Goal: Communication & Community: Participate in discussion

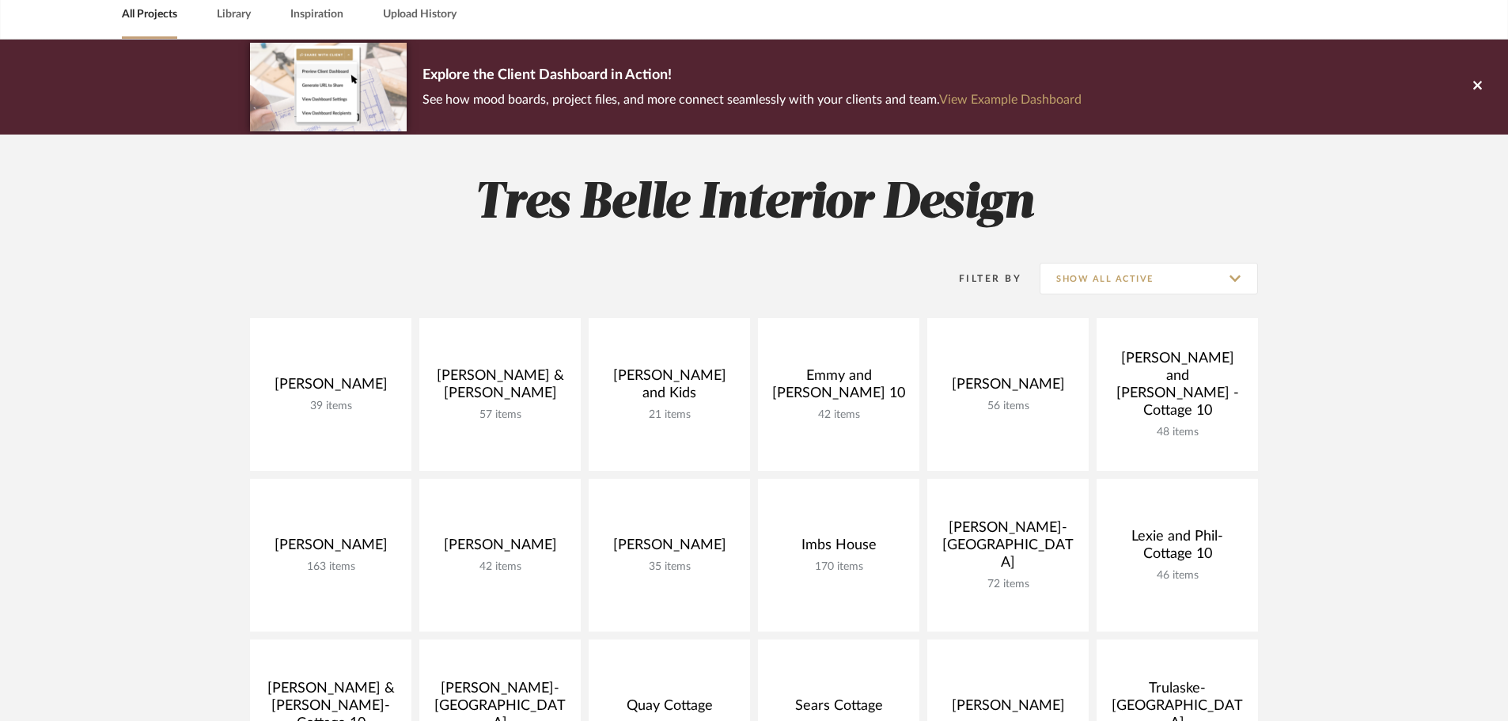
scroll to position [237, 0]
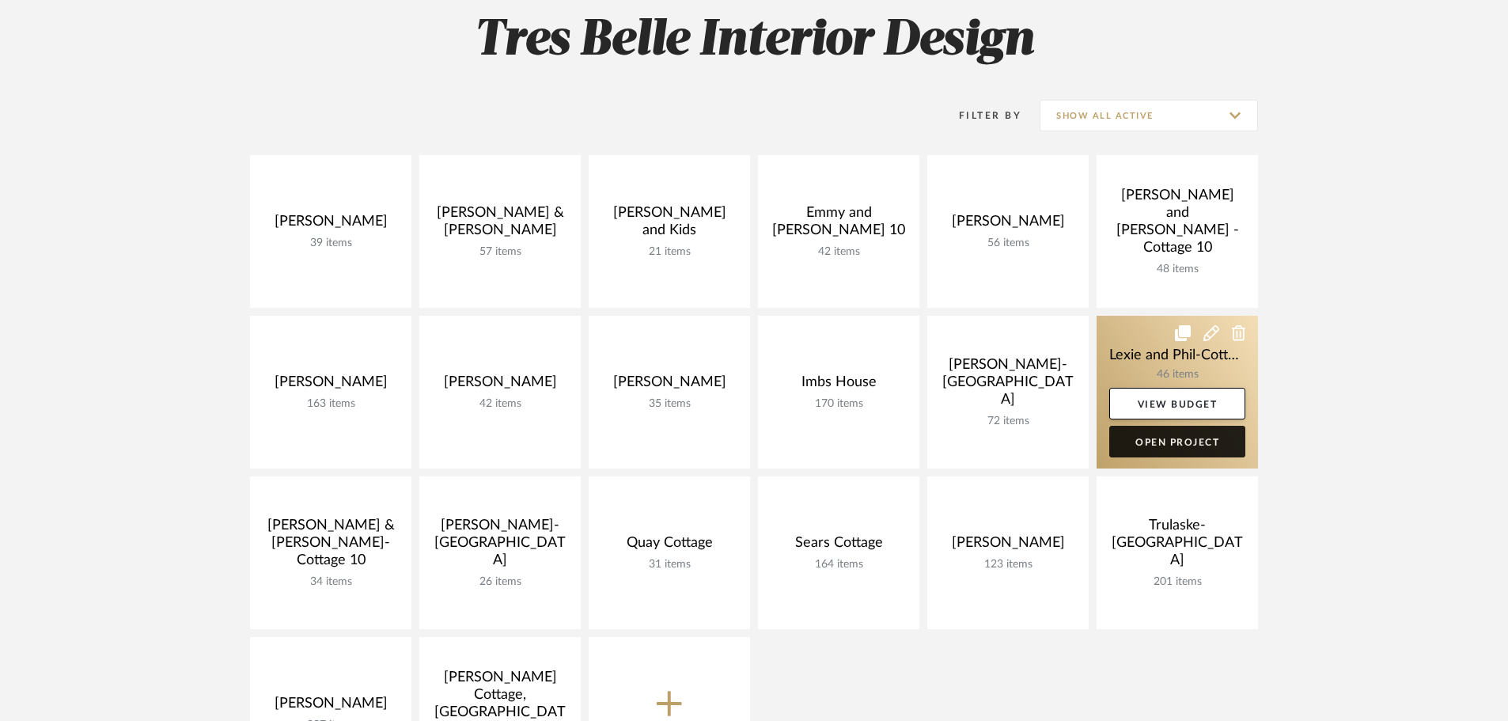
click at [1215, 438] on link "Open Project" at bounding box center [1178, 442] width 136 height 32
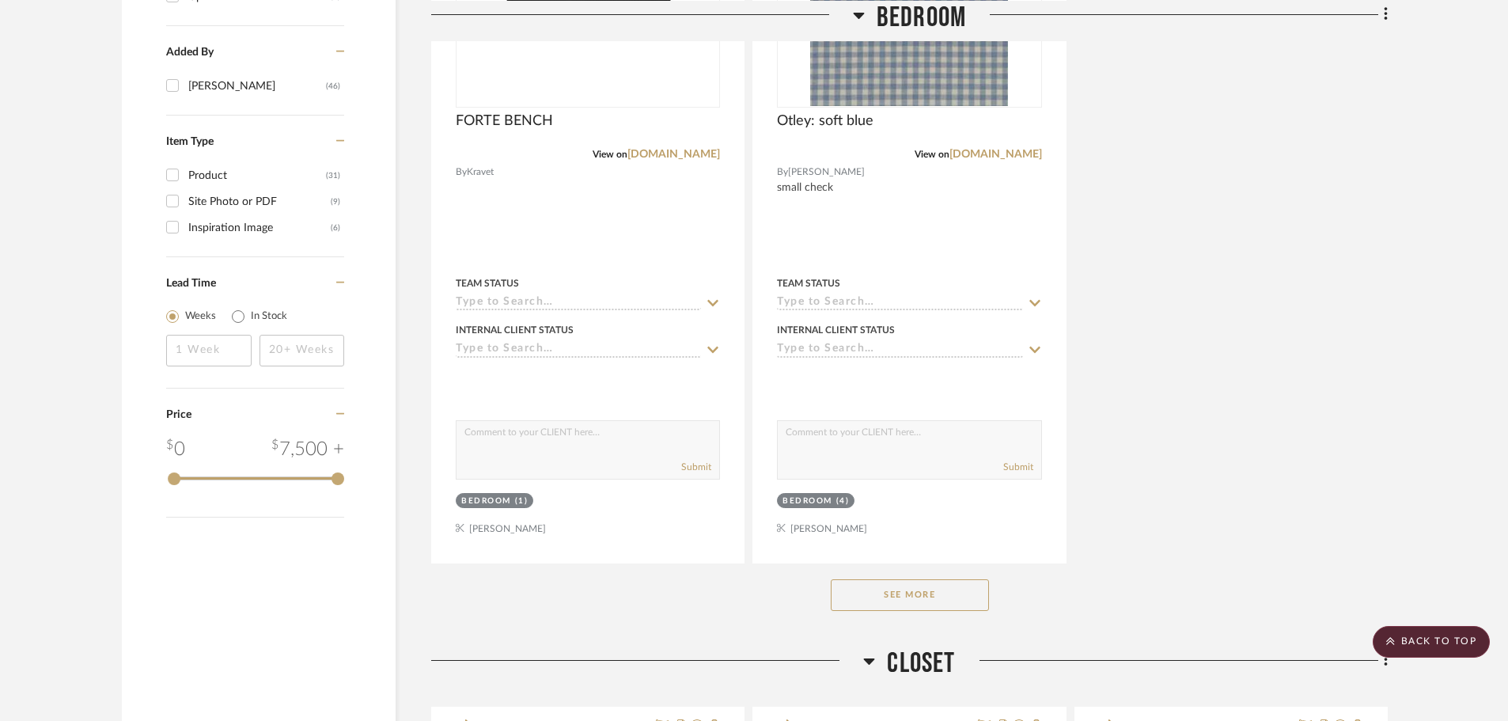
scroll to position [2137, 0]
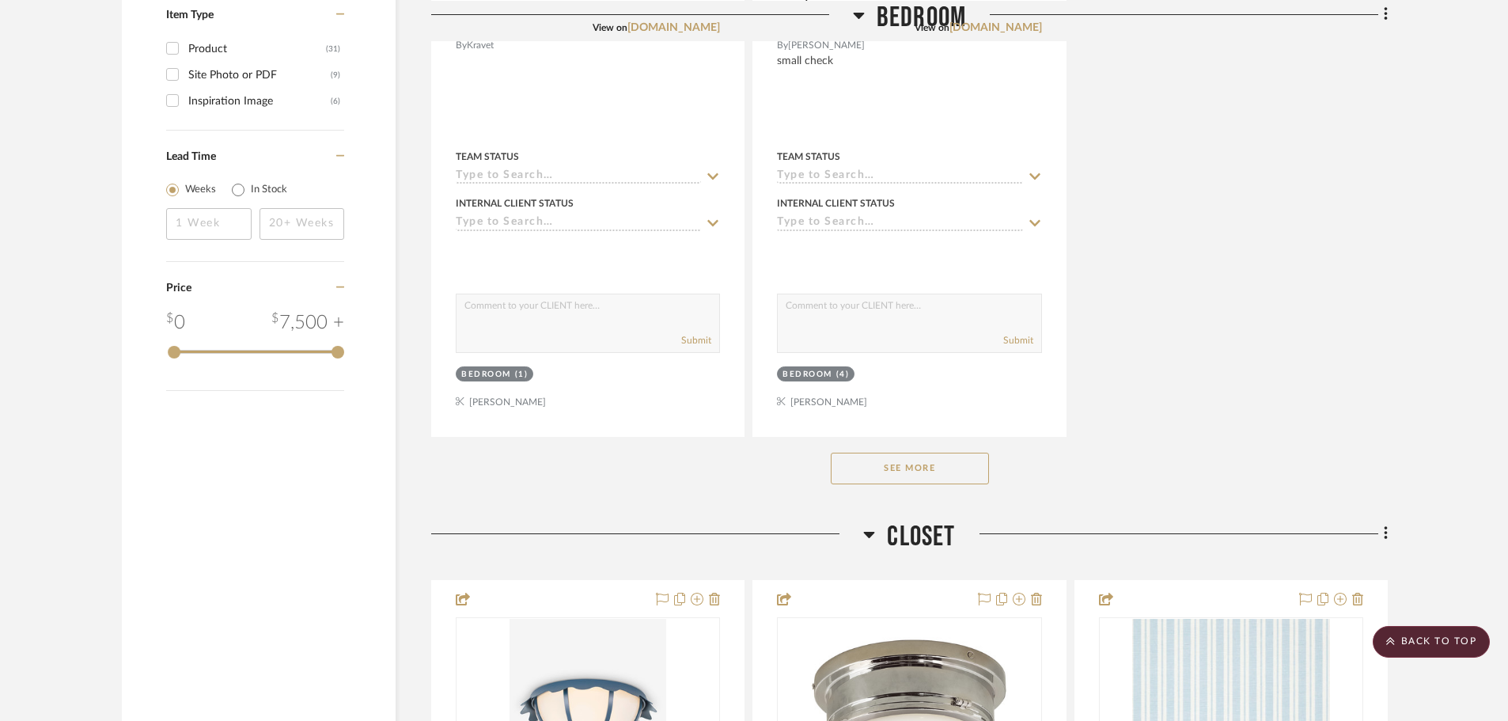
click at [921, 453] on button "See More" at bounding box center [910, 469] width 158 height 32
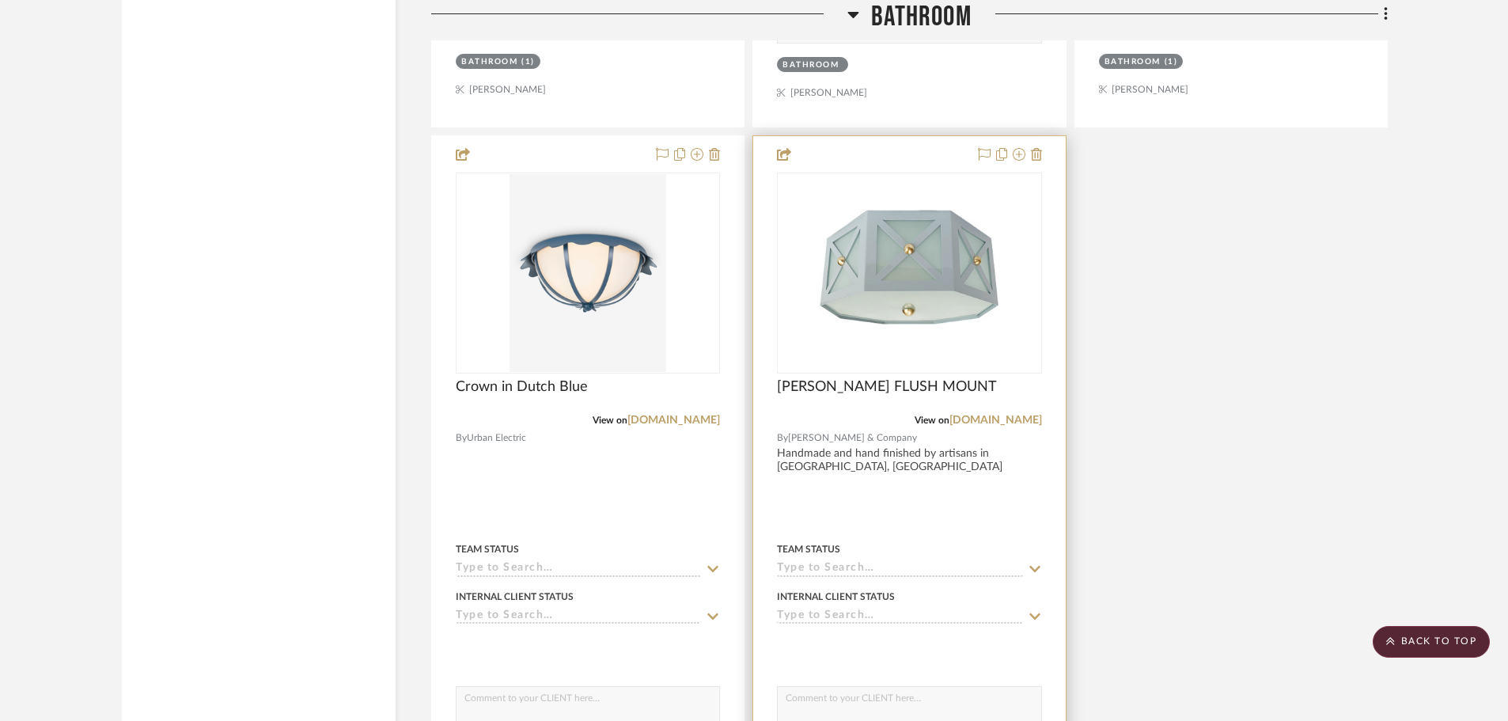
scroll to position [8943, 0]
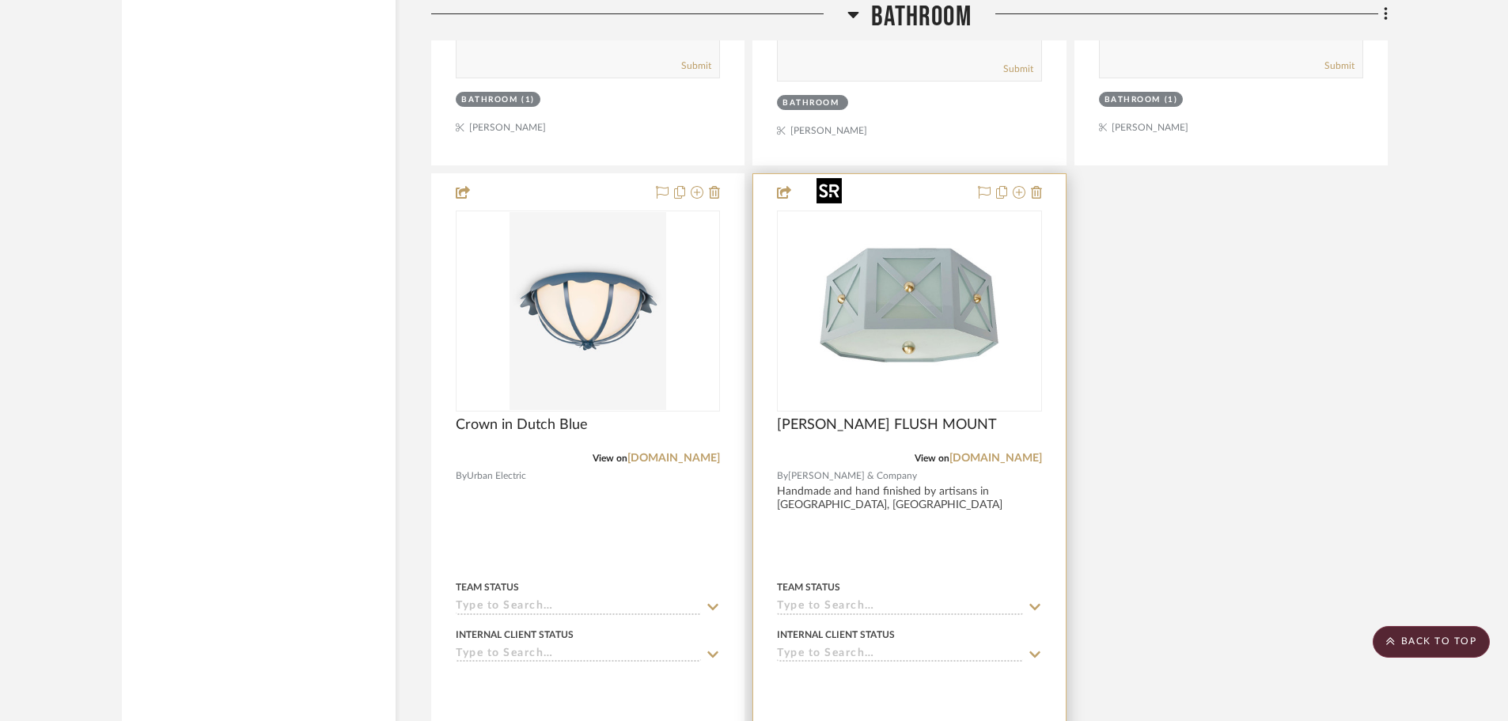
click at [956, 277] on img "0" at bounding box center [909, 311] width 198 height 198
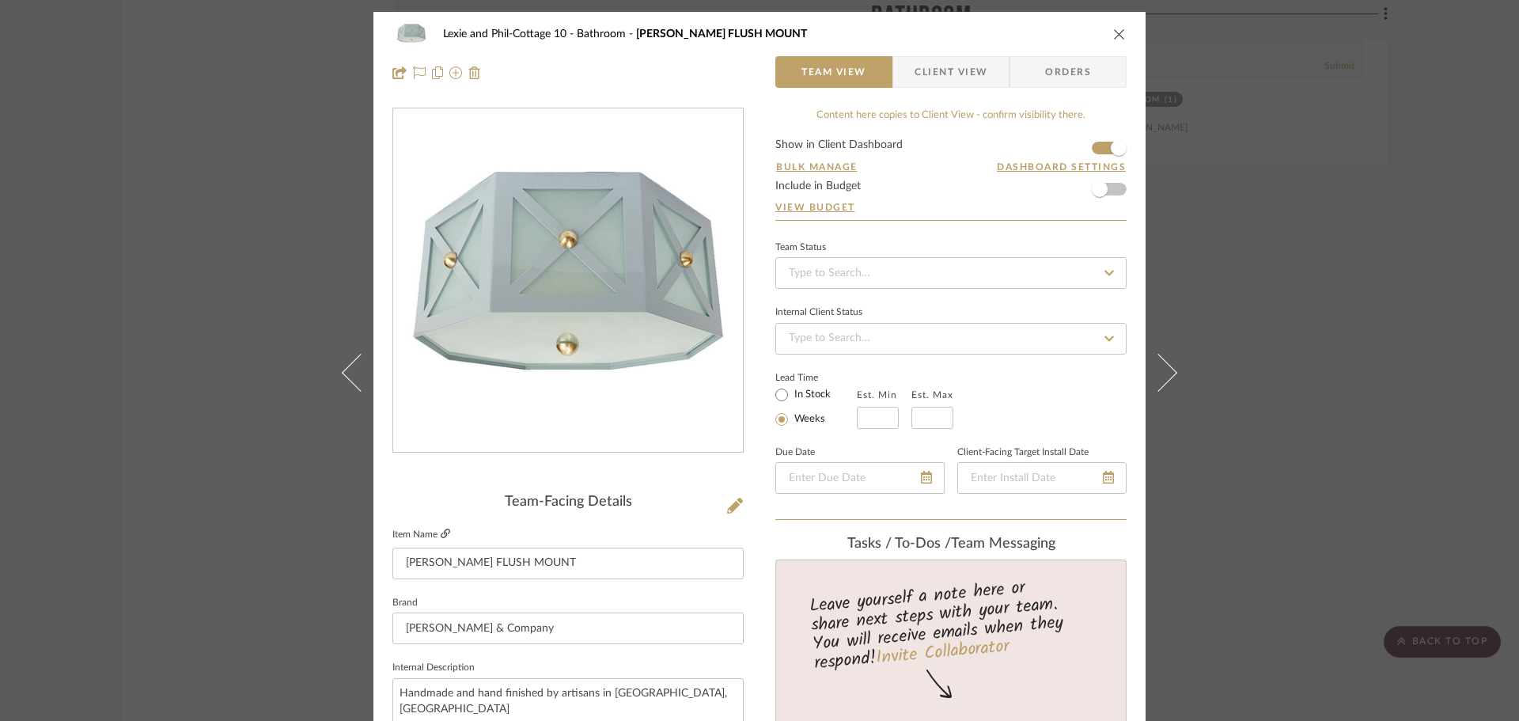
click at [441, 534] on icon at bounding box center [445, 533] width 9 height 9
click at [1243, 376] on div "Lexie and Phil-Cottage 10 Bathroom [PERSON_NAME] FLUSH MOUNT Team View Client V…" at bounding box center [759, 360] width 1519 height 721
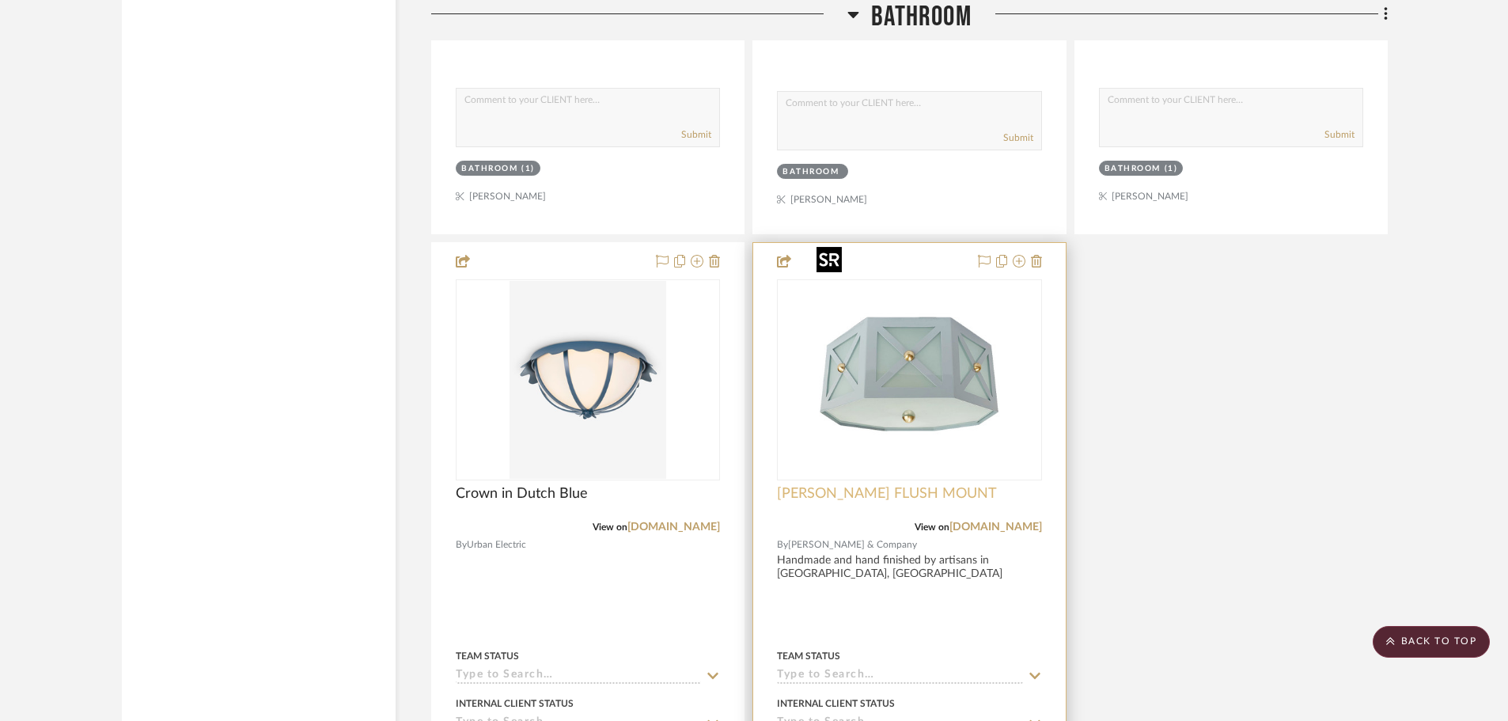
scroll to position [9022, 0]
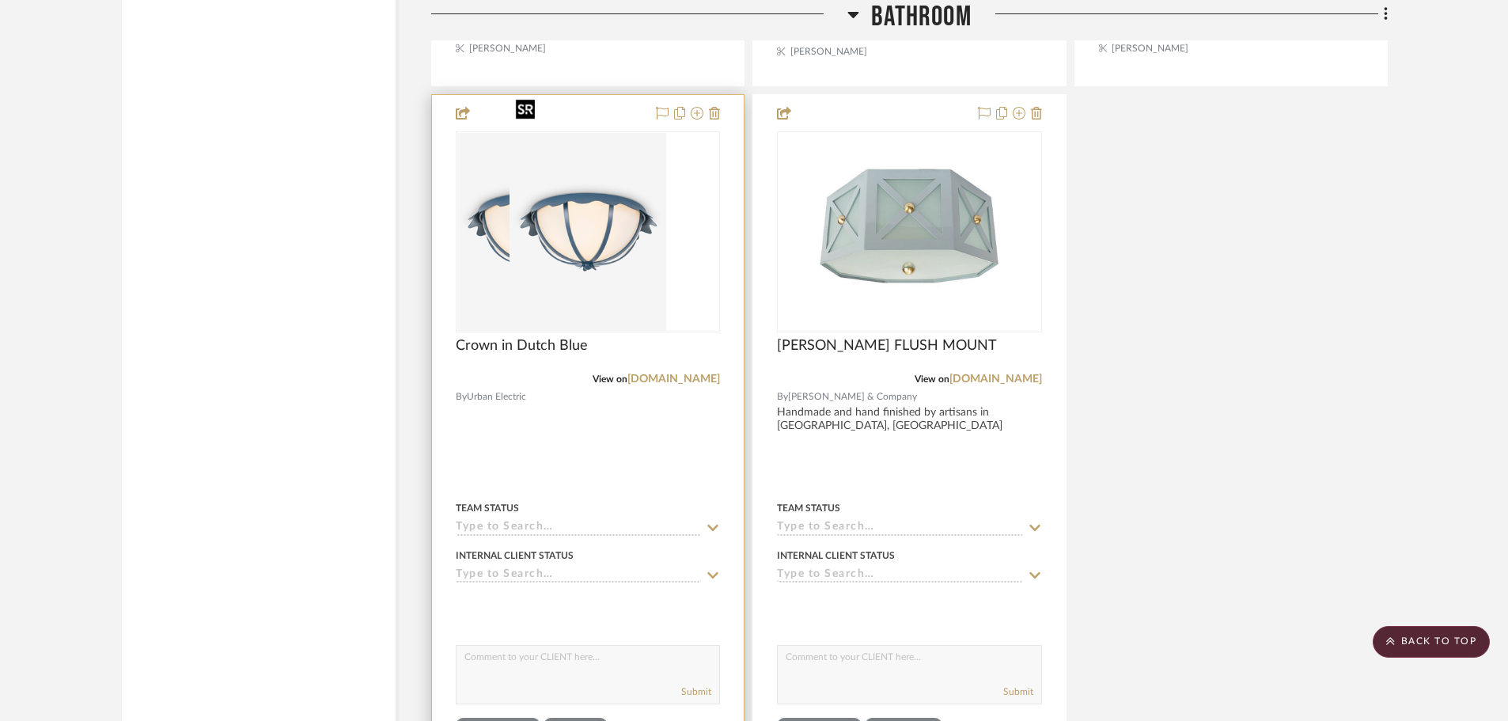
click at [615, 239] on img "0" at bounding box center [535, 232] width 157 height 198
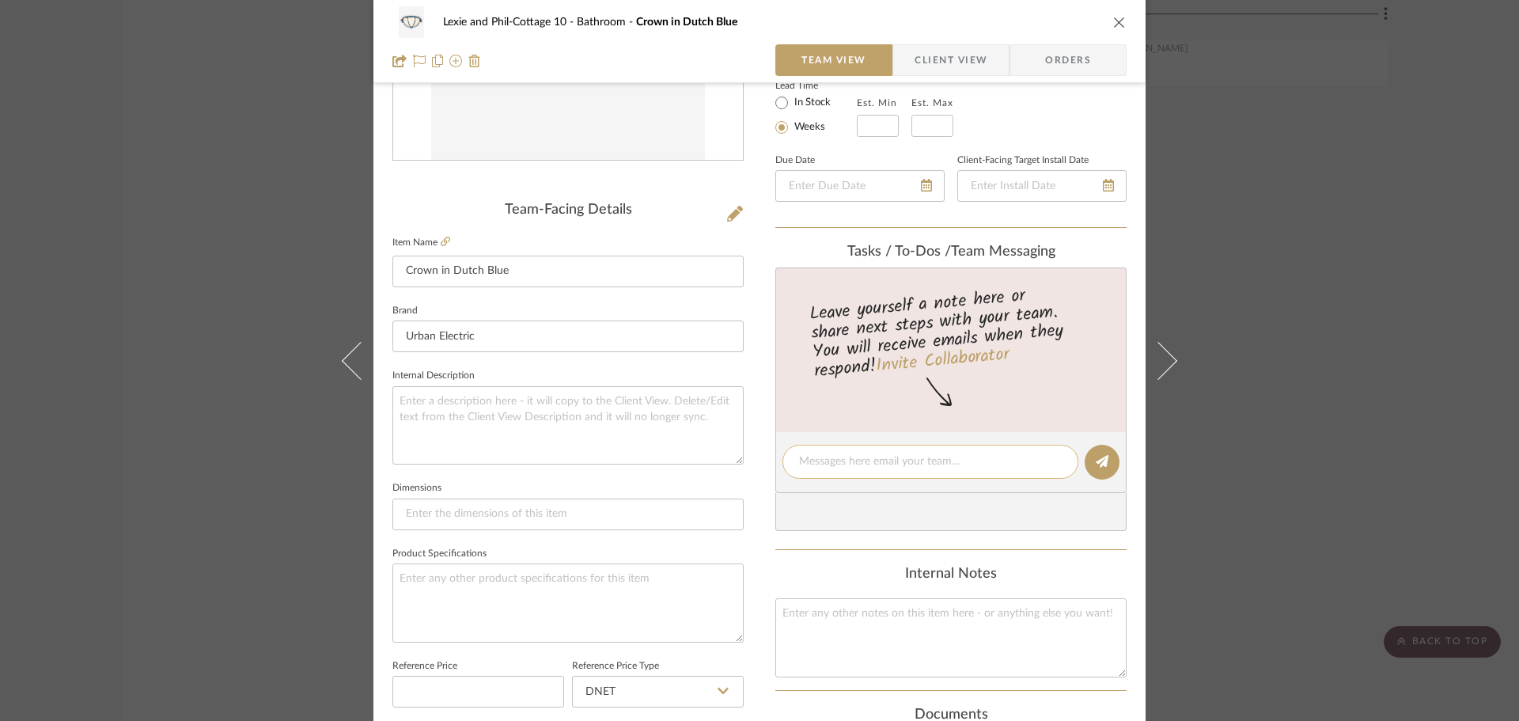
scroll to position [317, 0]
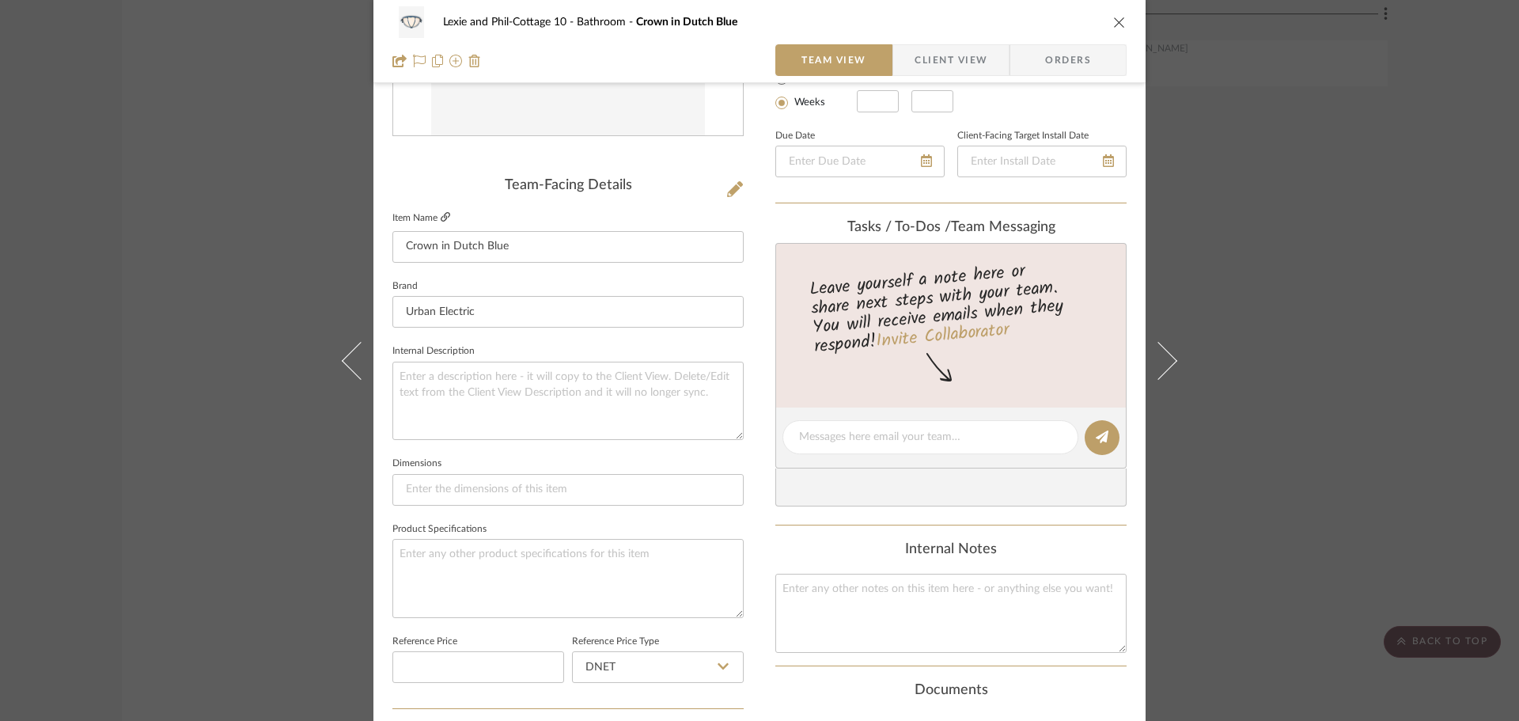
click at [441, 214] on icon at bounding box center [445, 216] width 9 height 9
click at [1187, 151] on div "Lexie and Phil-Cottage 10 Bathroom Crown in Dutch Blue Team View Client View Or…" at bounding box center [759, 360] width 1519 height 721
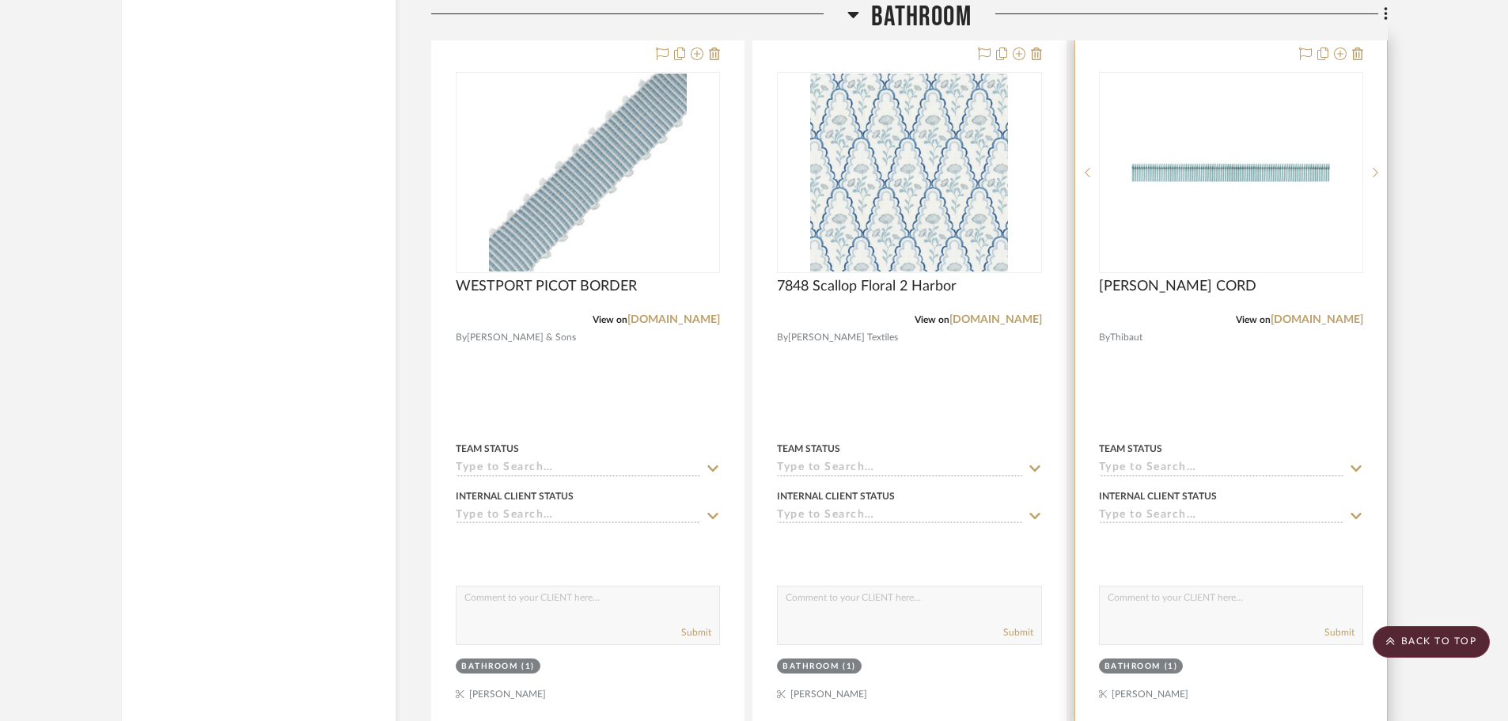
scroll to position [7597, 0]
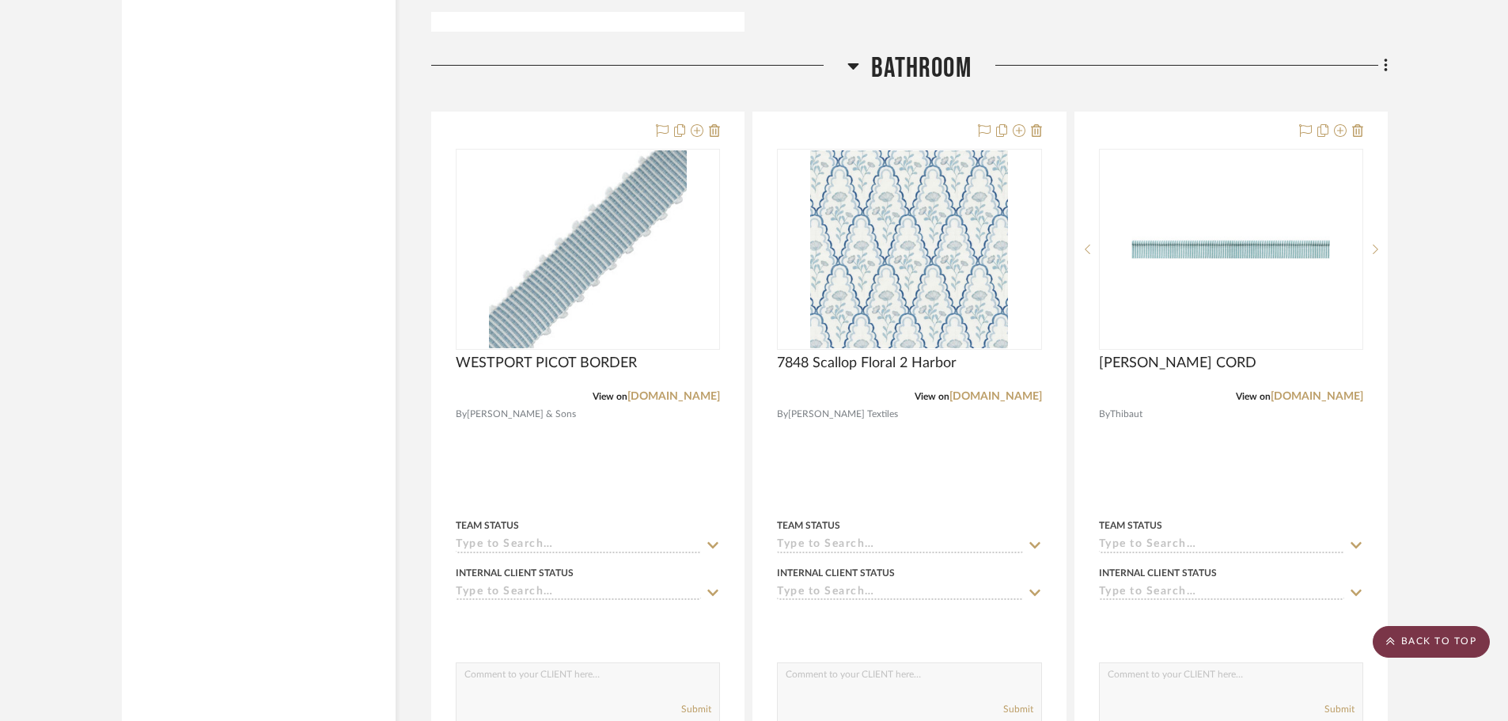
click at [1425, 643] on scroll-to-top-button "BACK TO TOP" at bounding box center [1431, 642] width 117 height 32
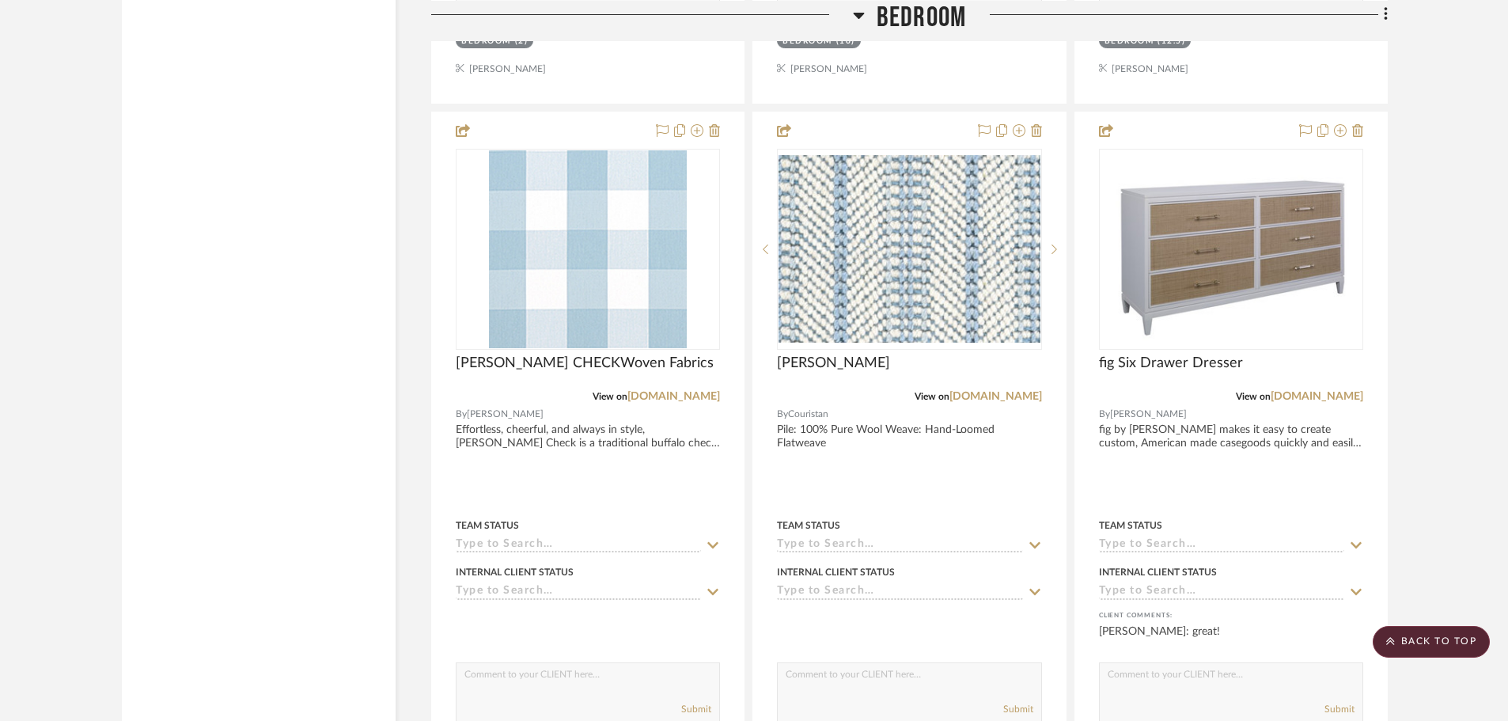
scroll to position [3957, 0]
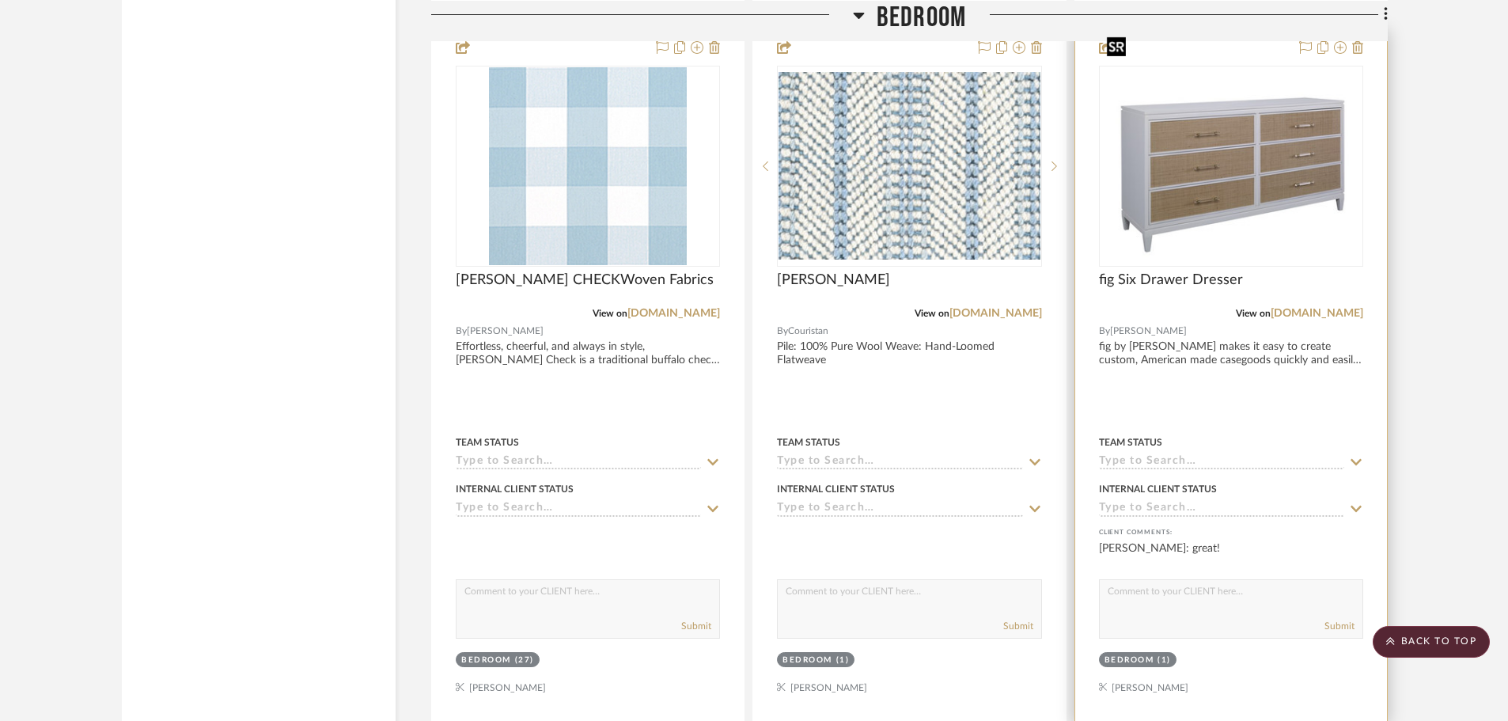
click at [1238, 131] on img "0" at bounding box center [1231, 166] width 261 height 192
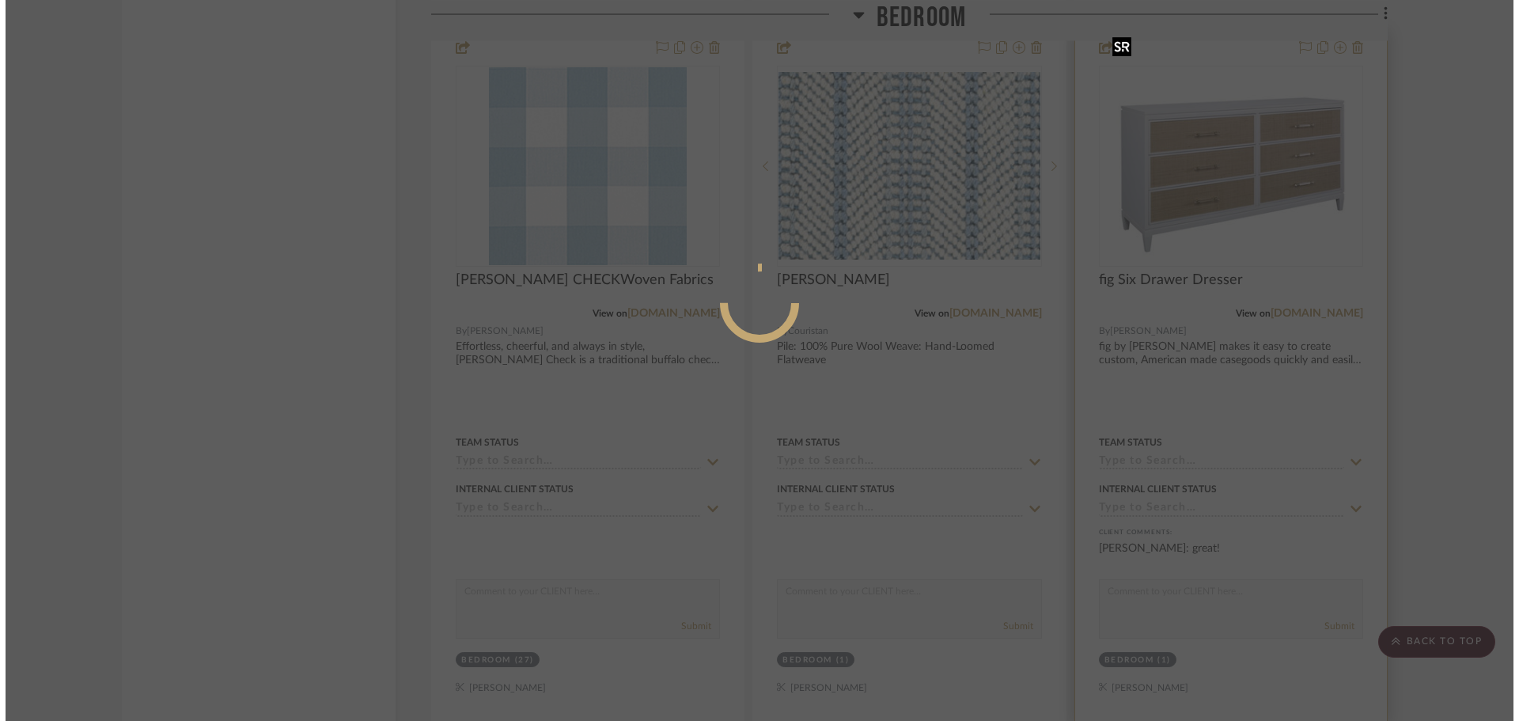
scroll to position [0, 0]
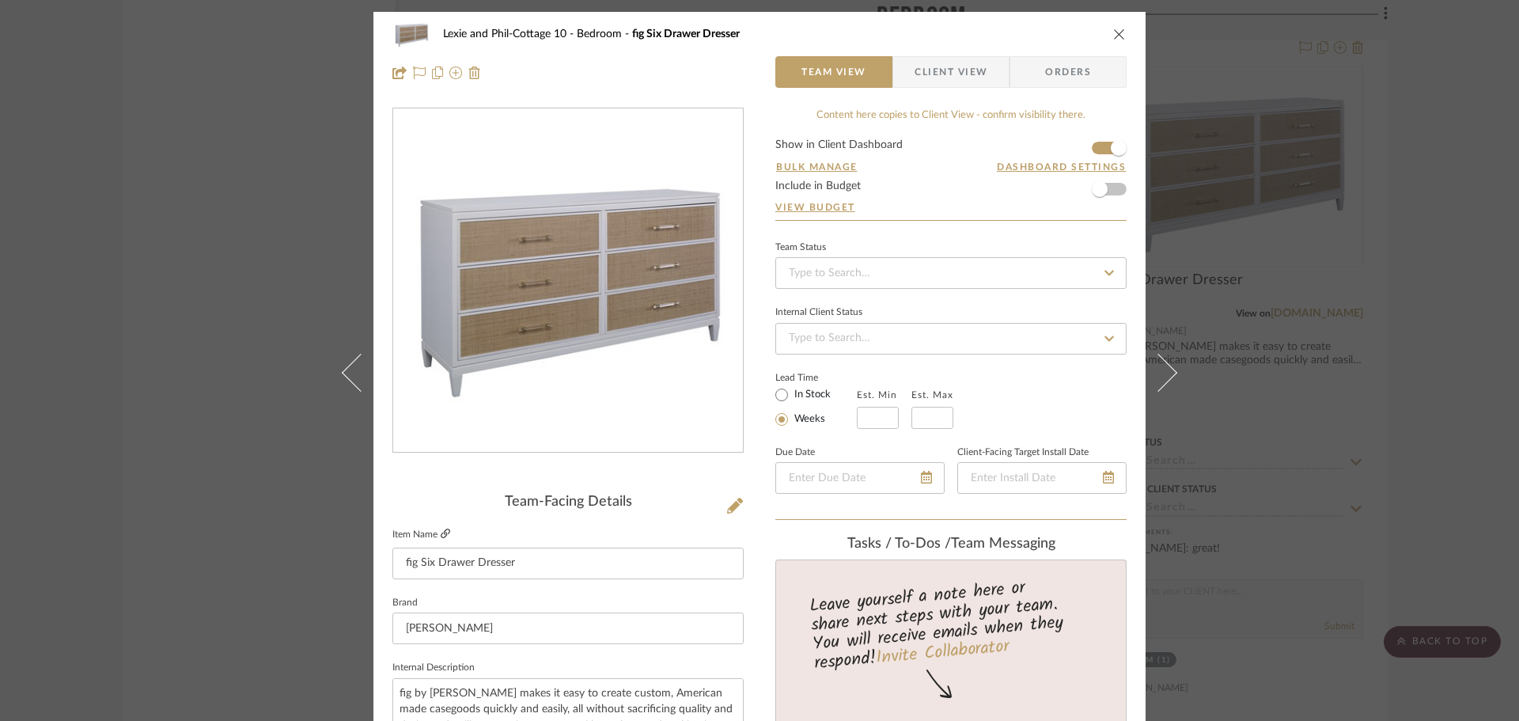
click at [441, 533] on icon at bounding box center [445, 533] width 9 height 9
click at [441, 529] on icon at bounding box center [445, 533] width 9 height 9
click at [1118, 35] on icon "close" at bounding box center [1119, 34] width 13 height 13
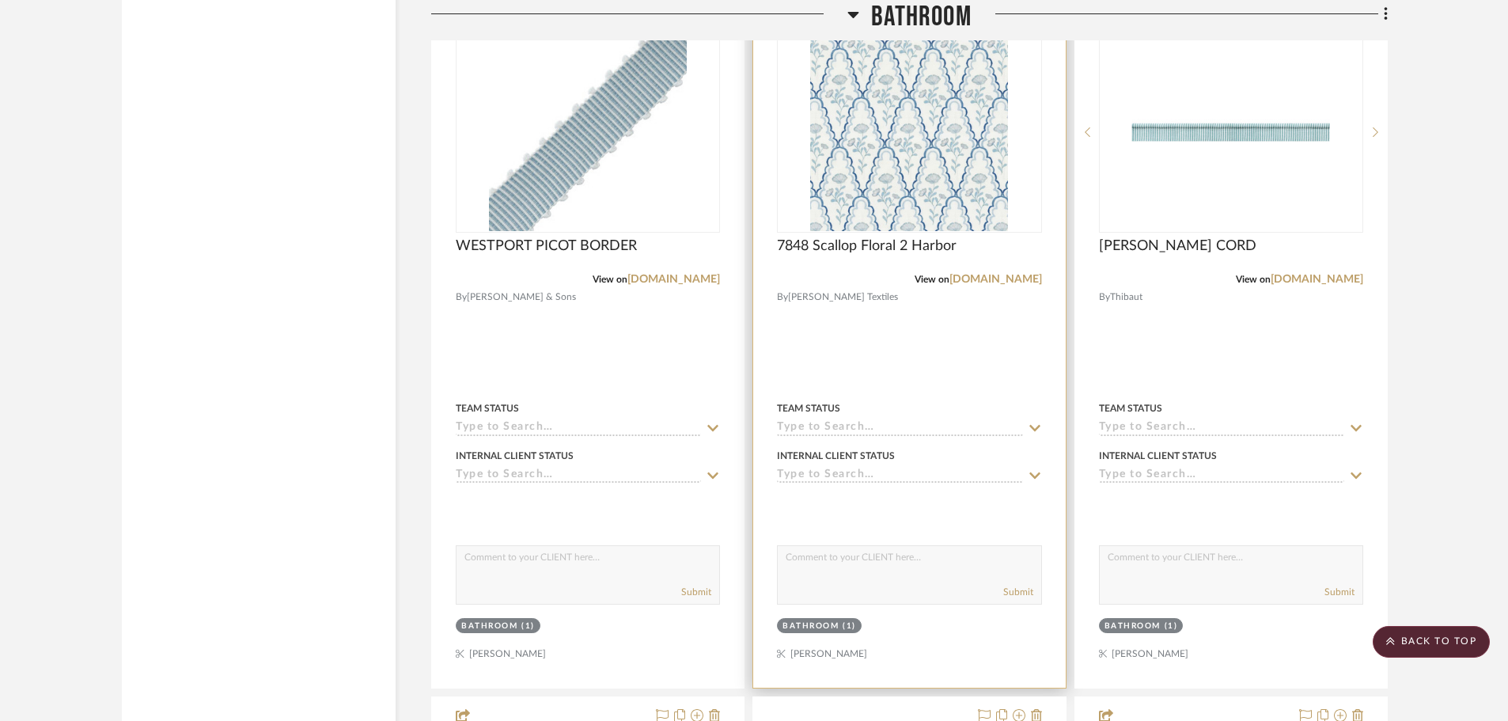
scroll to position [7677, 0]
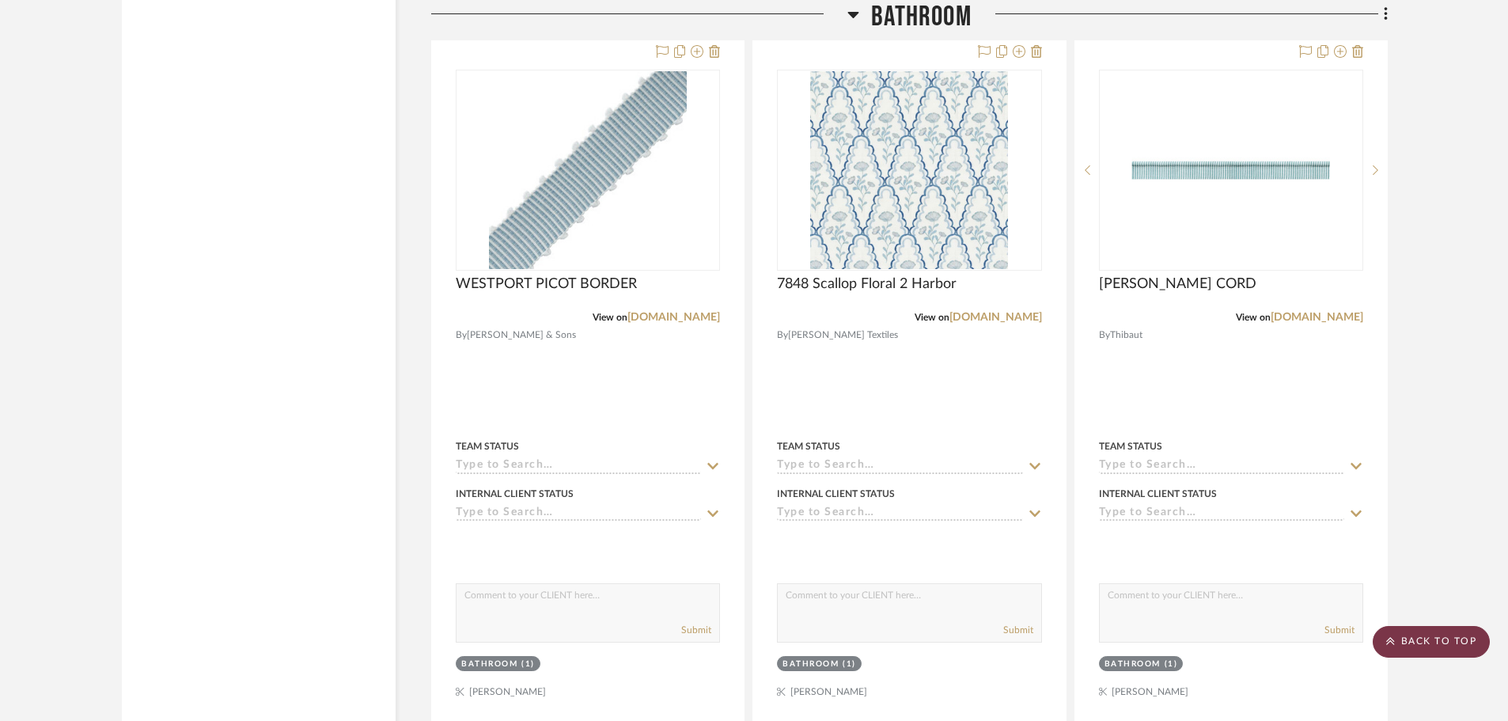
click at [1451, 640] on scroll-to-top-button "BACK TO TOP" at bounding box center [1431, 642] width 117 height 32
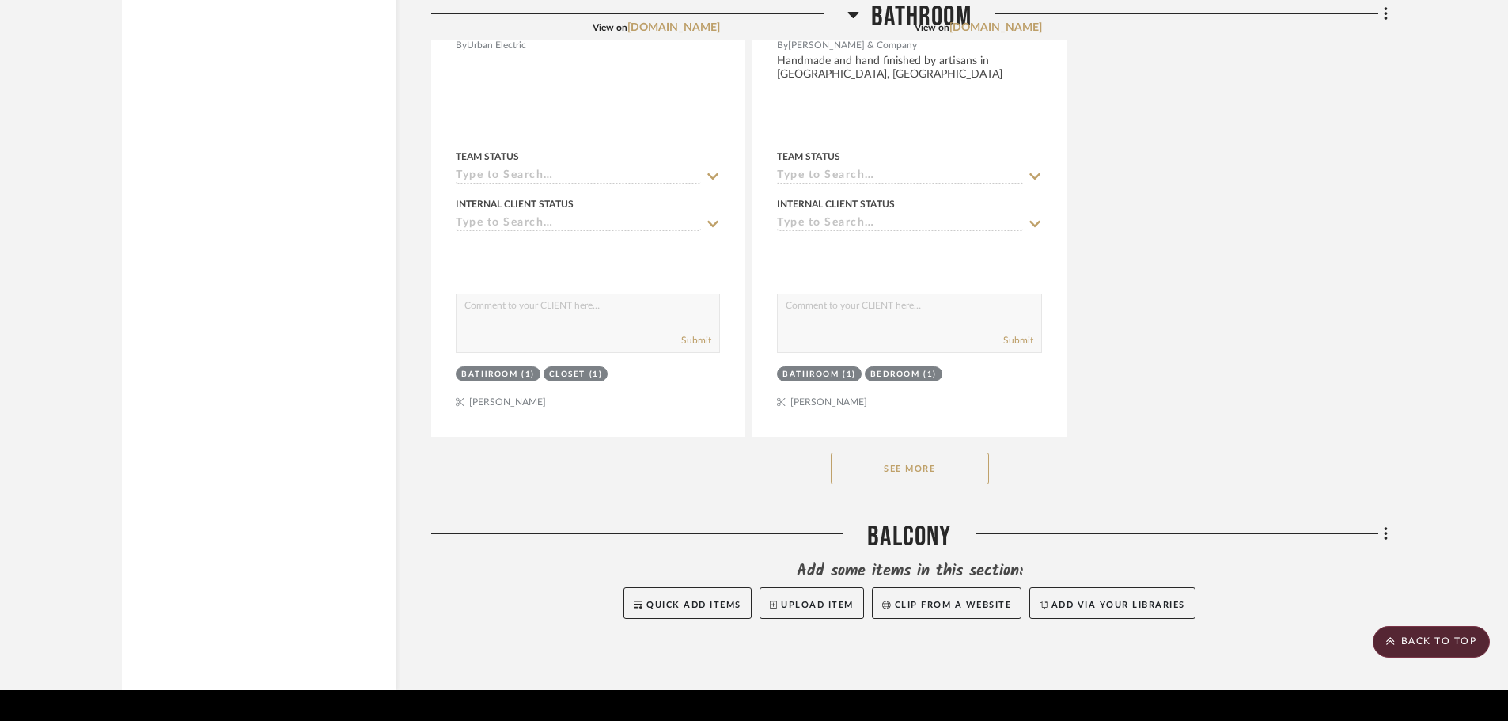
scroll to position [9375, 0]
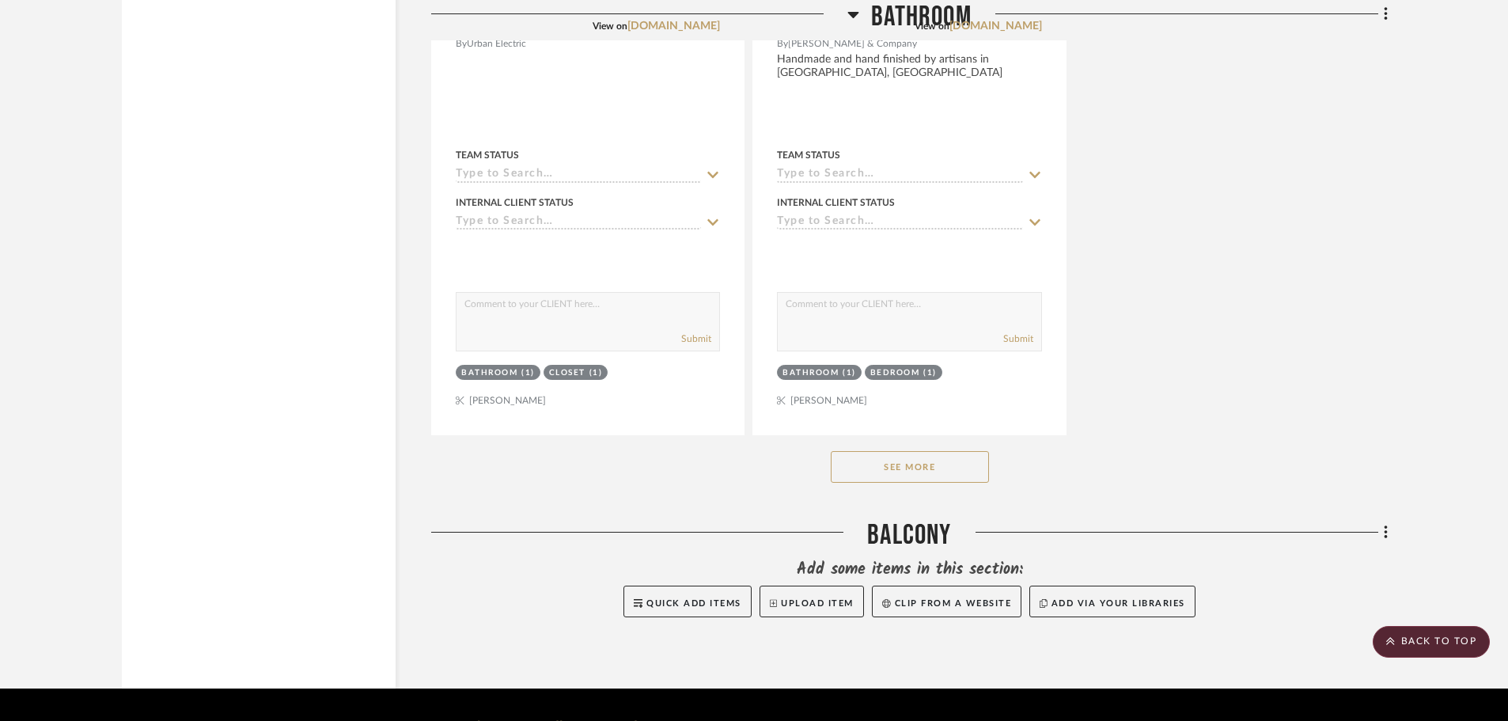
click at [922, 451] on button "See More" at bounding box center [910, 467] width 158 height 32
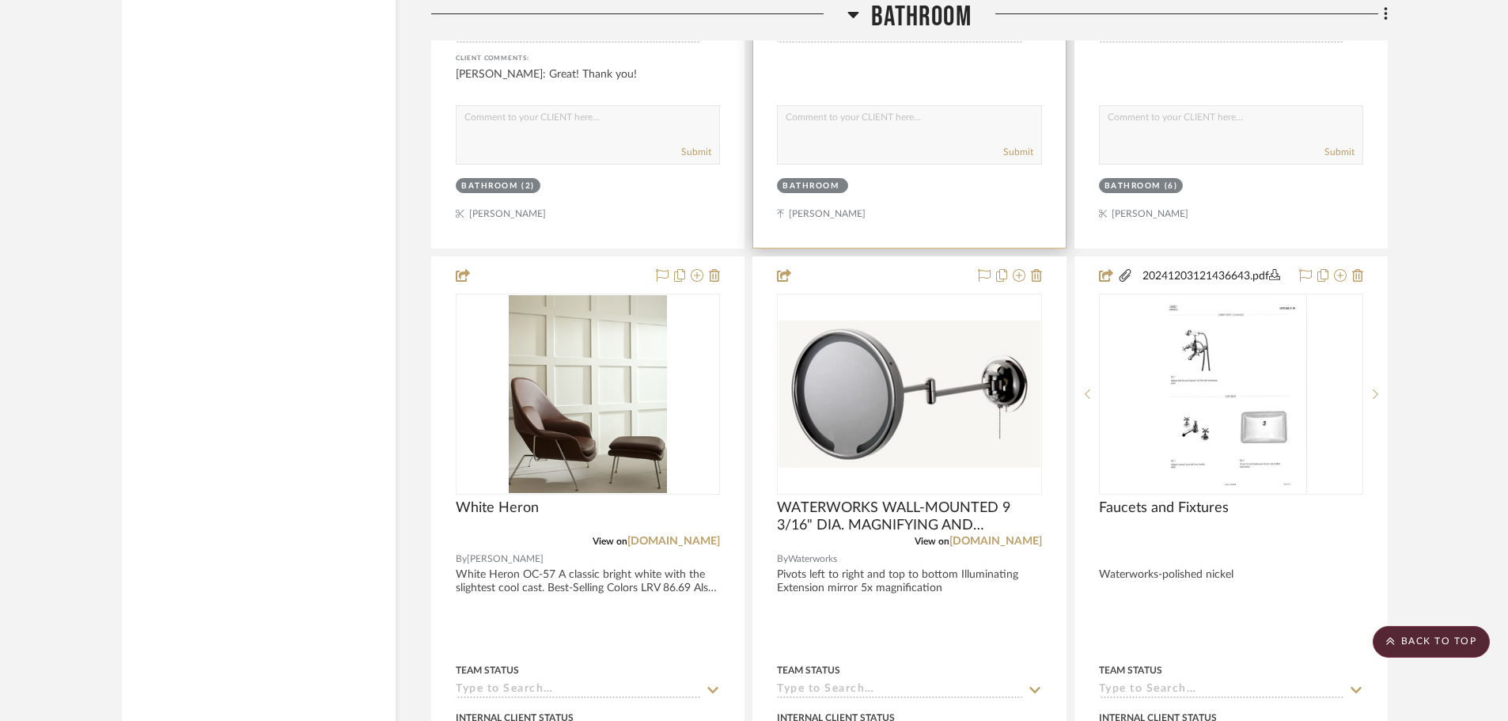
scroll to position [11670, 0]
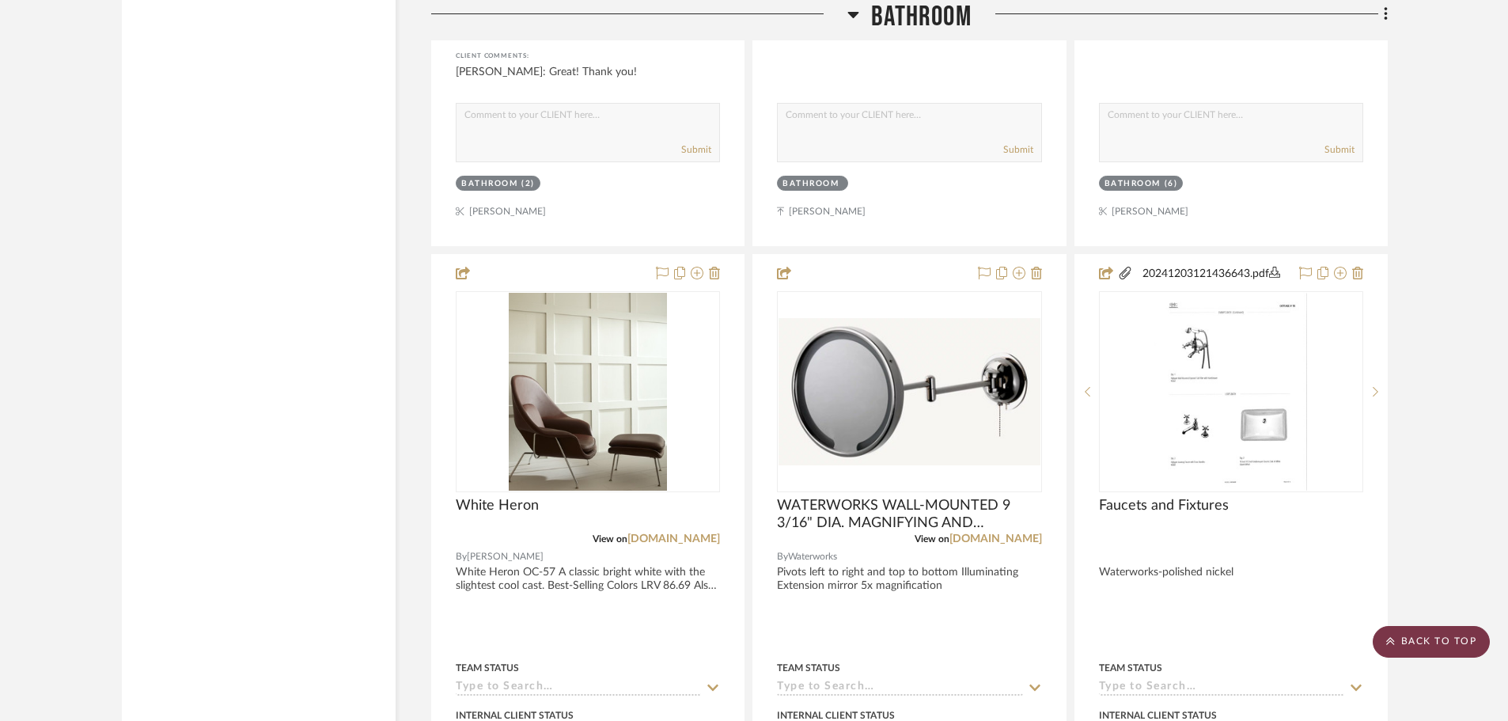
click at [1443, 637] on scroll-to-top-button "BACK TO TOP" at bounding box center [1431, 642] width 117 height 32
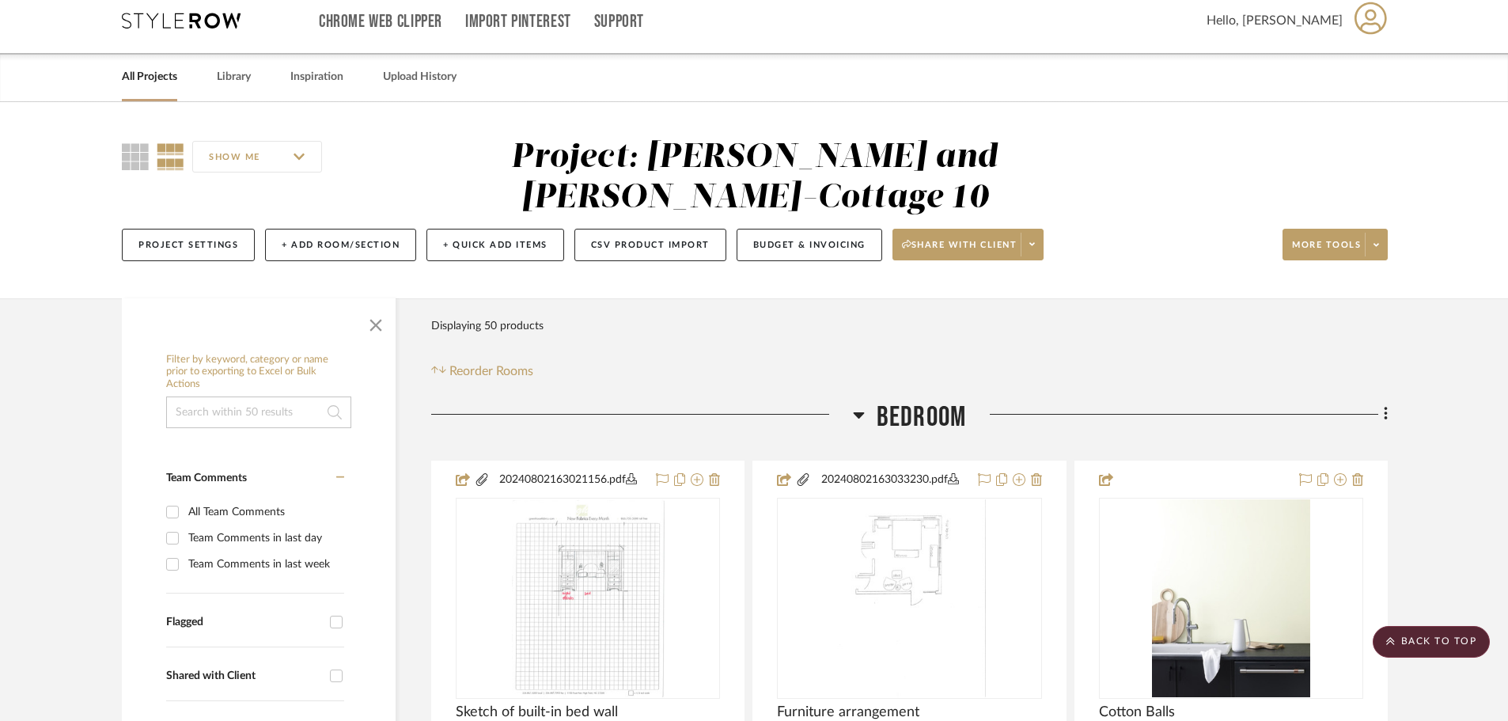
scroll to position [0, 0]
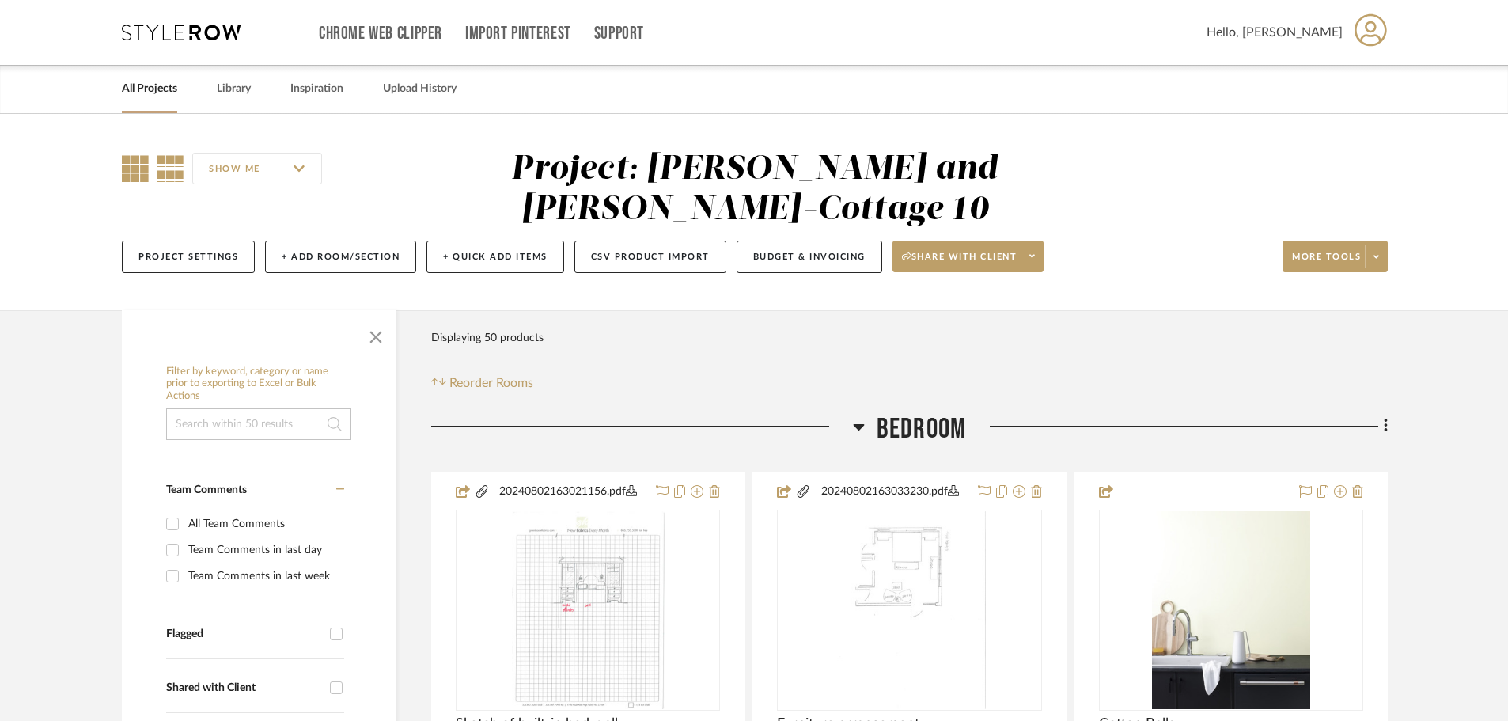
click at [129, 173] on icon at bounding box center [135, 168] width 27 height 27
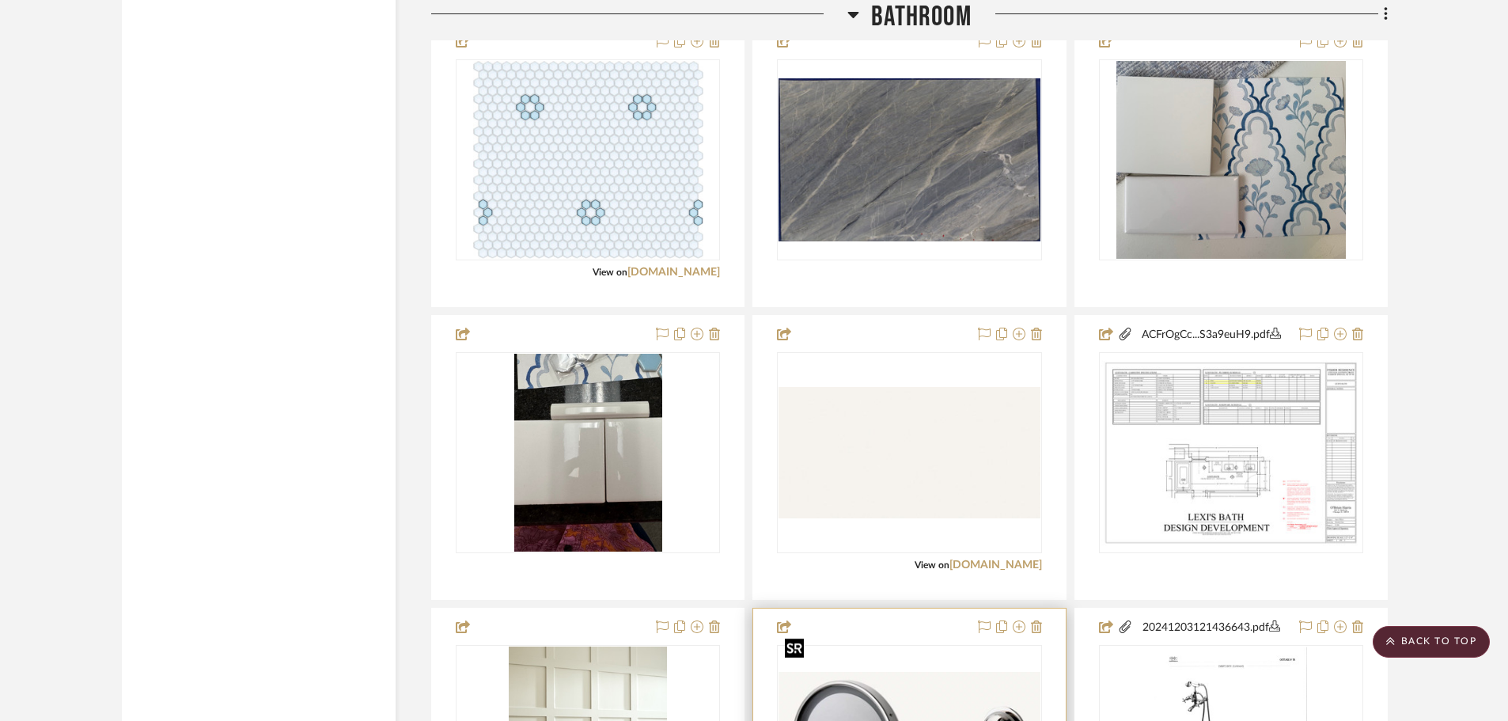
scroll to position [4894, 0]
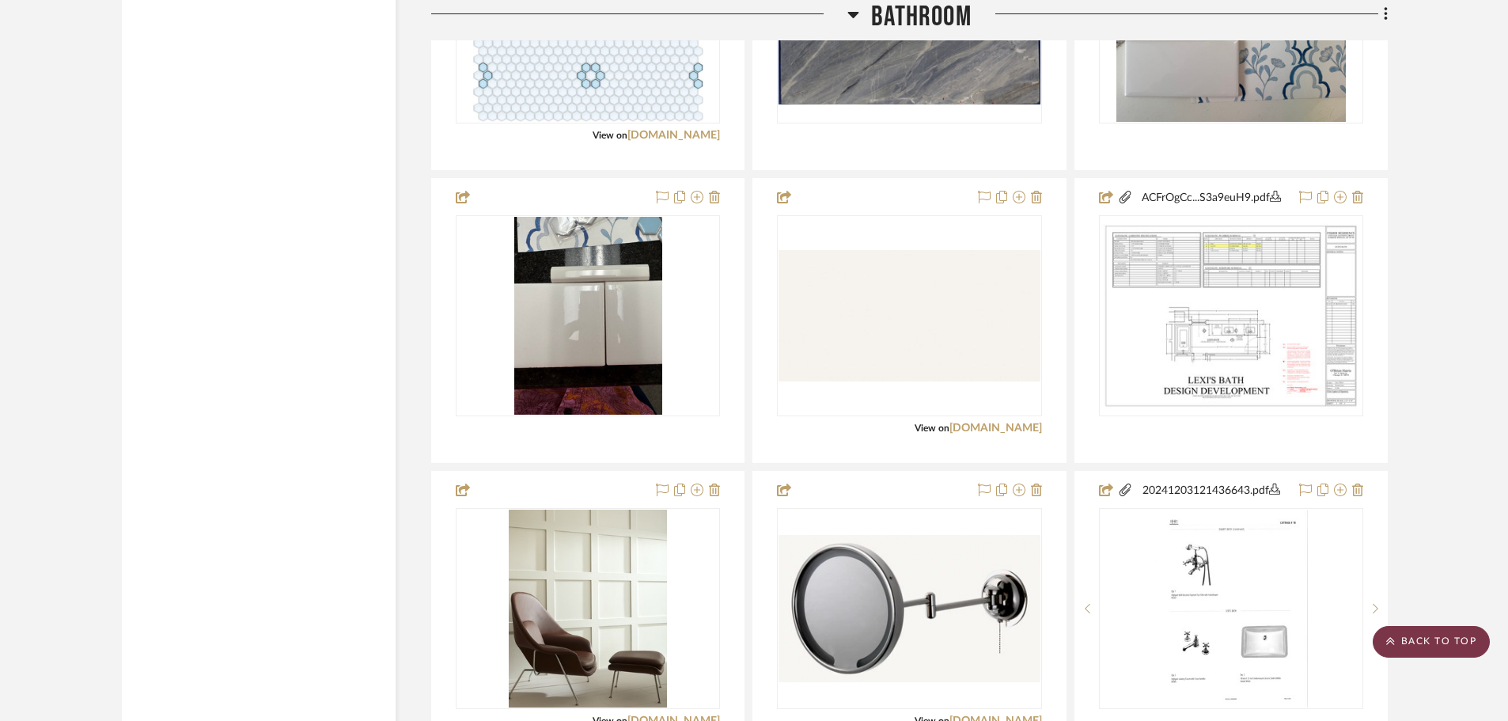
click at [1451, 637] on scroll-to-top-button "BACK TO TOP" at bounding box center [1431, 642] width 117 height 32
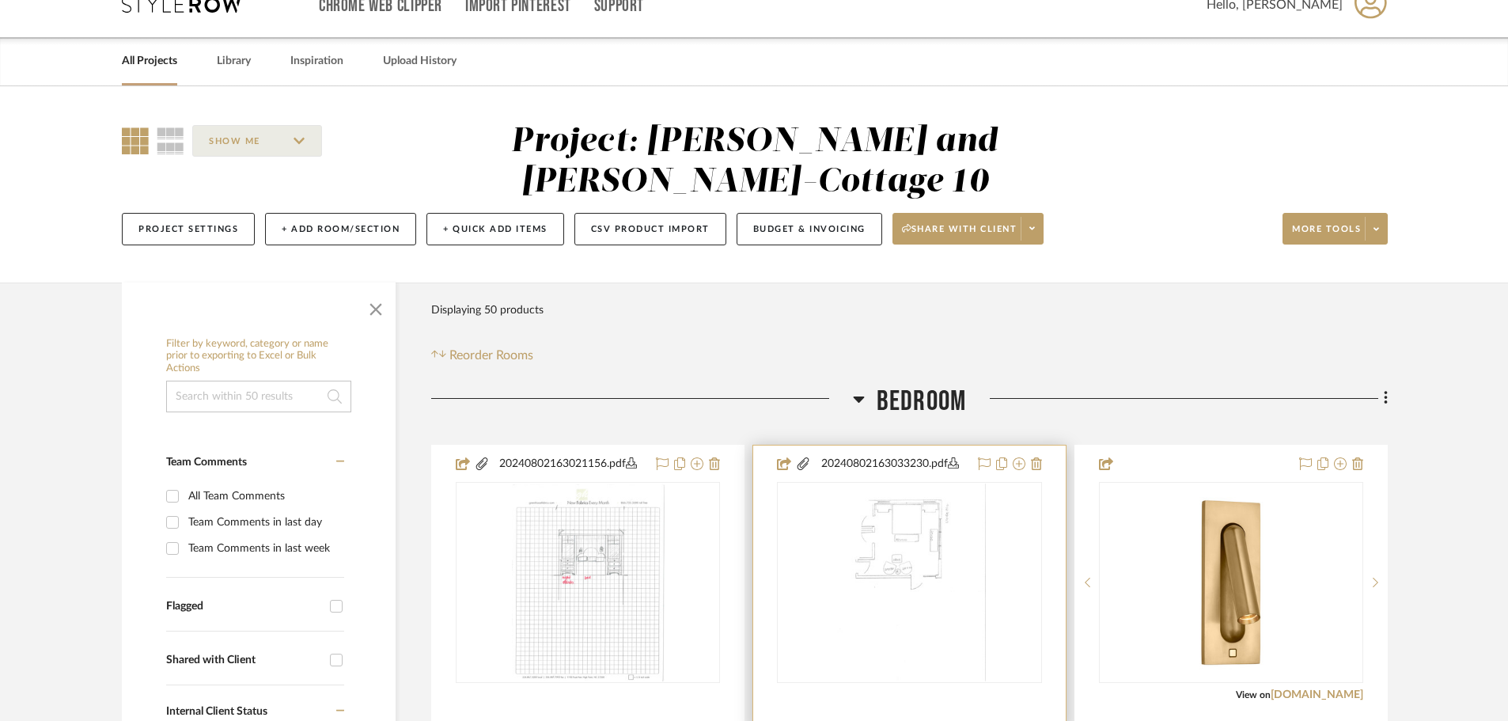
scroll to position [0, 0]
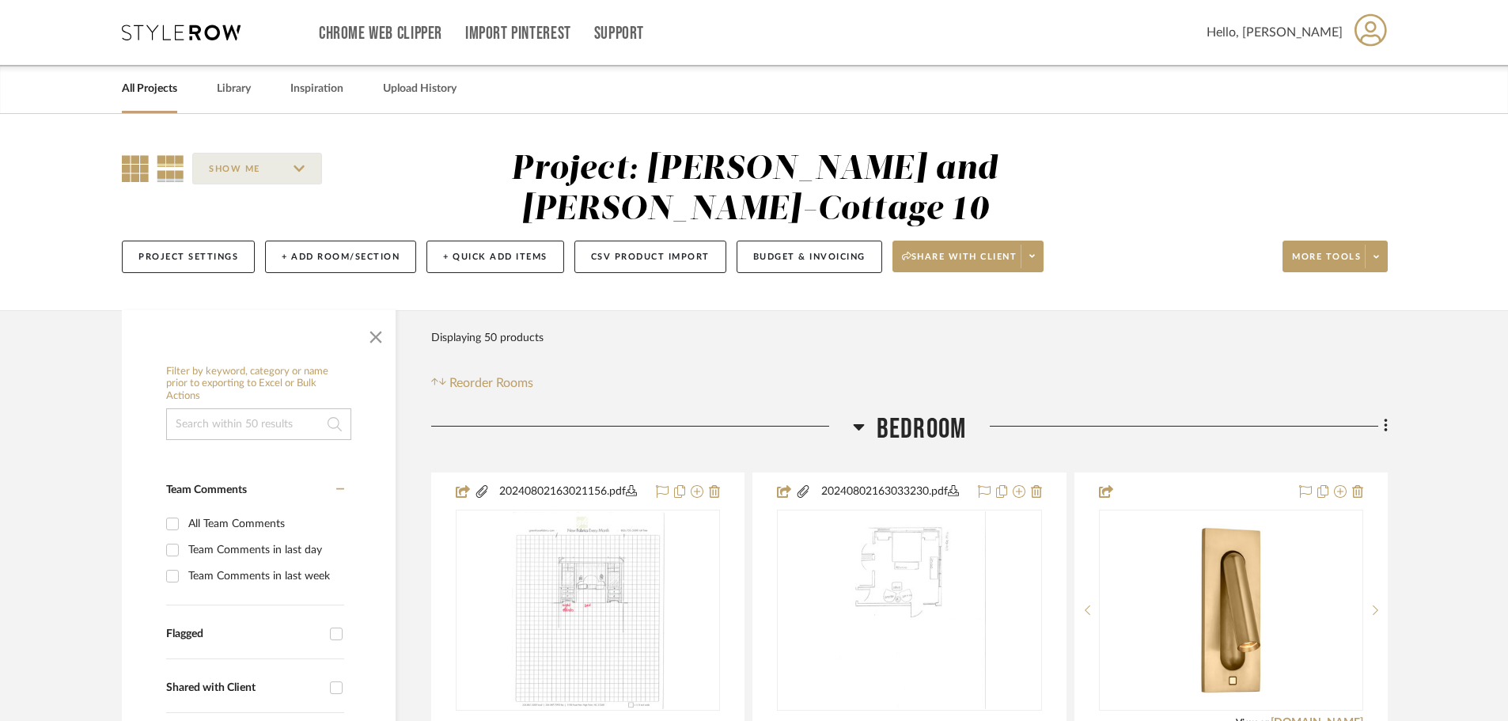
click at [171, 172] on icon at bounding box center [171, 168] width 28 height 27
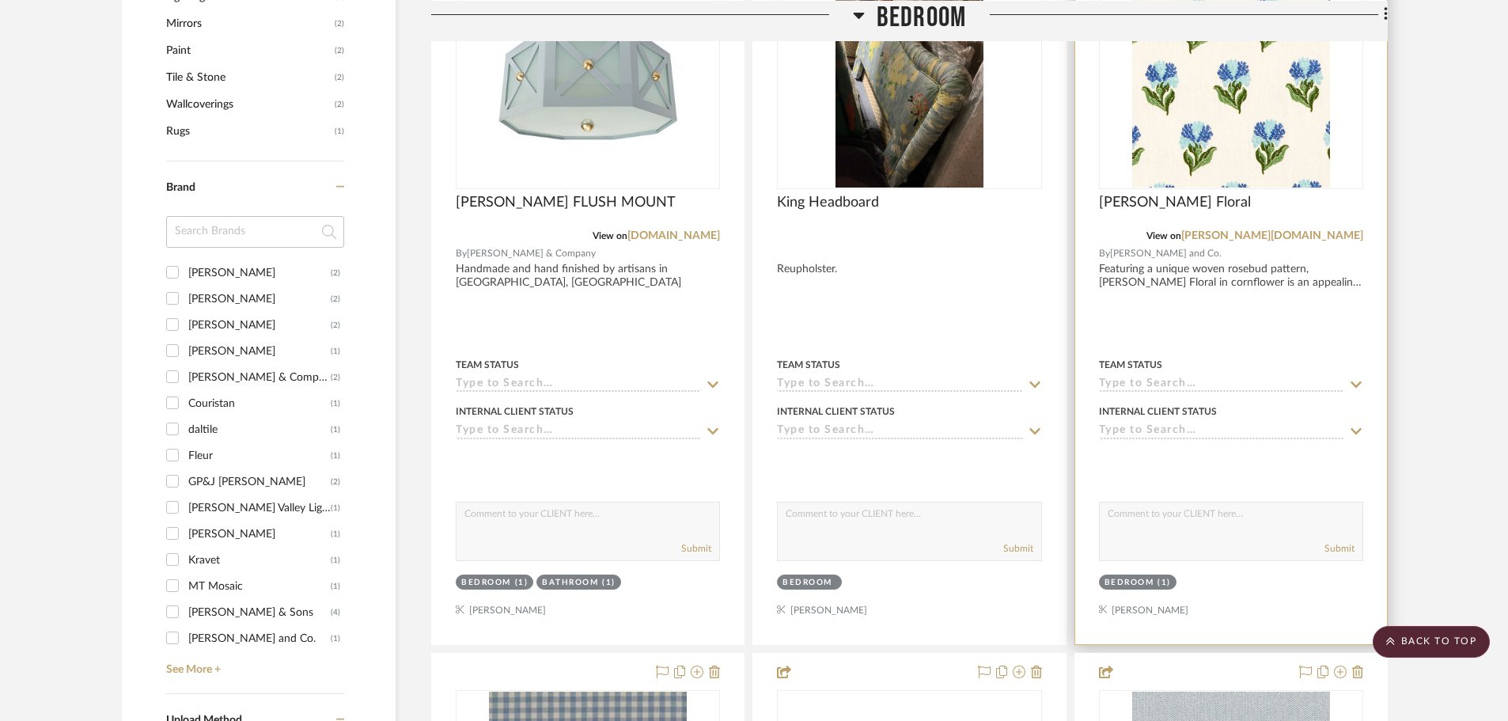
scroll to position [1108, 0]
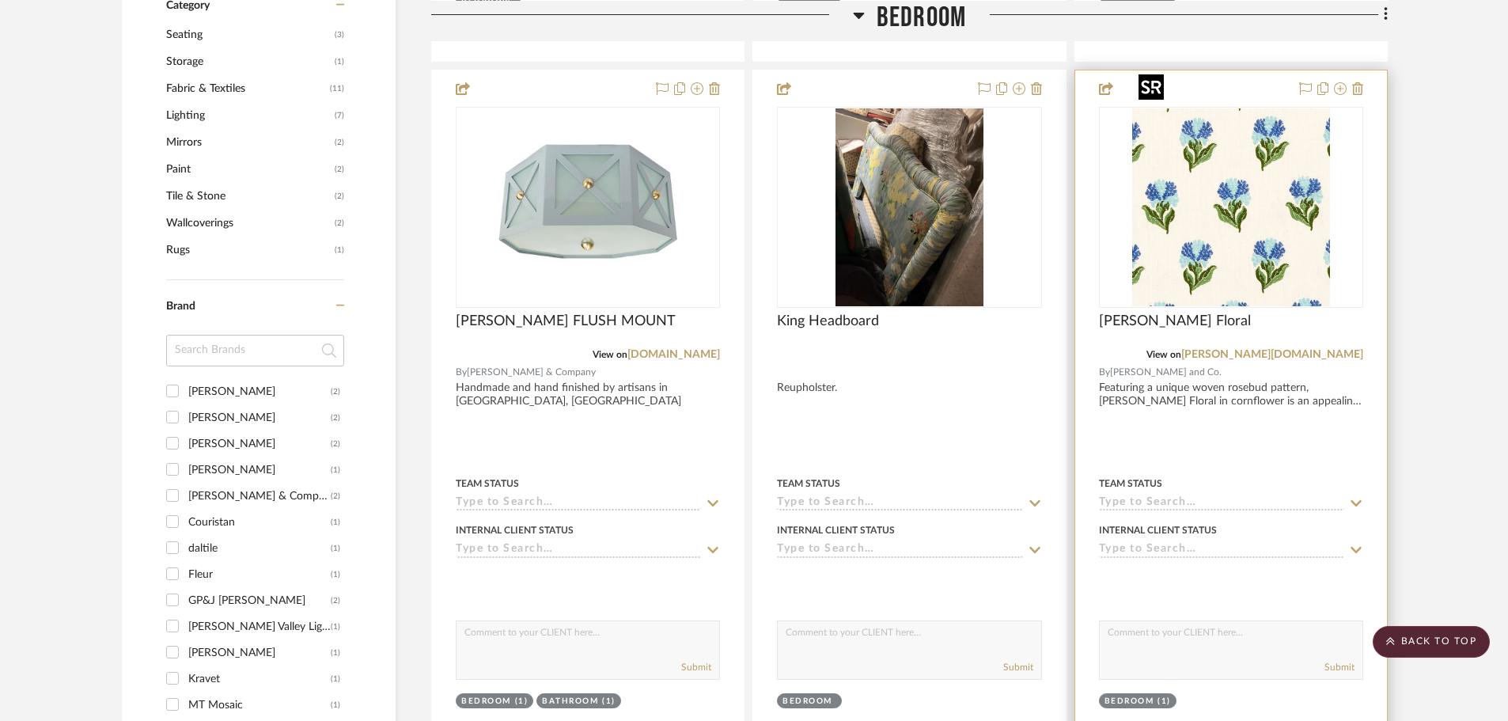
click at [1250, 206] on img "0" at bounding box center [1231, 207] width 198 height 198
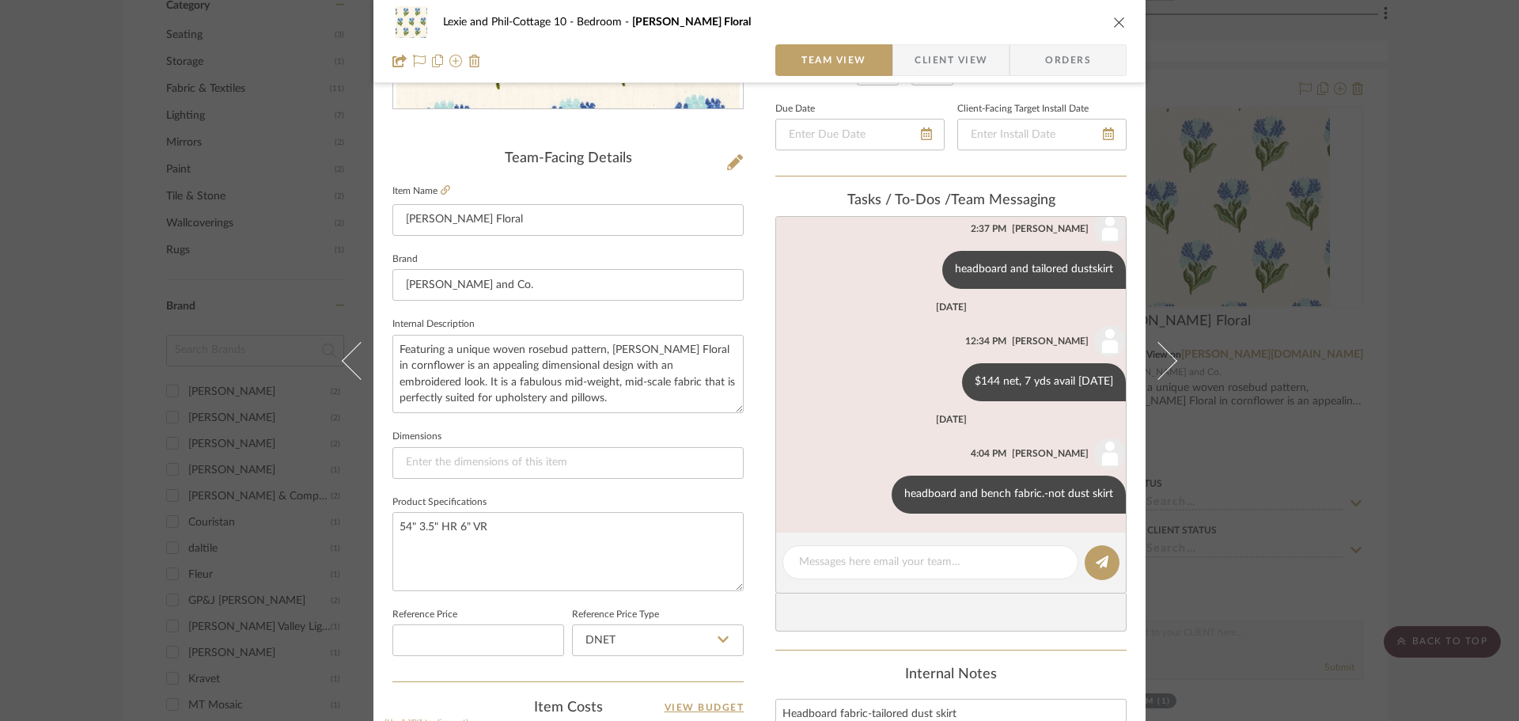
scroll to position [396, 0]
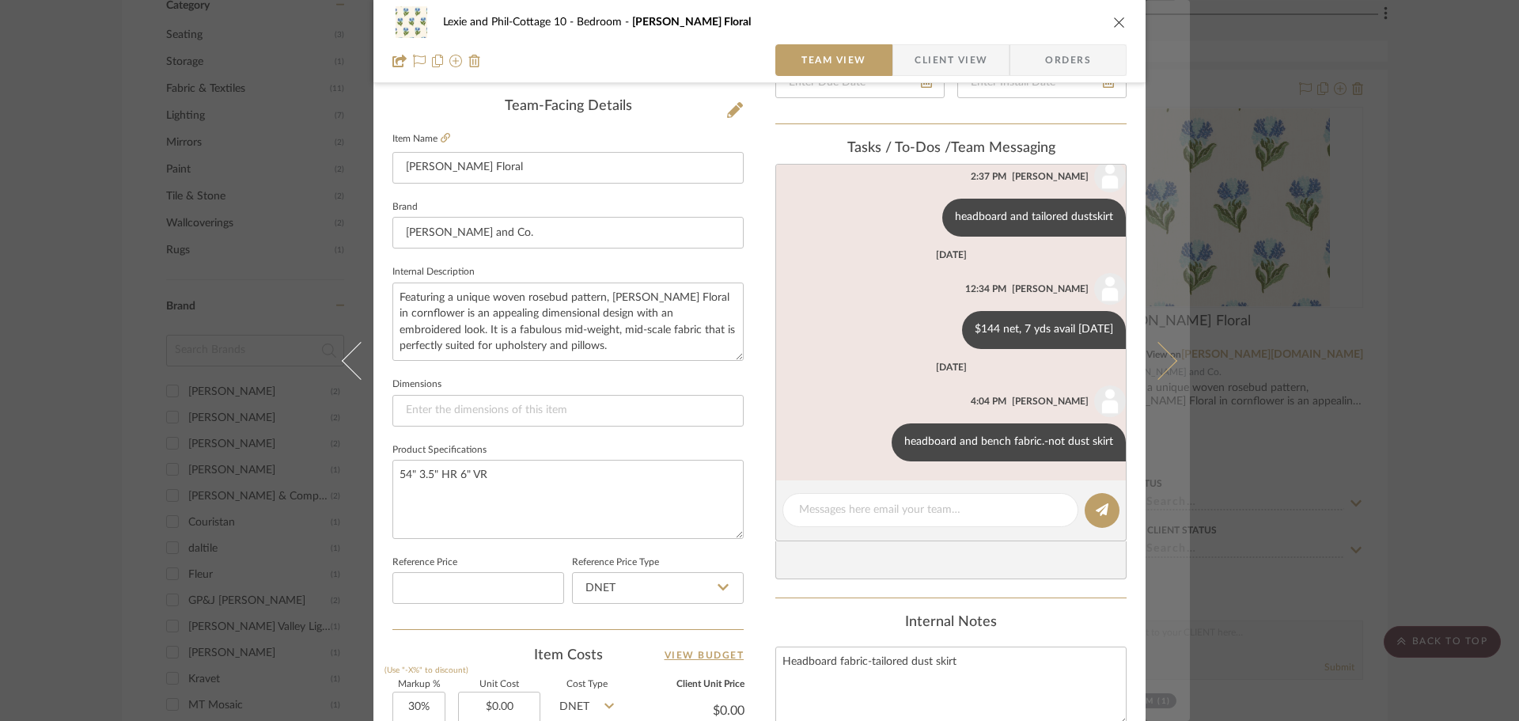
click at [1151, 362] on icon at bounding box center [1159, 360] width 38 height 38
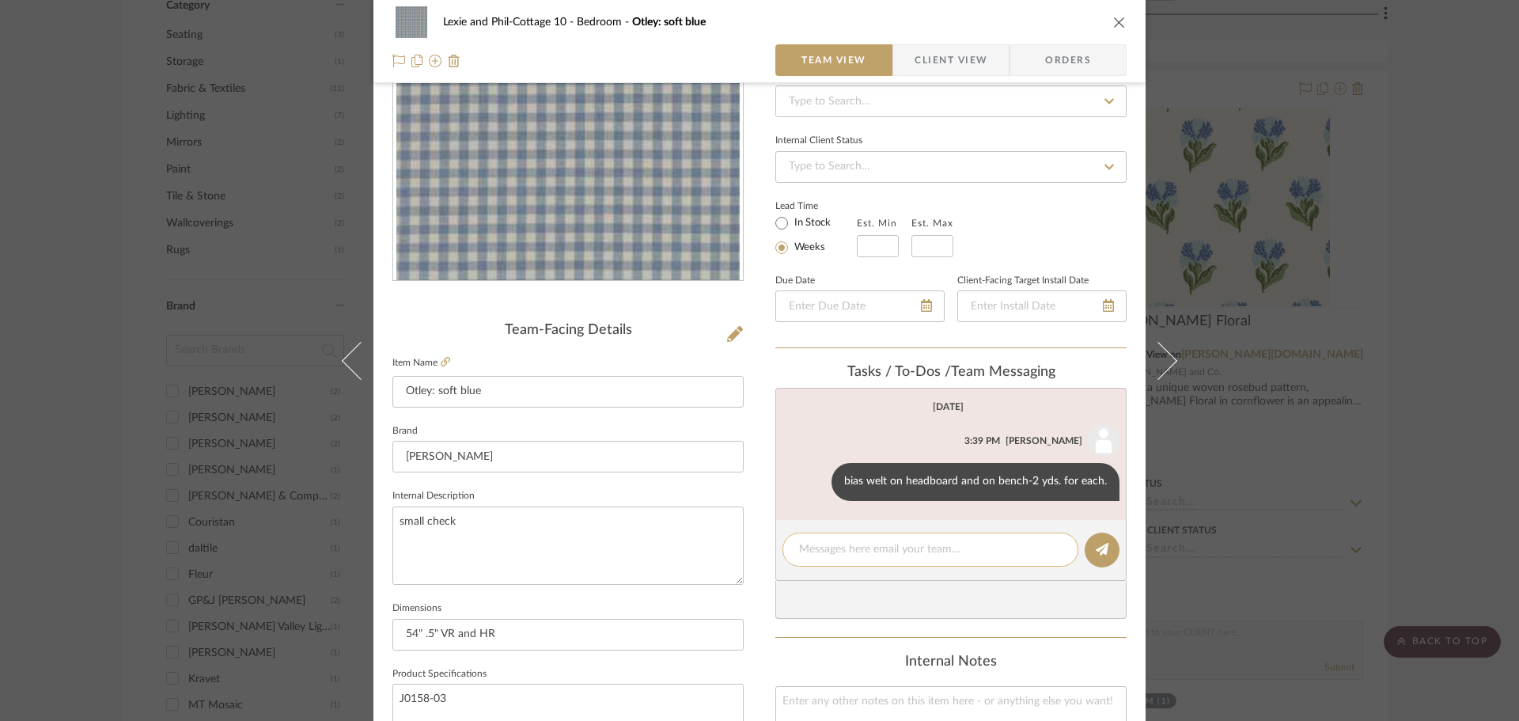
scroll to position [237, 0]
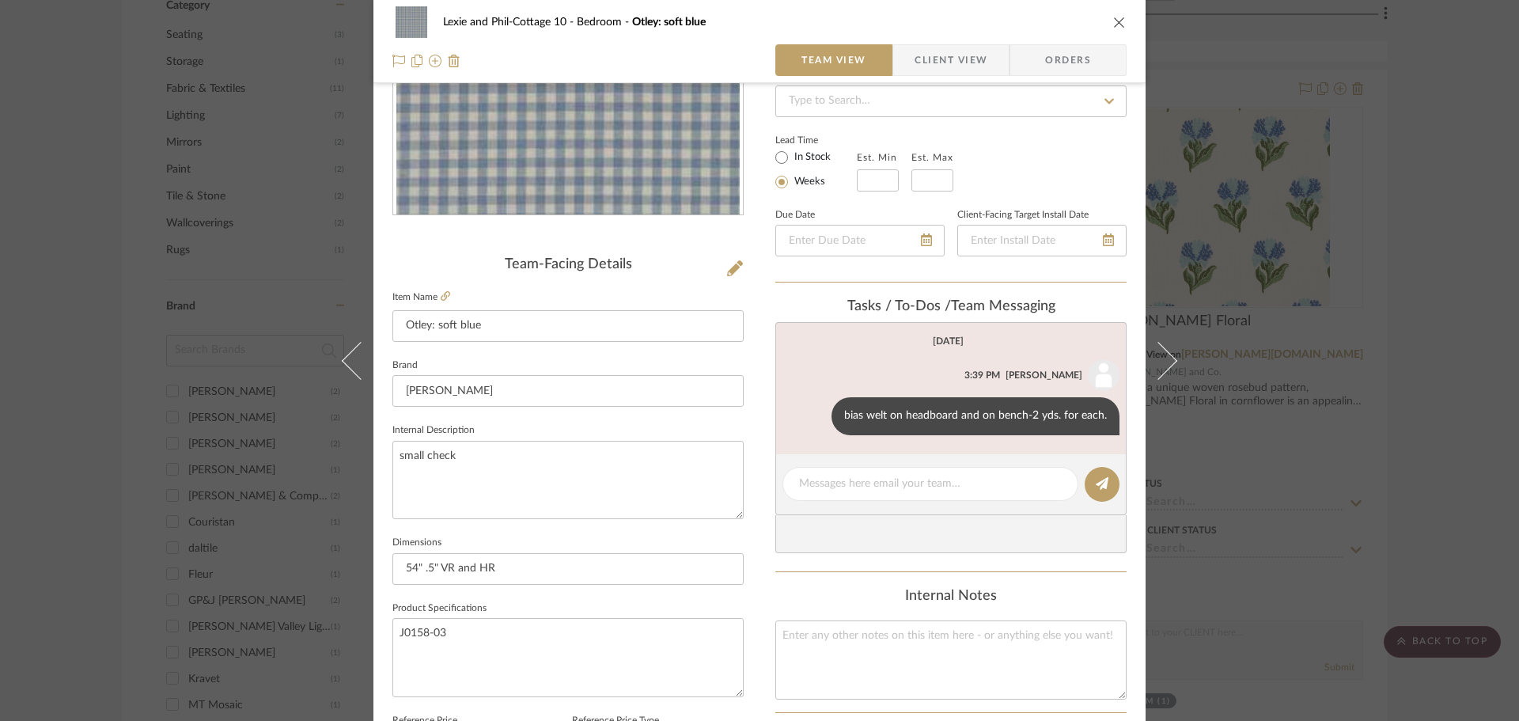
click at [1326, 414] on div "Lexie and Phil-Cottage 10 Bedroom Otley: soft blue Team View Client View Orders…" at bounding box center [759, 360] width 1519 height 721
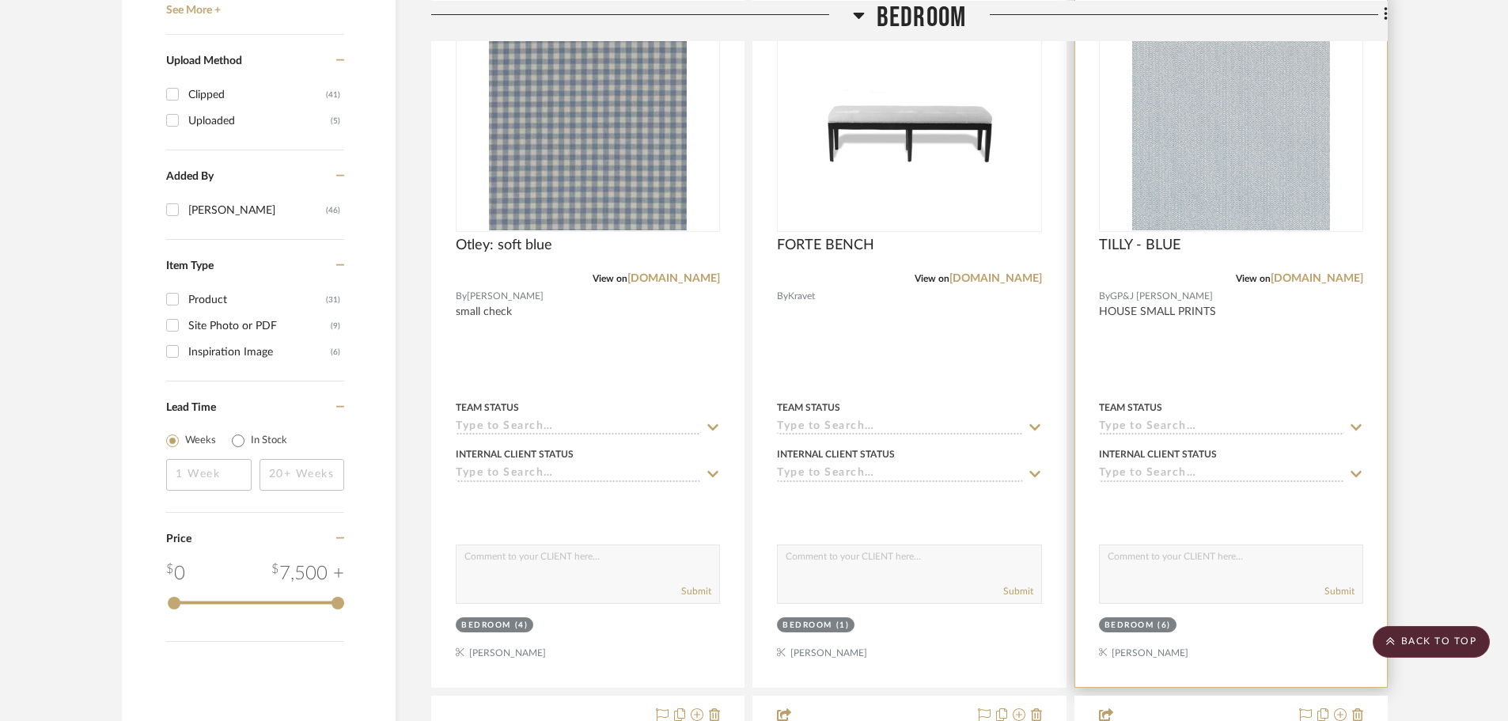
scroll to position [1899, 0]
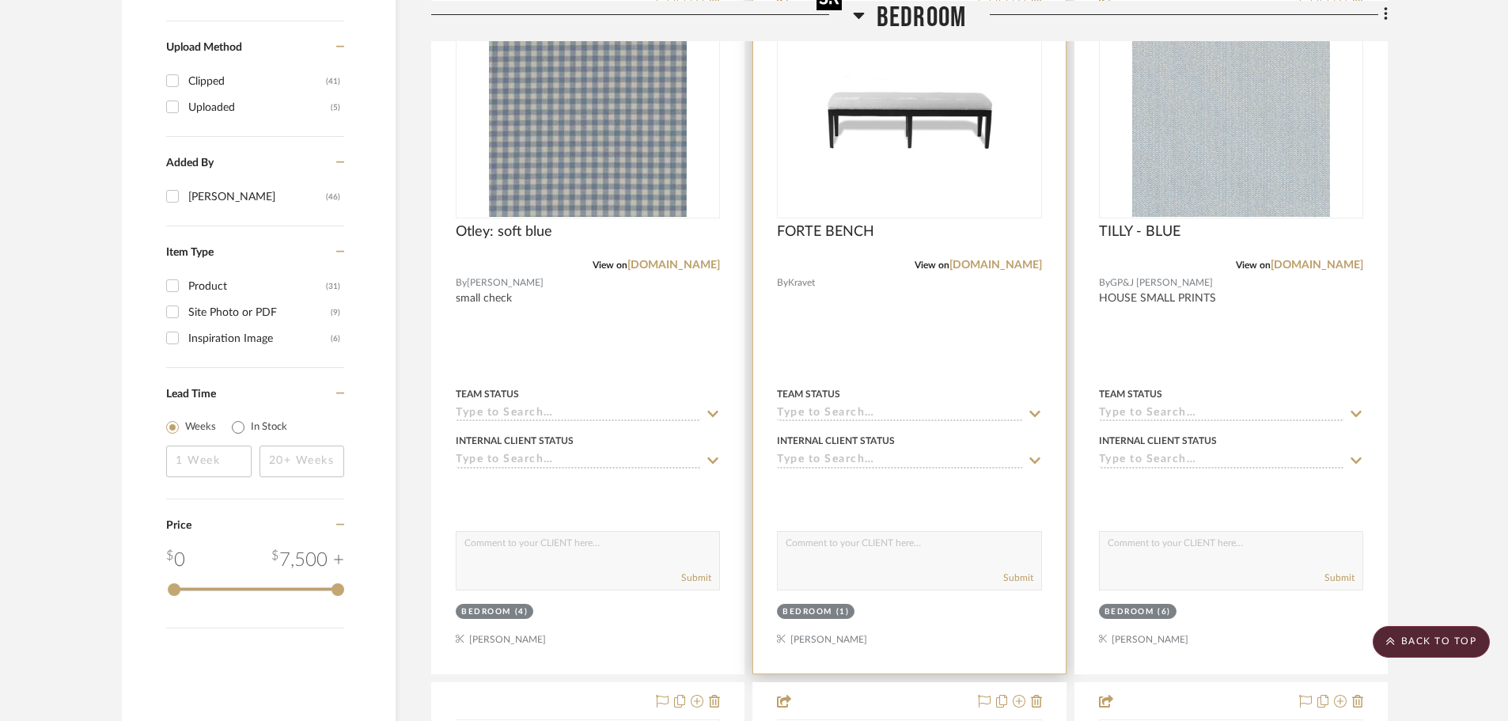
click at [909, 140] on img "0" at bounding box center [909, 118] width 198 height 198
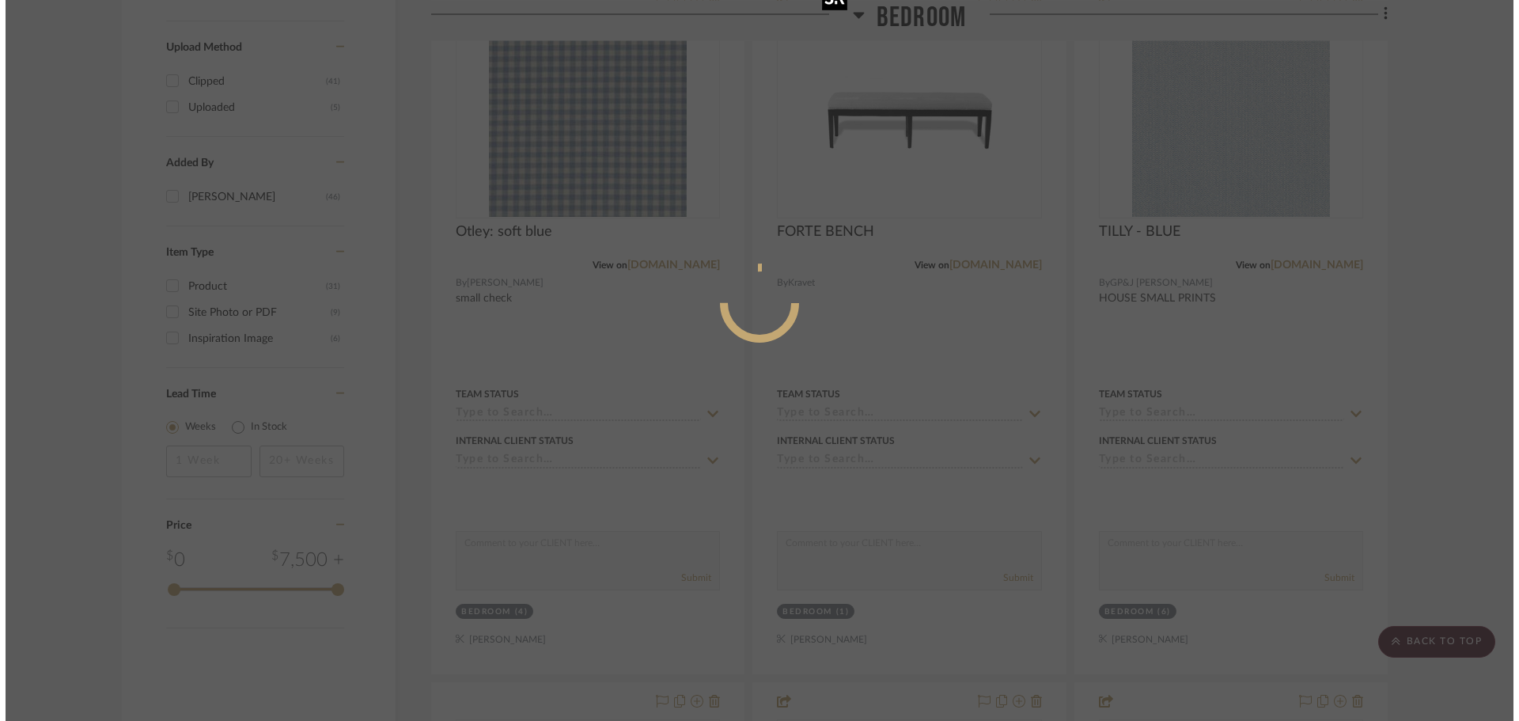
scroll to position [0, 0]
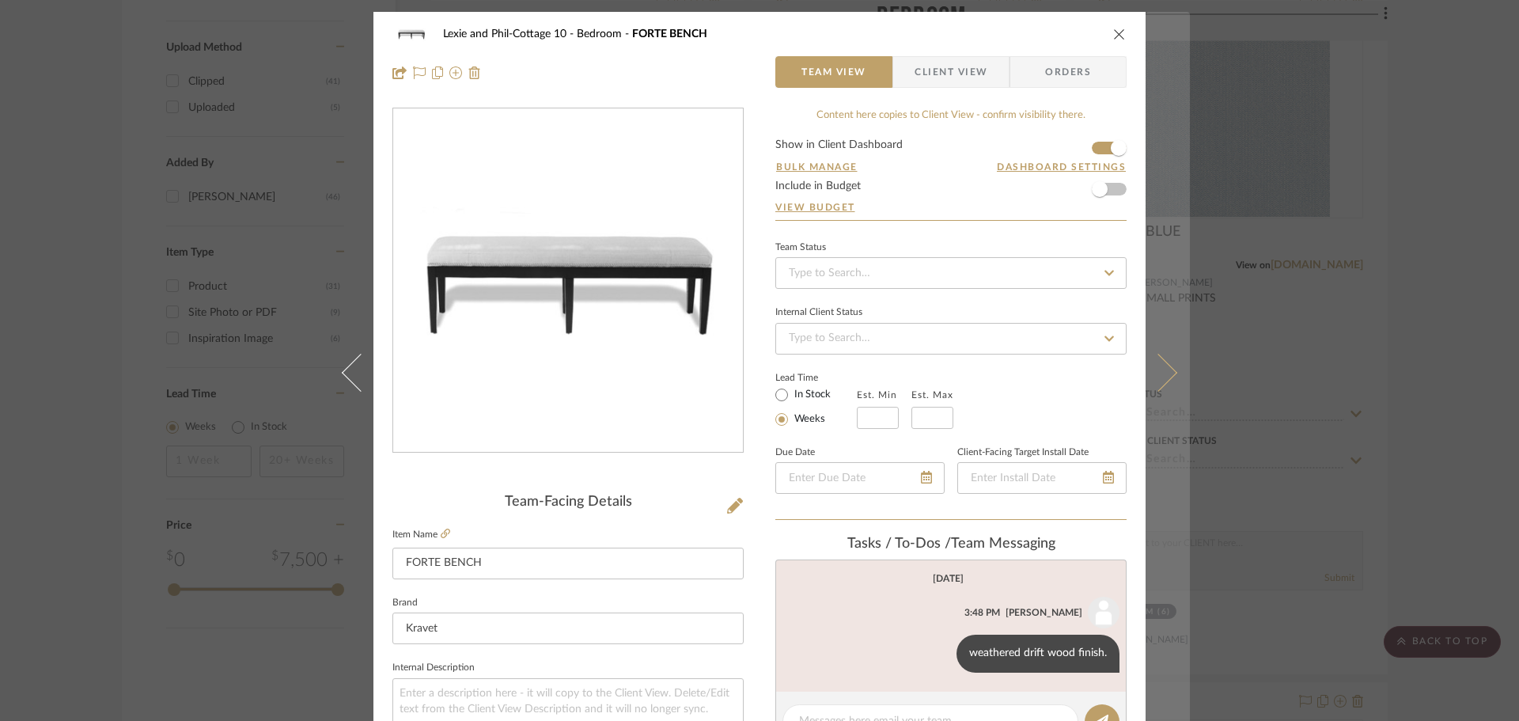
click at [1174, 350] on button at bounding box center [1168, 372] width 44 height 721
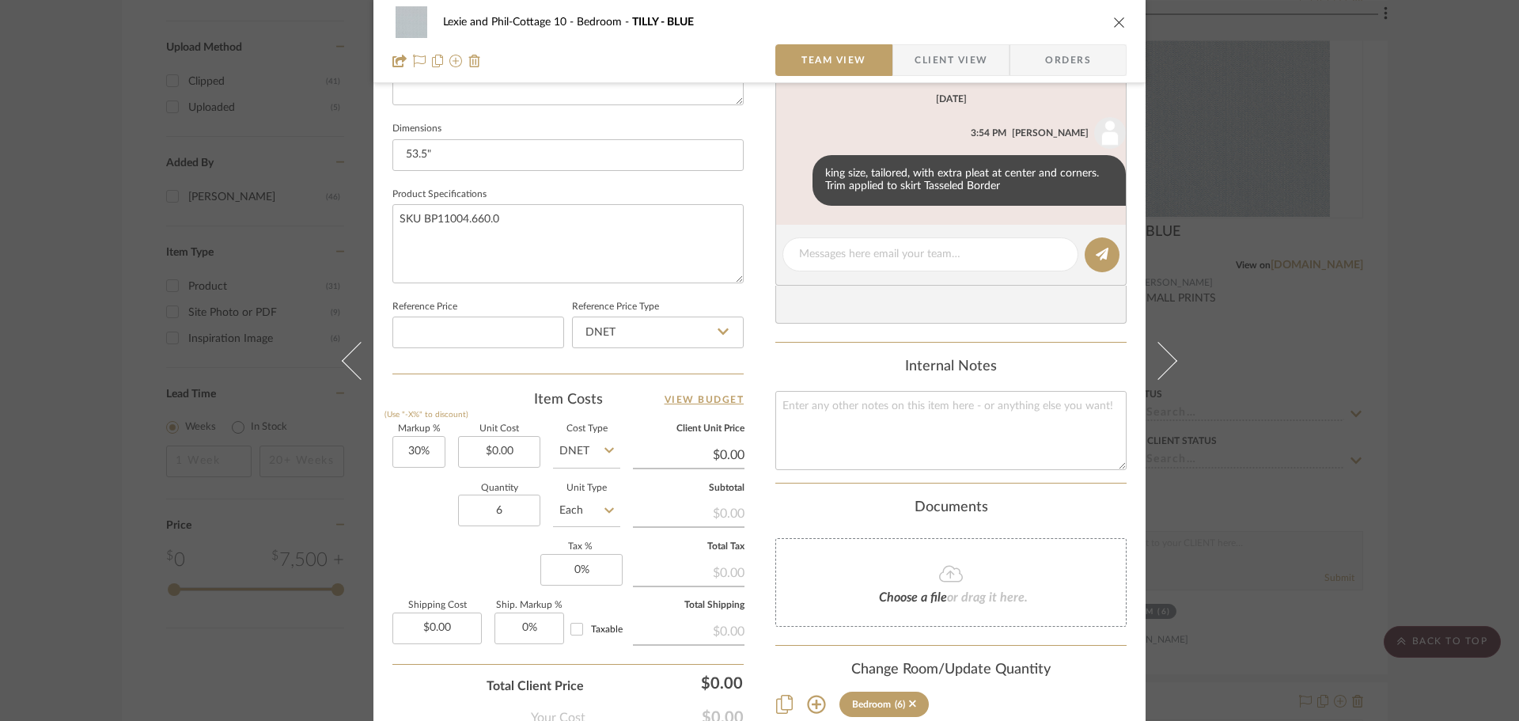
scroll to position [712, 0]
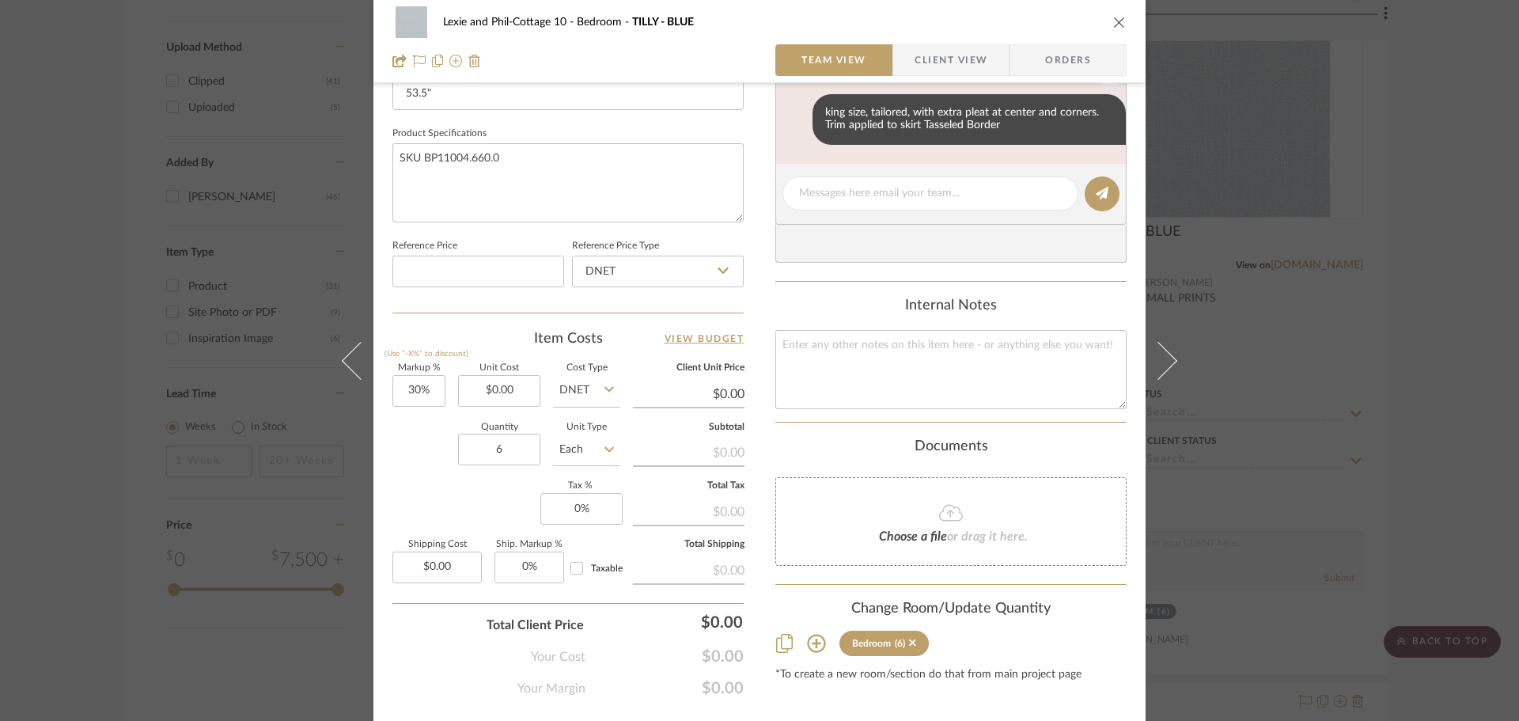
click at [1402, 301] on div "Lexie and Phil-Cottage 10 Bedroom TILLY - BLUE Team View Client View Orders Tea…" at bounding box center [759, 360] width 1519 height 721
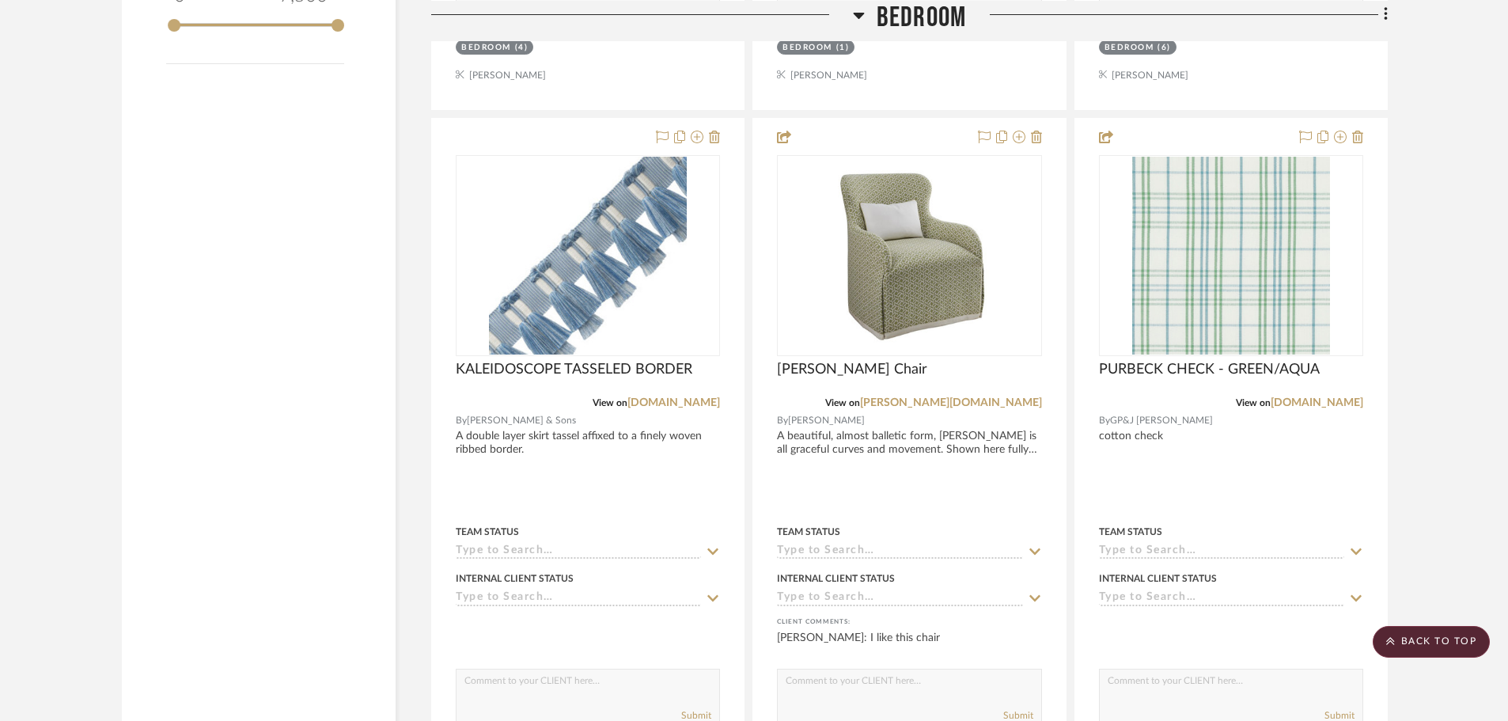
scroll to position [2612, 0]
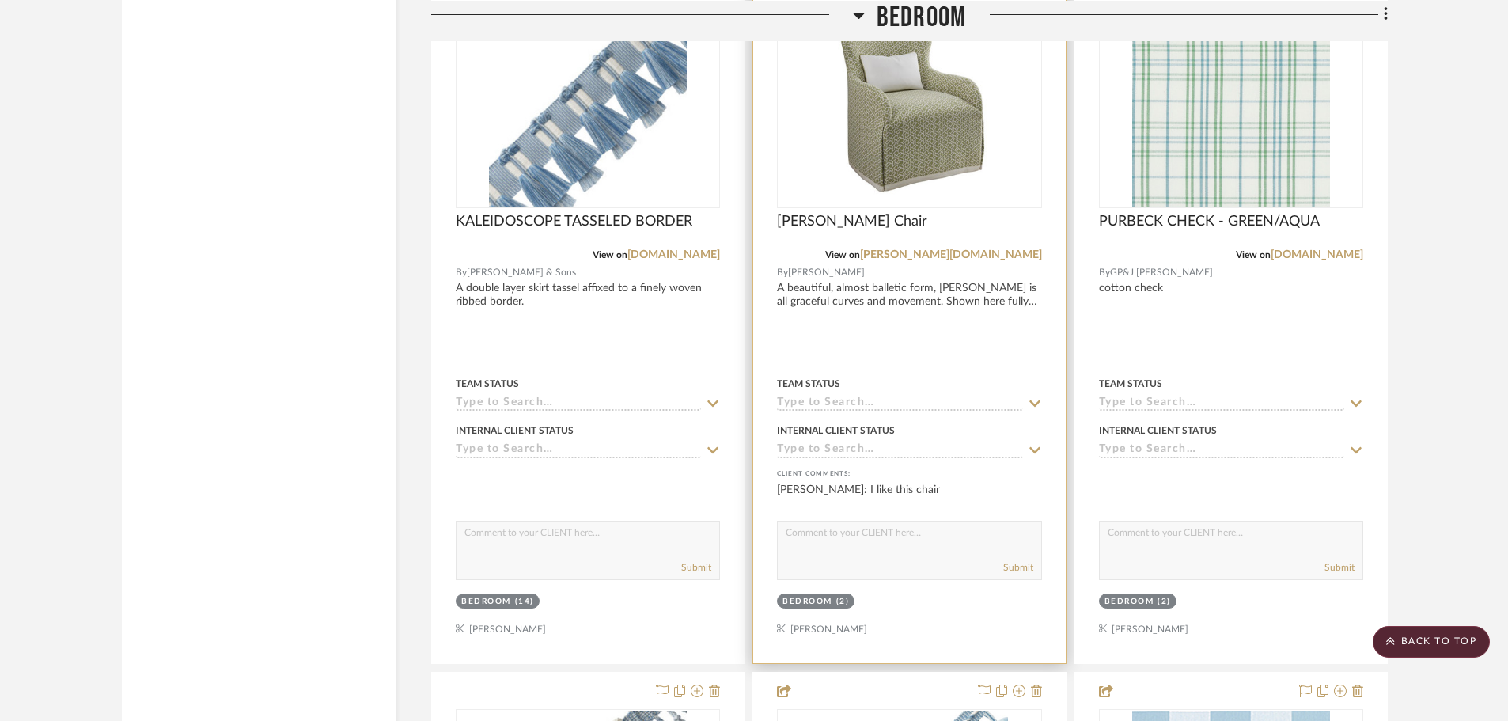
click at [1003, 99] on div "0" at bounding box center [909, 107] width 263 height 199
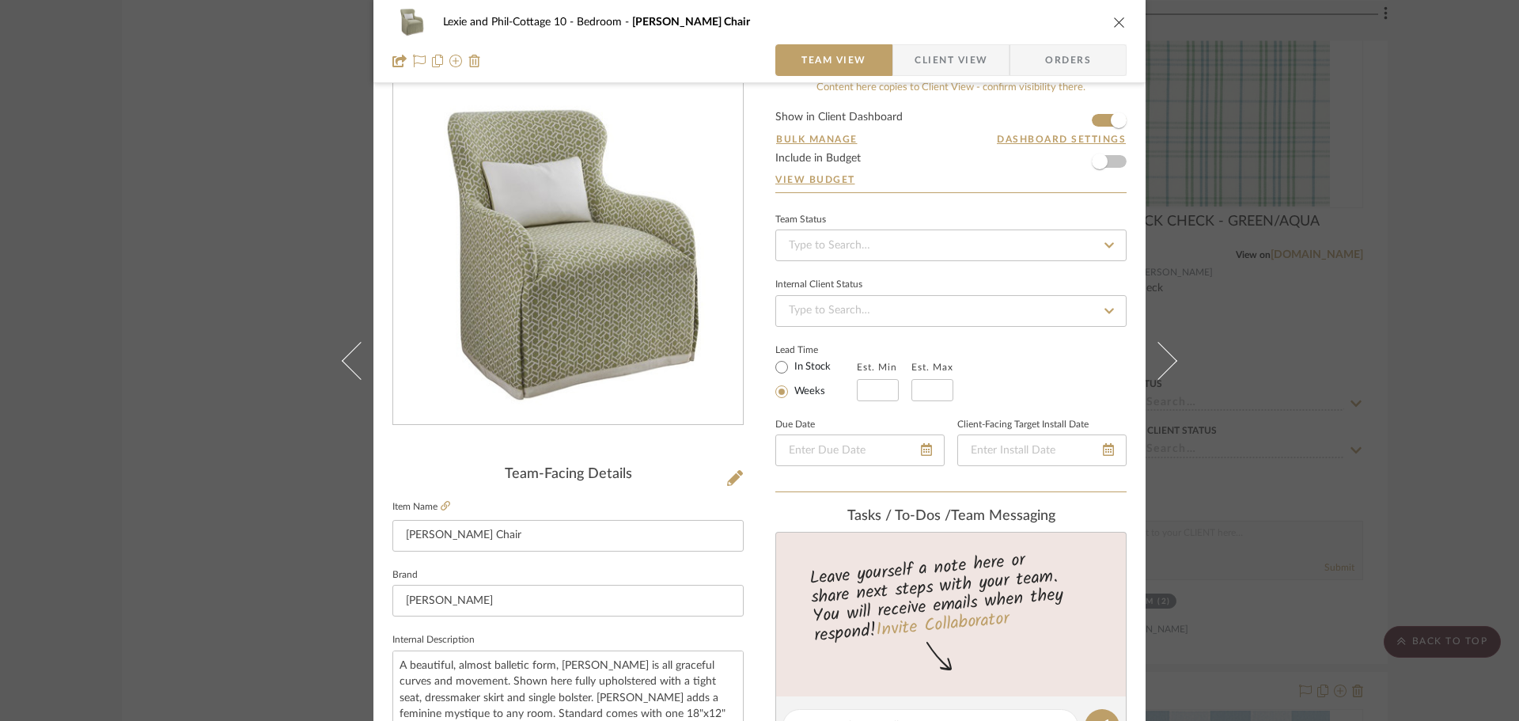
scroll to position [0, 0]
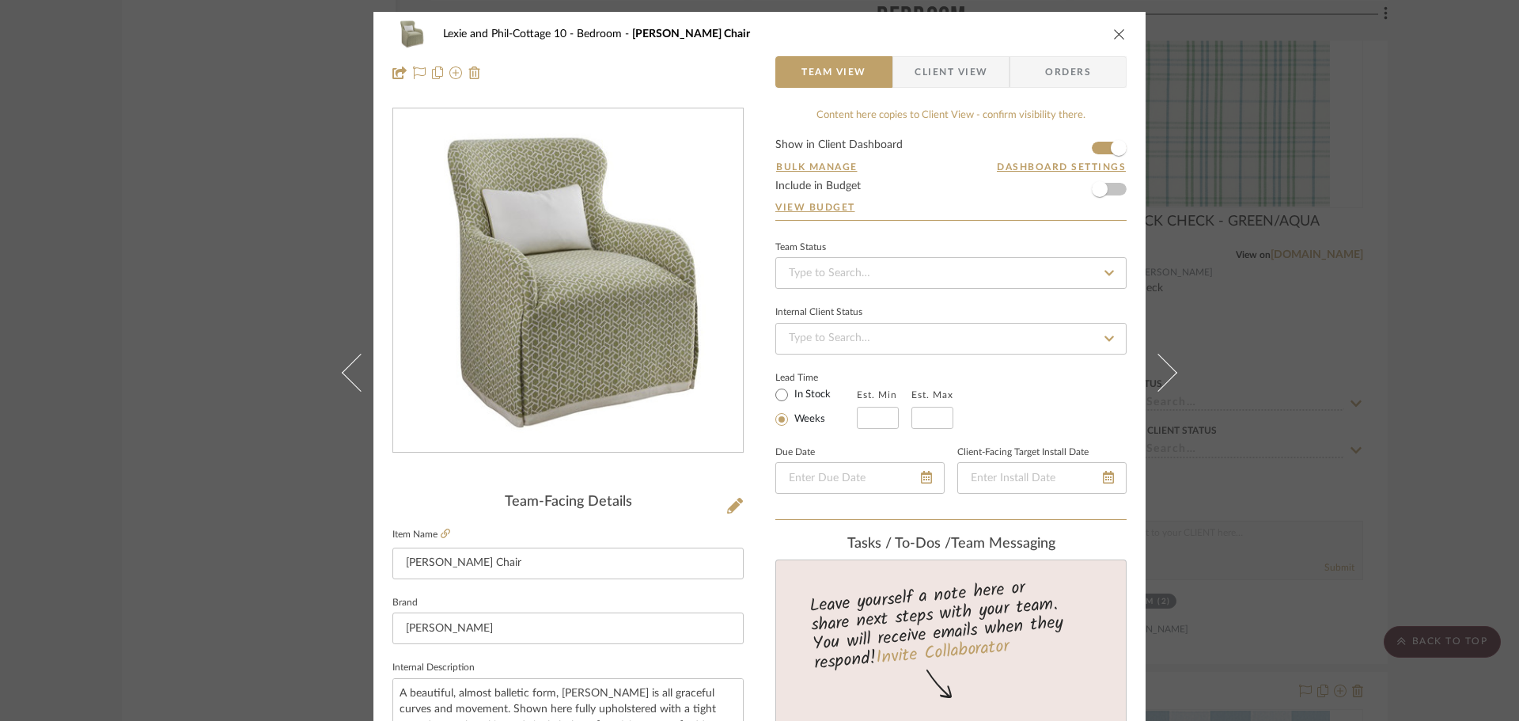
click at [1432, 342] on div "Lexie and Phil-Cottage 10 Bedroom [PERSON_NAME] Chair Team View Client View Ord…" at bounding box center [759, 360] width 1519 height 721
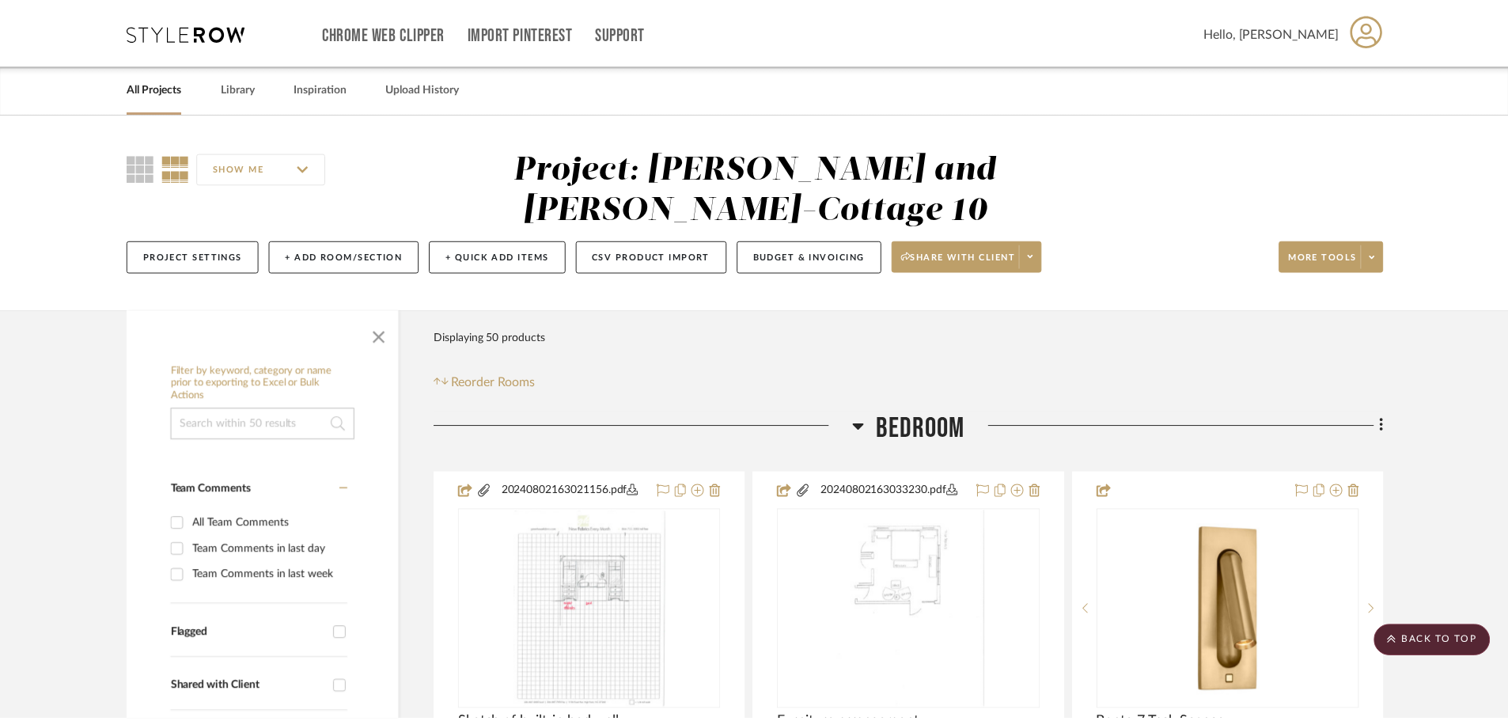
scroll to position [2612, 0]
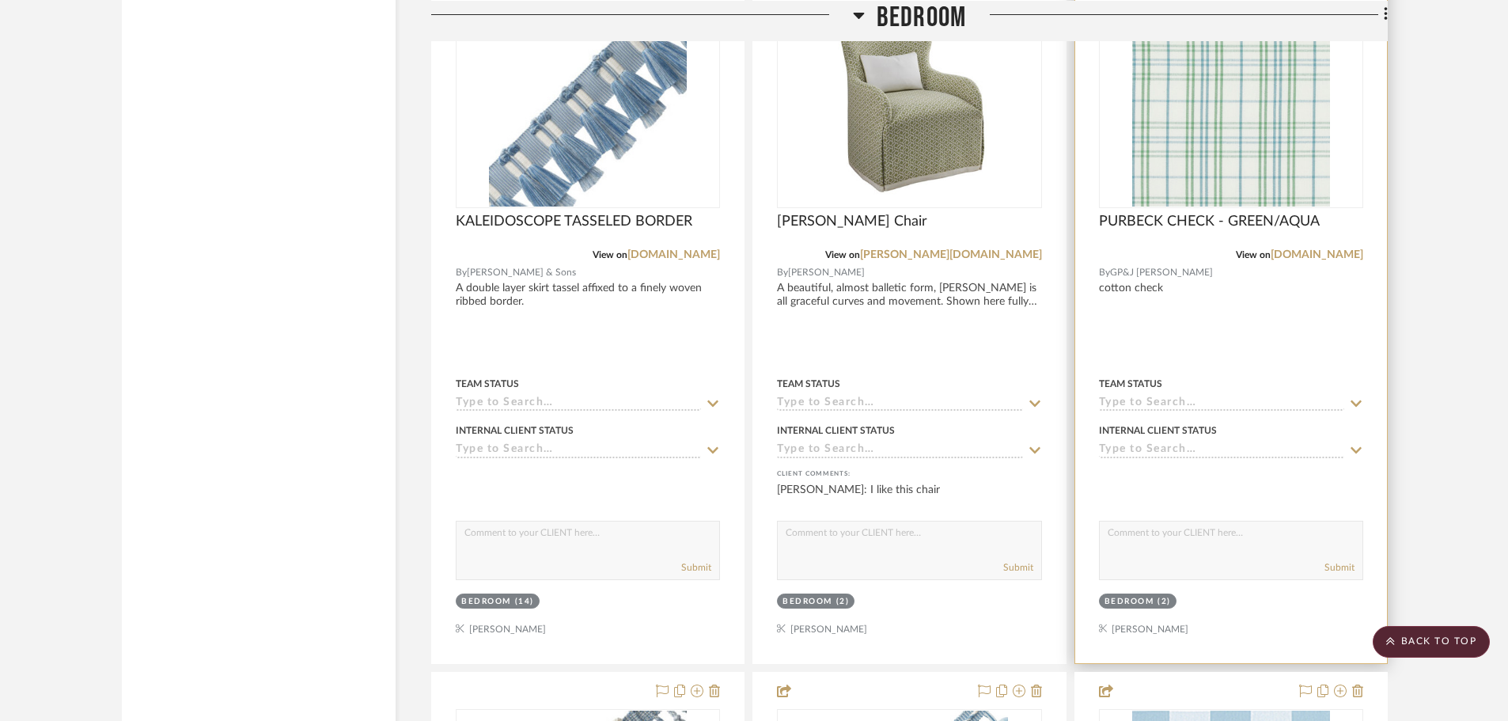
click at [1239, 104] on img "0" at bounding box center [1231, 108] width 198 height 198
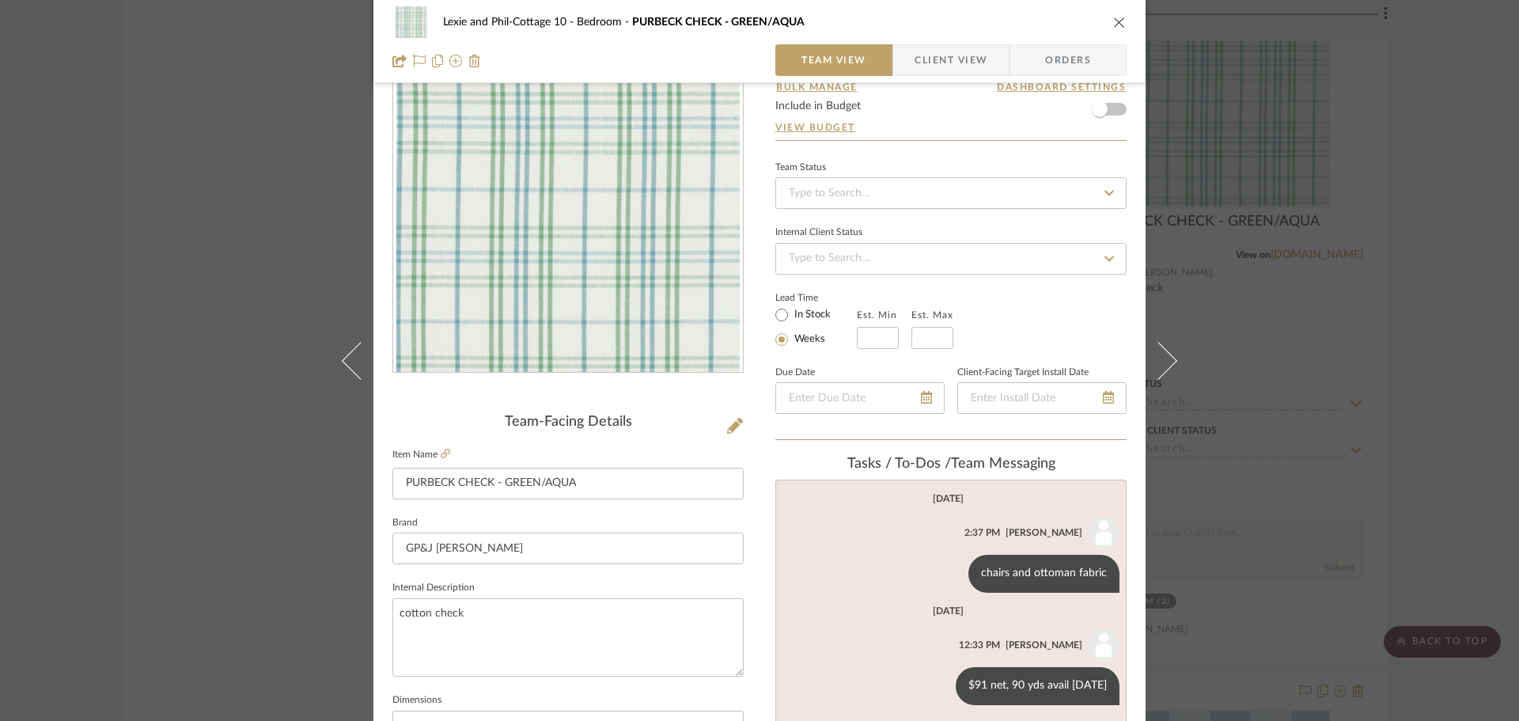
scroll to position [237, 0]
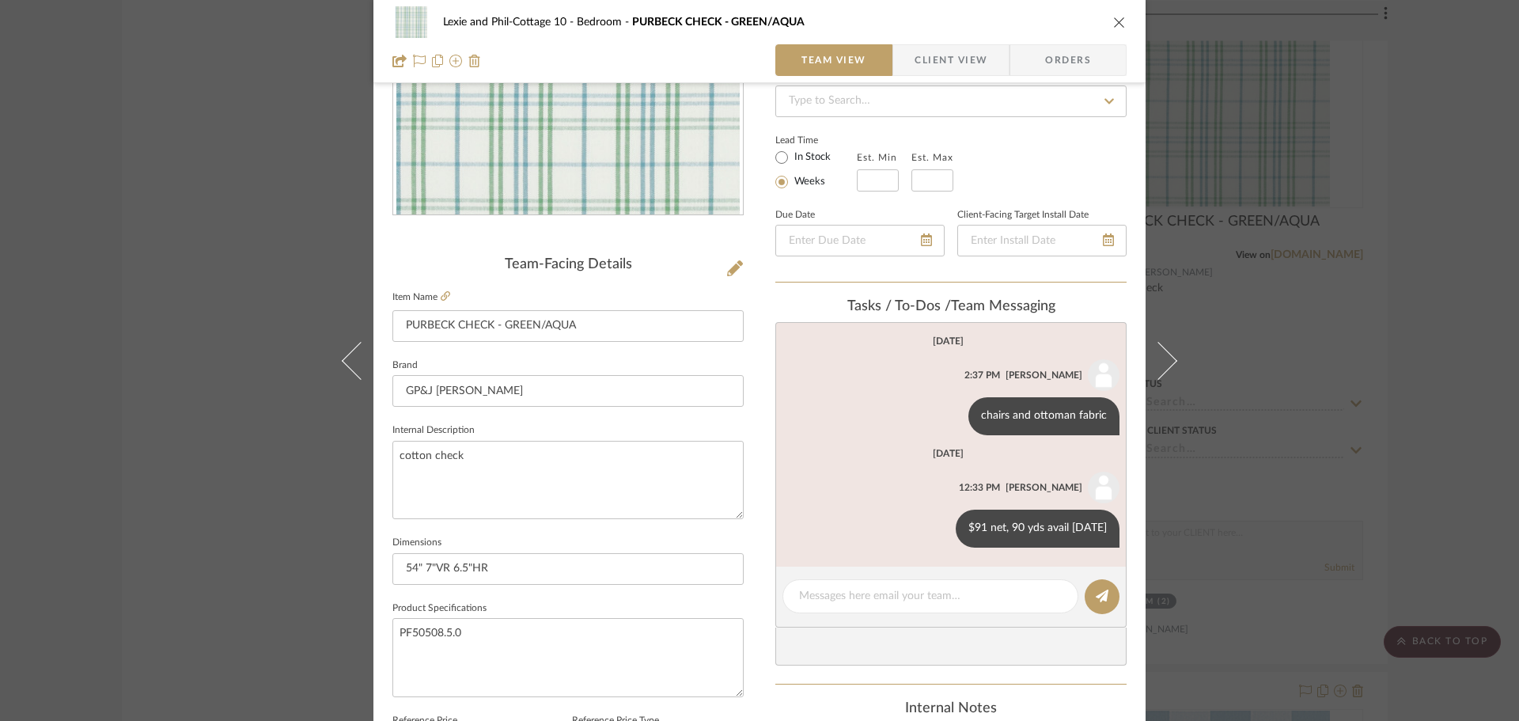
click at [1262, 400] on div "Lexie and Phil-Cottage 10 Bedroom PURBECK CHECK - GREEN/AQUA Team View Client V…" at bounding box center [759, 360] width 1519 height 721
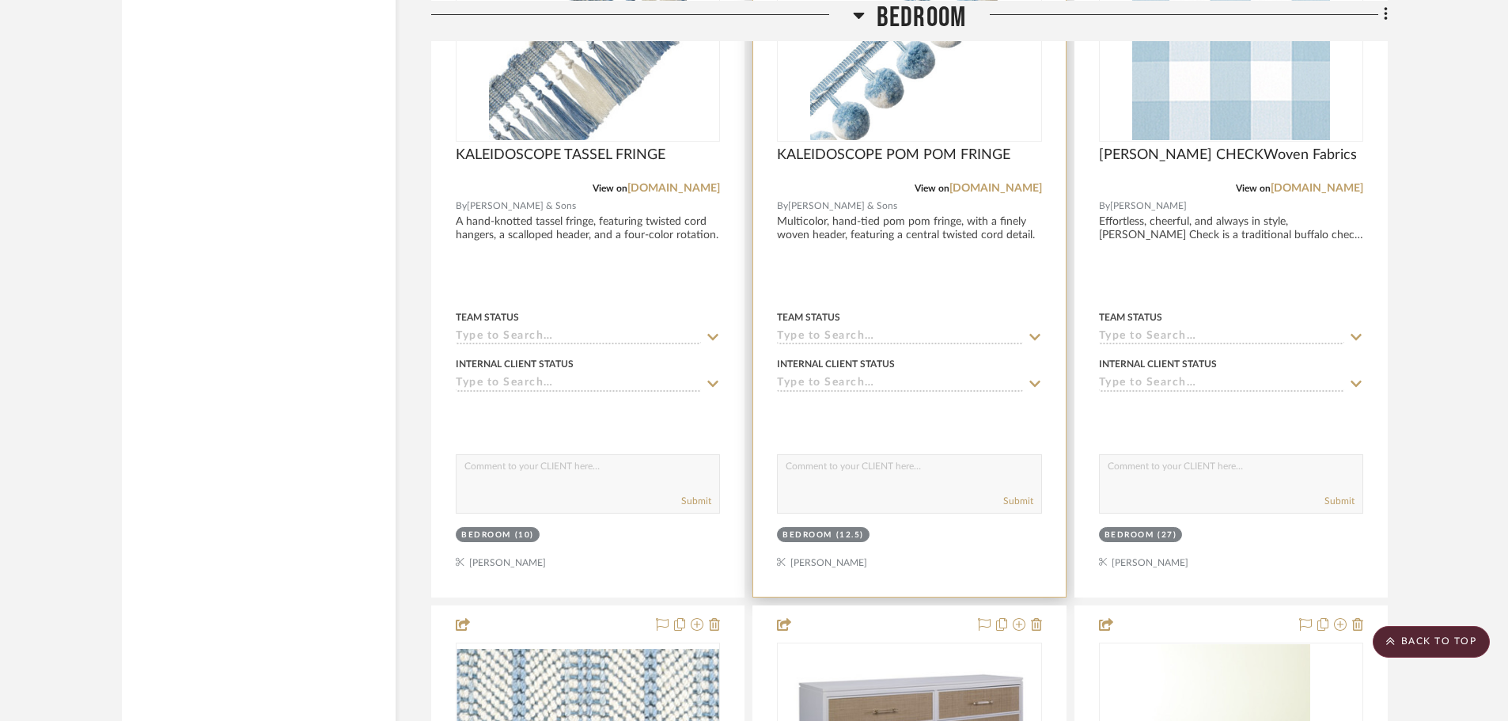
scroll to position [3324, 0]
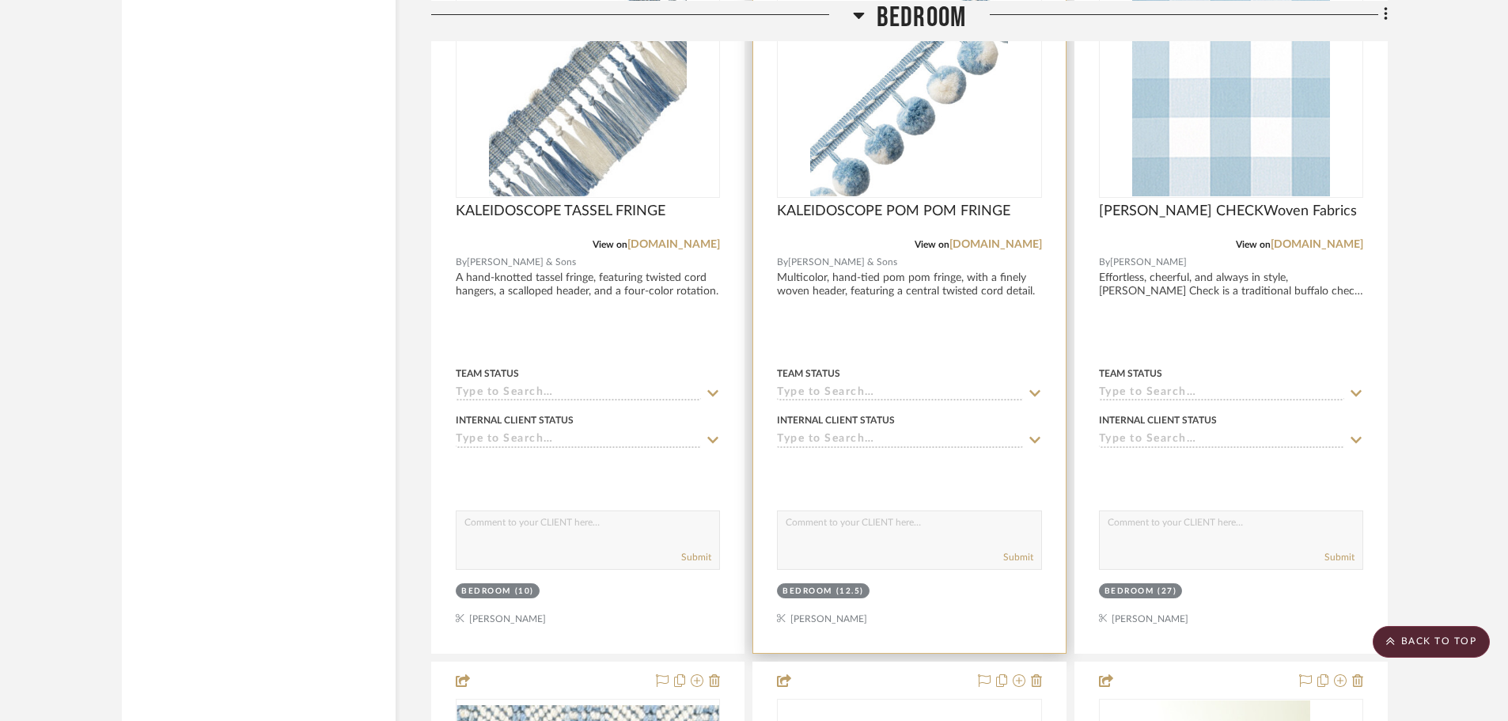
click at [962, 104] on img "0" at bounding box center [909, 97] width 198 height 198
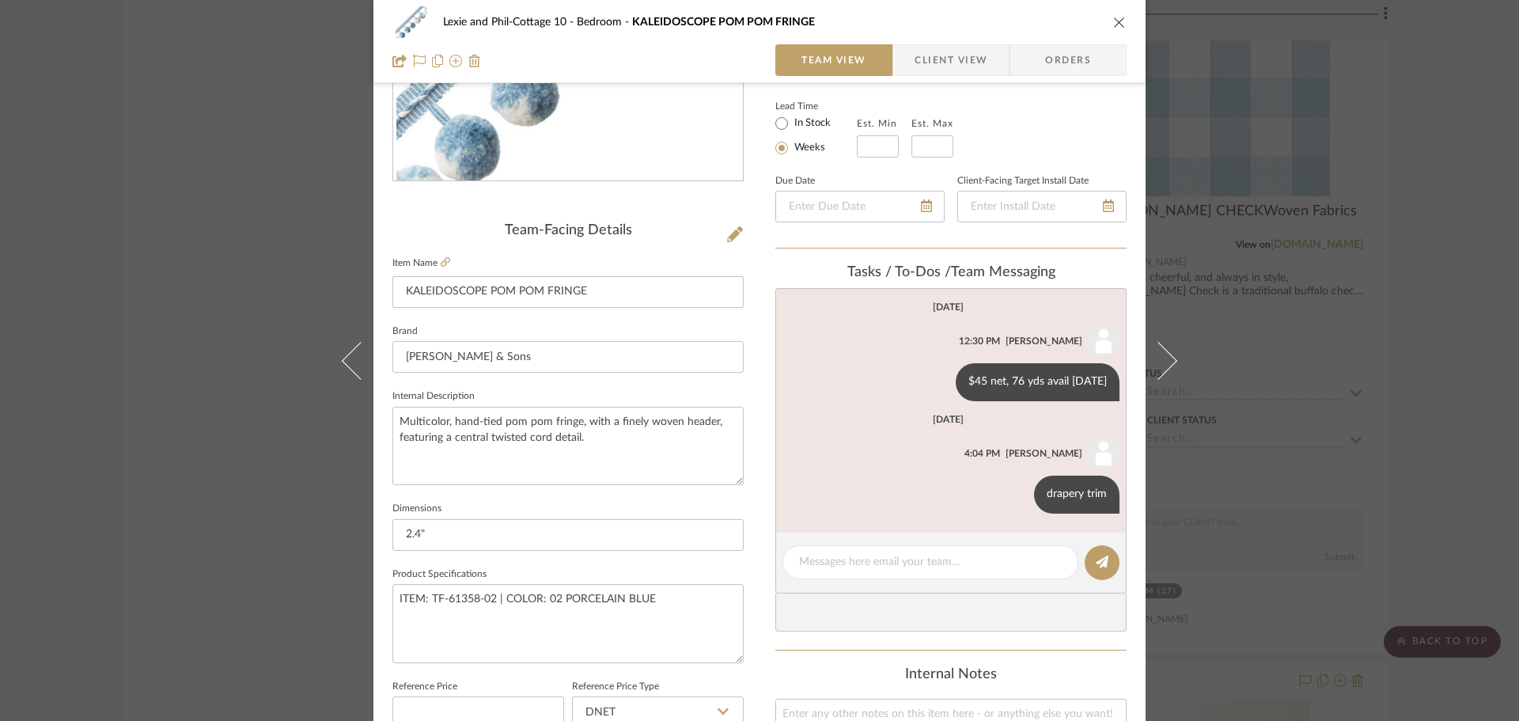
scroll to position [317, 0]
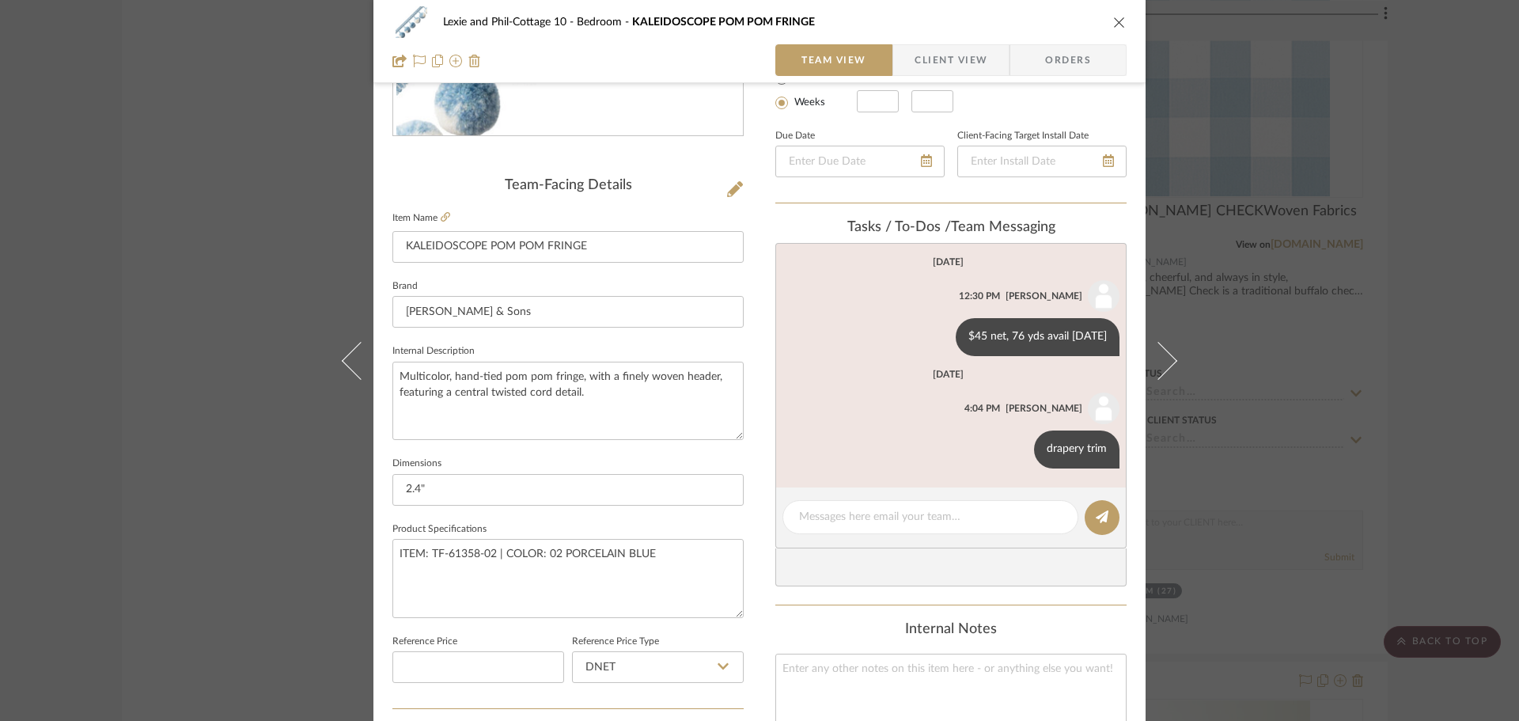
click at [1349, 319] on div "Lexie and Phil-Cottage 10 Bedroom KALEIDOSCOPE POM POM FRINGE Team View Client …" at bounding box center [759, 360] width 1519 height 721
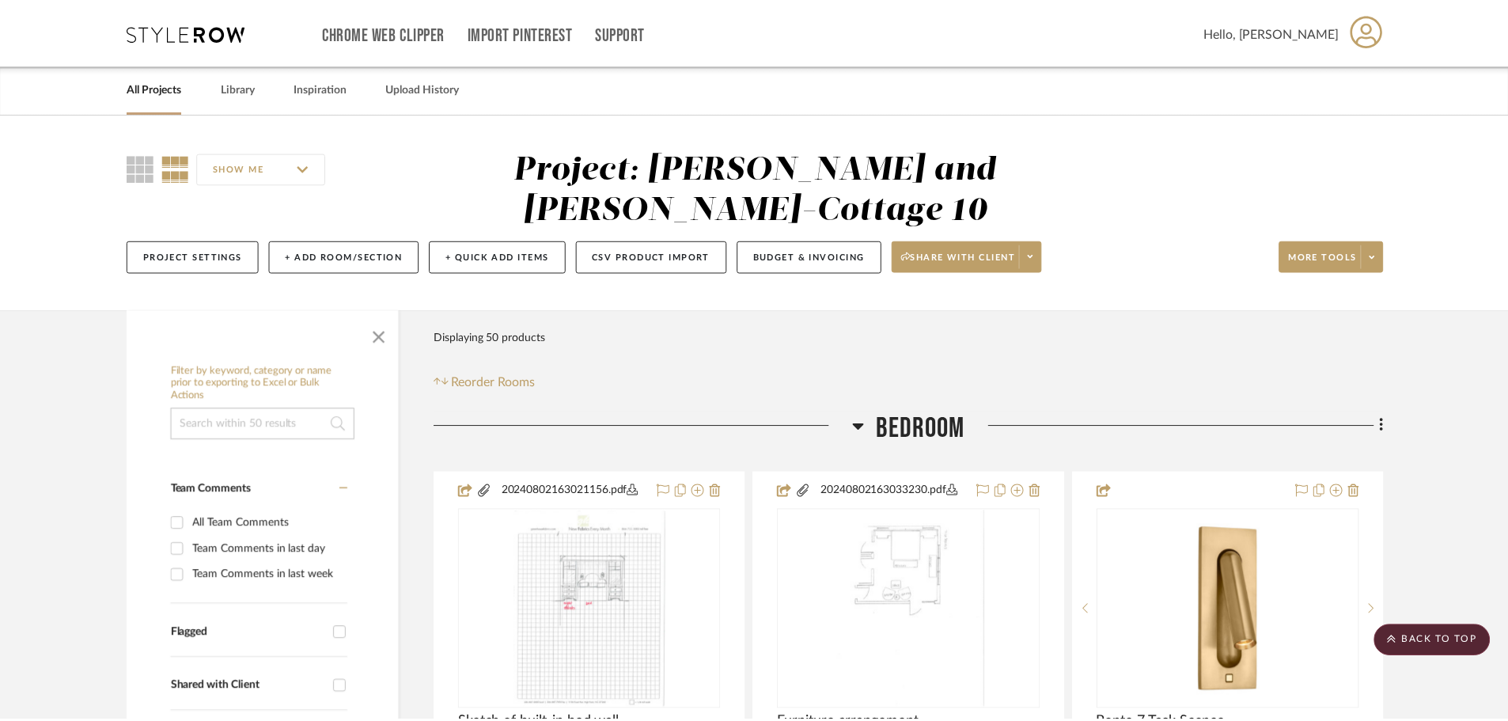
scroll to position [3324, 0]
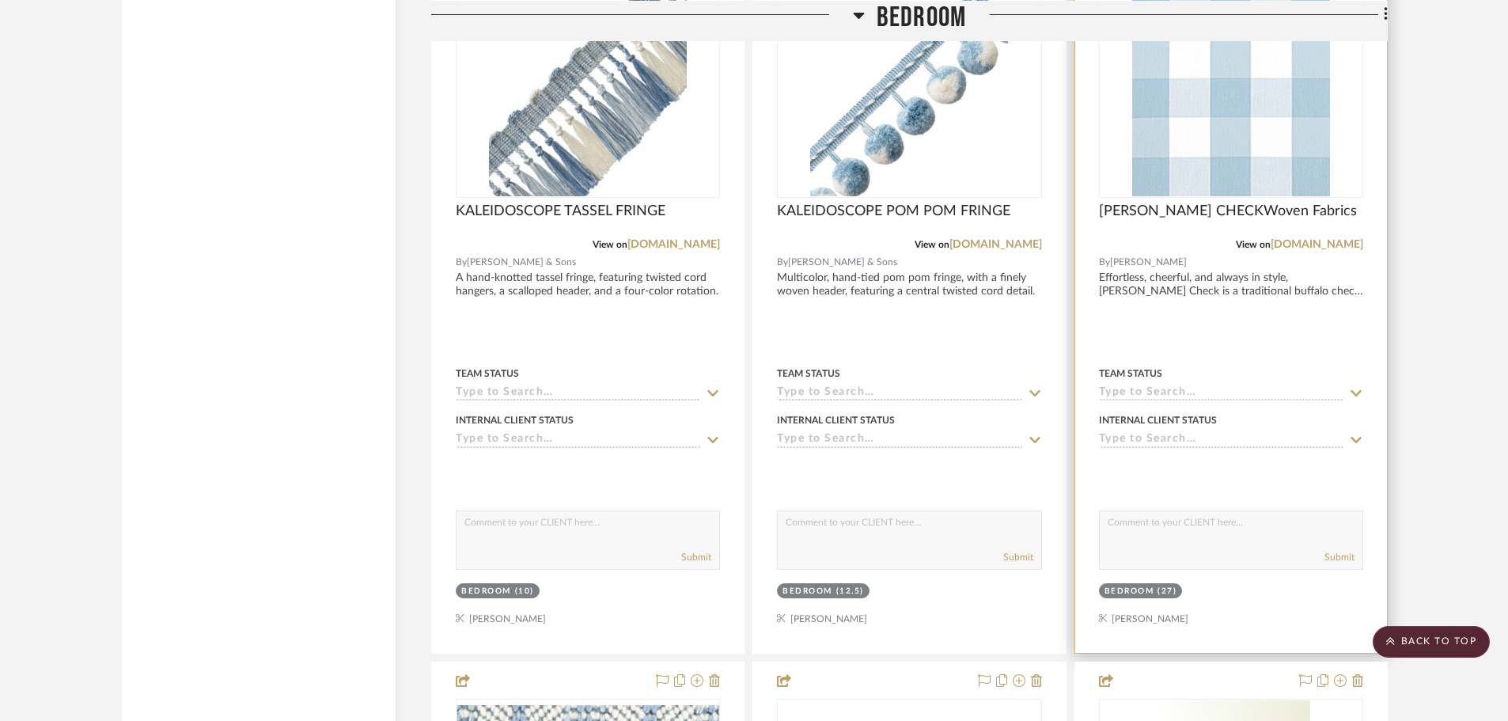
click at [1266, 136] on img "0" at bounding box center [1231, 97] width 198 height 198
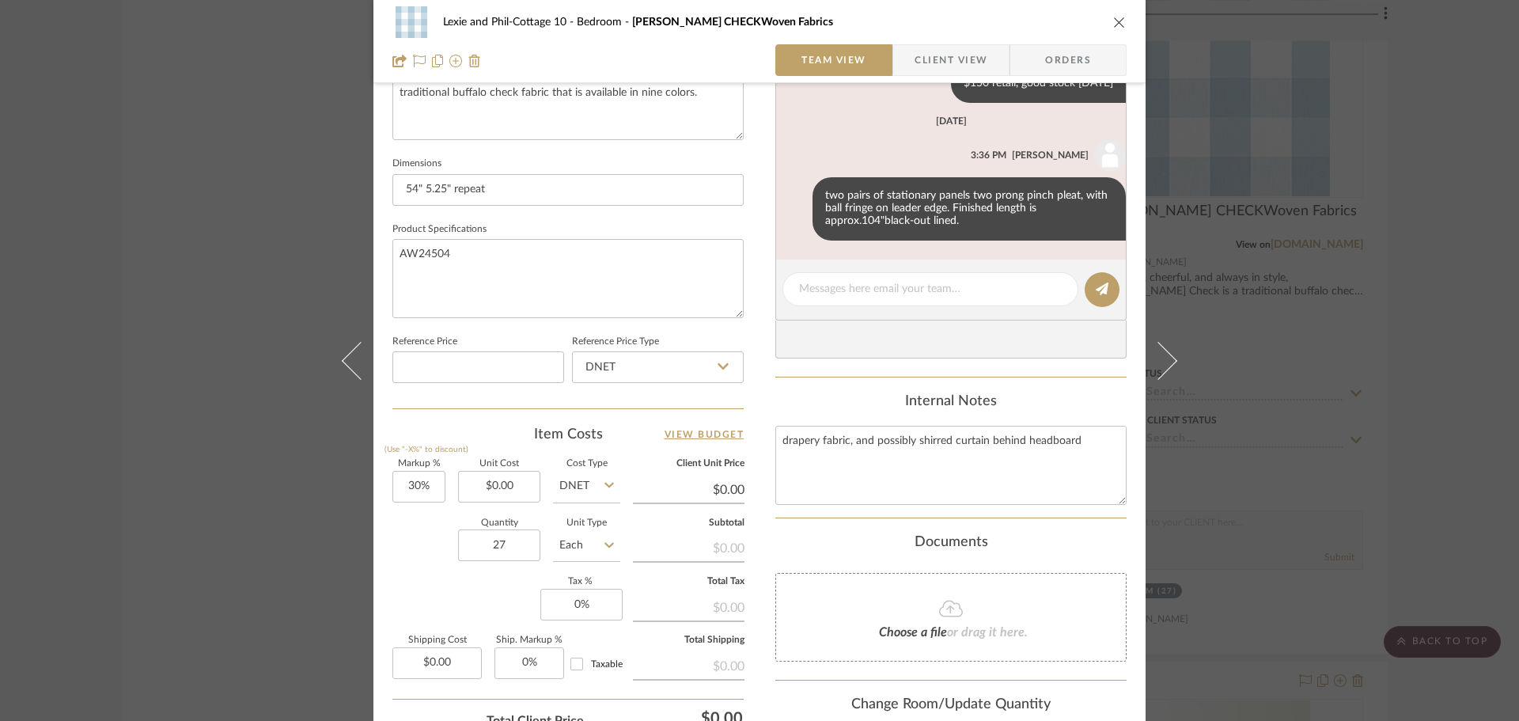
scroll to position [633, 0]
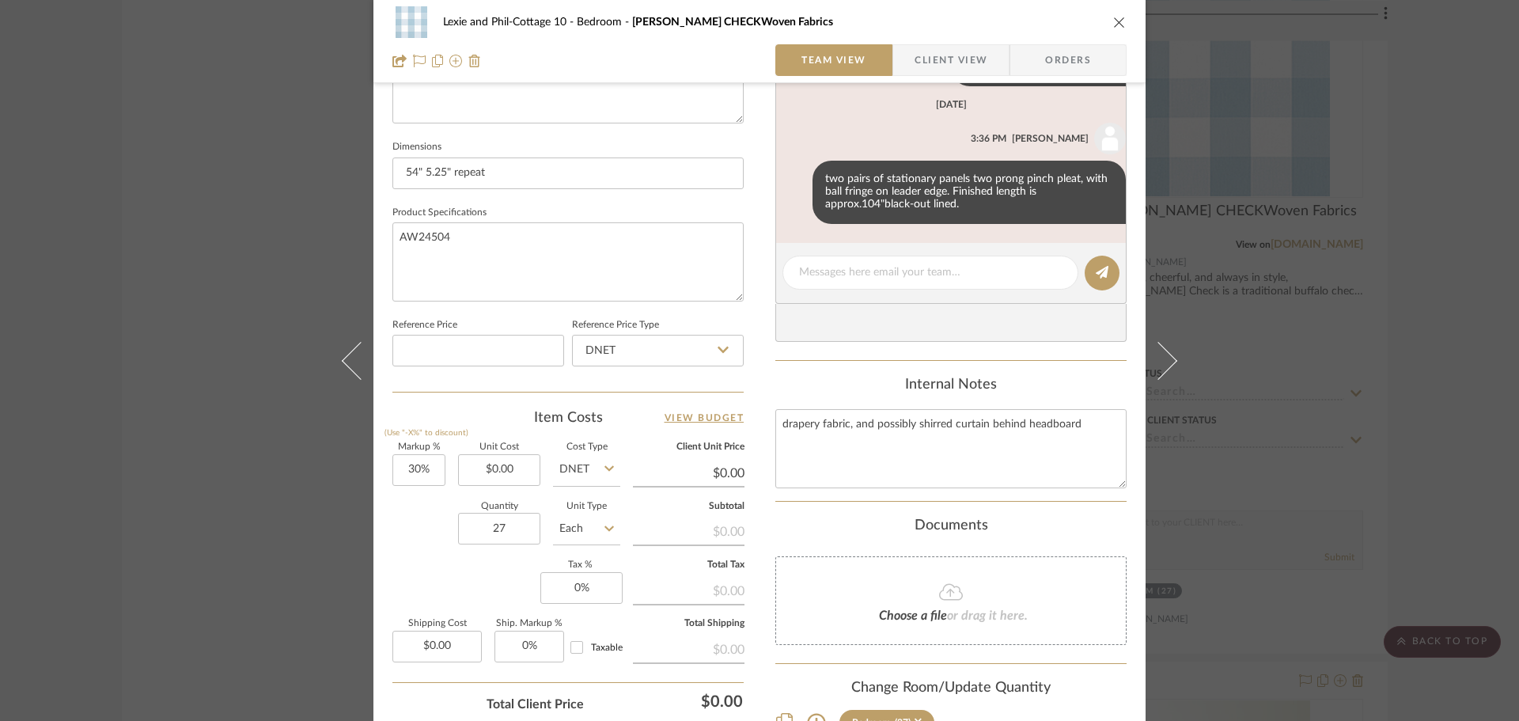
click at [1477, 215] on div "Lexie and Phil-Cottage 10 Bedroom [PERSON_NAME] CHECKWoven Fabrics Team View Cl…" at bounding box center [759, 360] width 1519 height 721
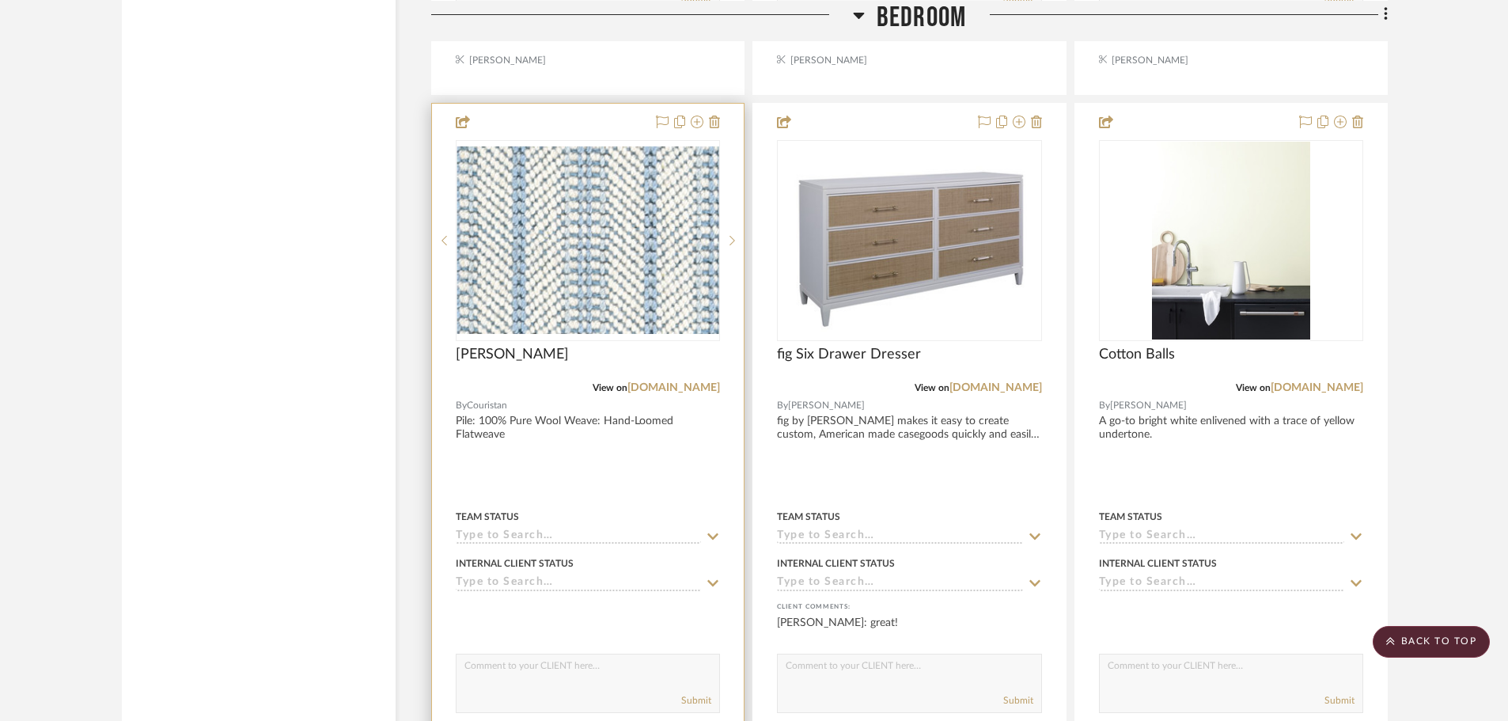
scroll to position [3720, 0]
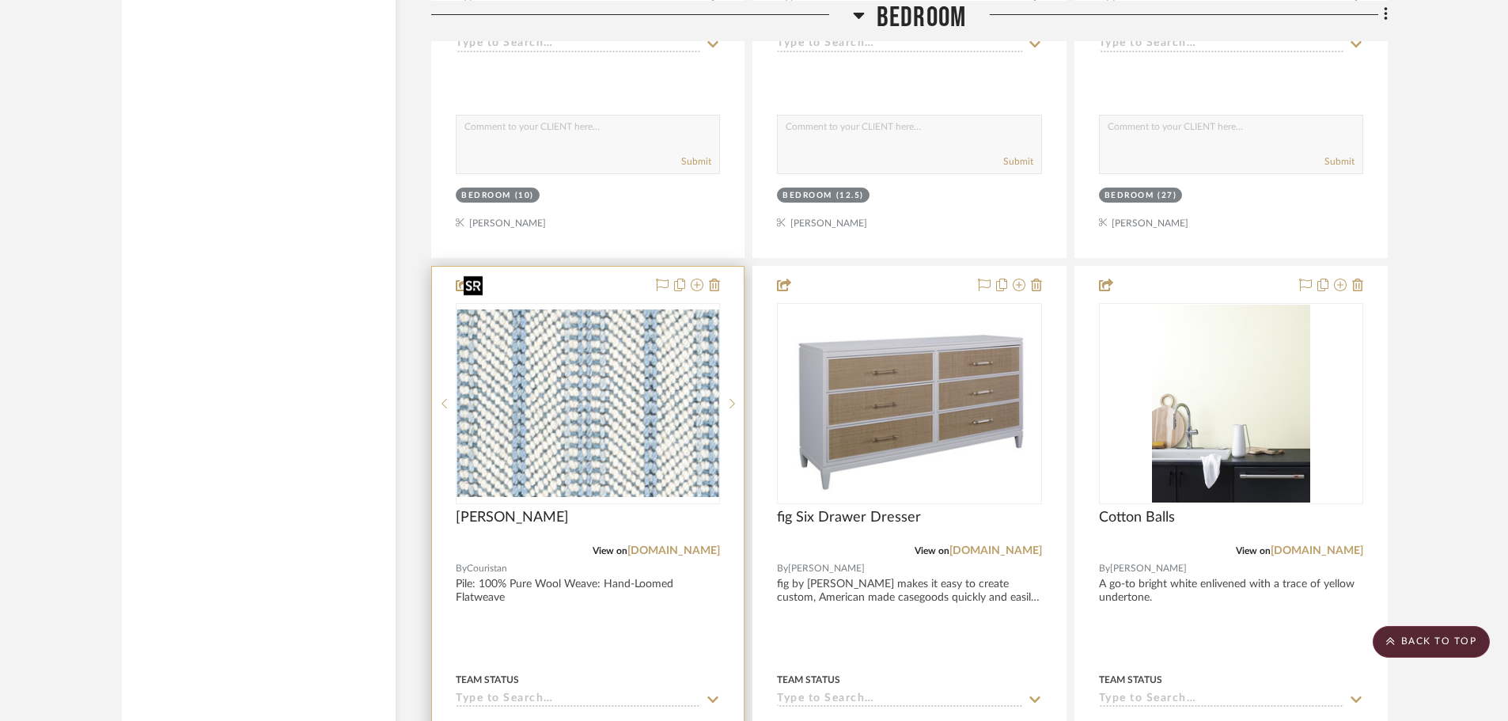
click at [568, 319] on img "0" at bounding box center [587, 403] width 261 height 188
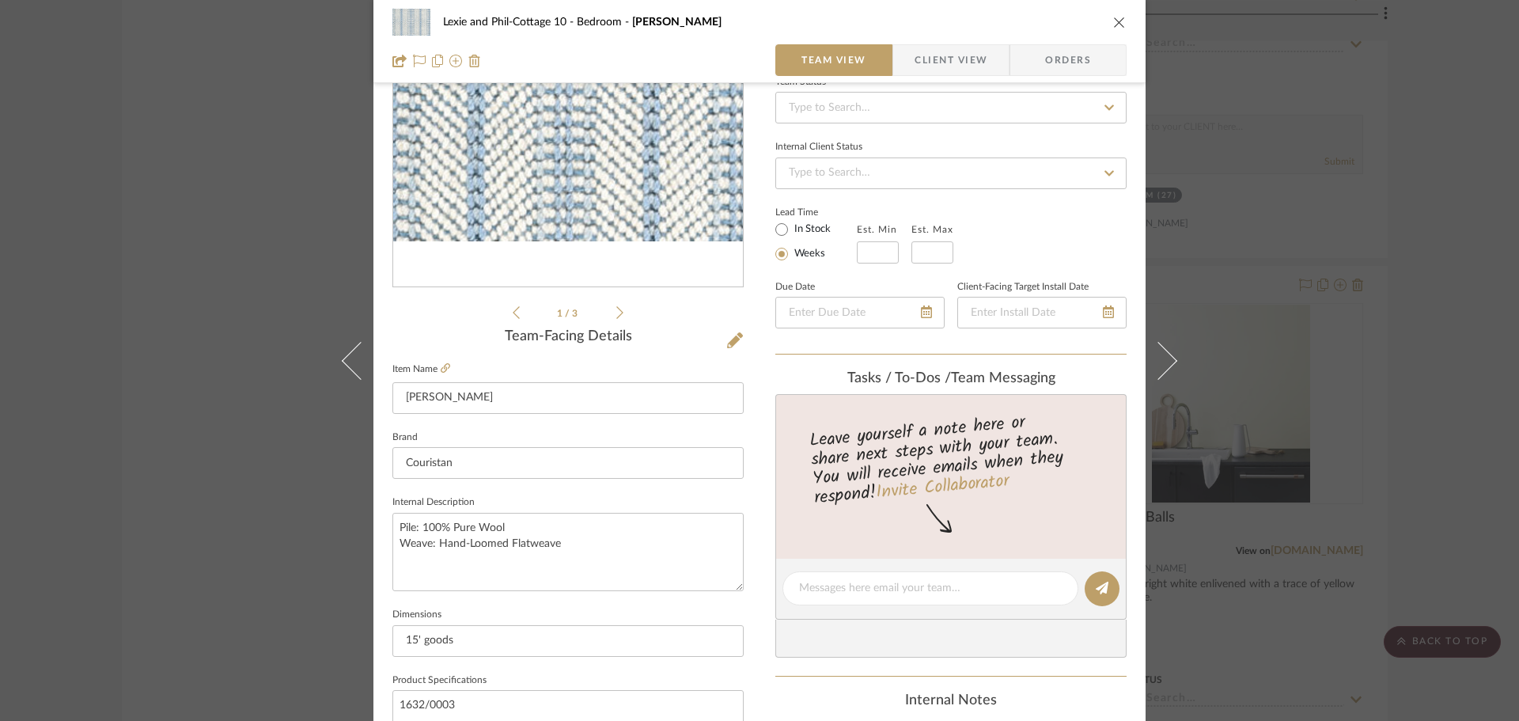
scroll to position [158, 0]
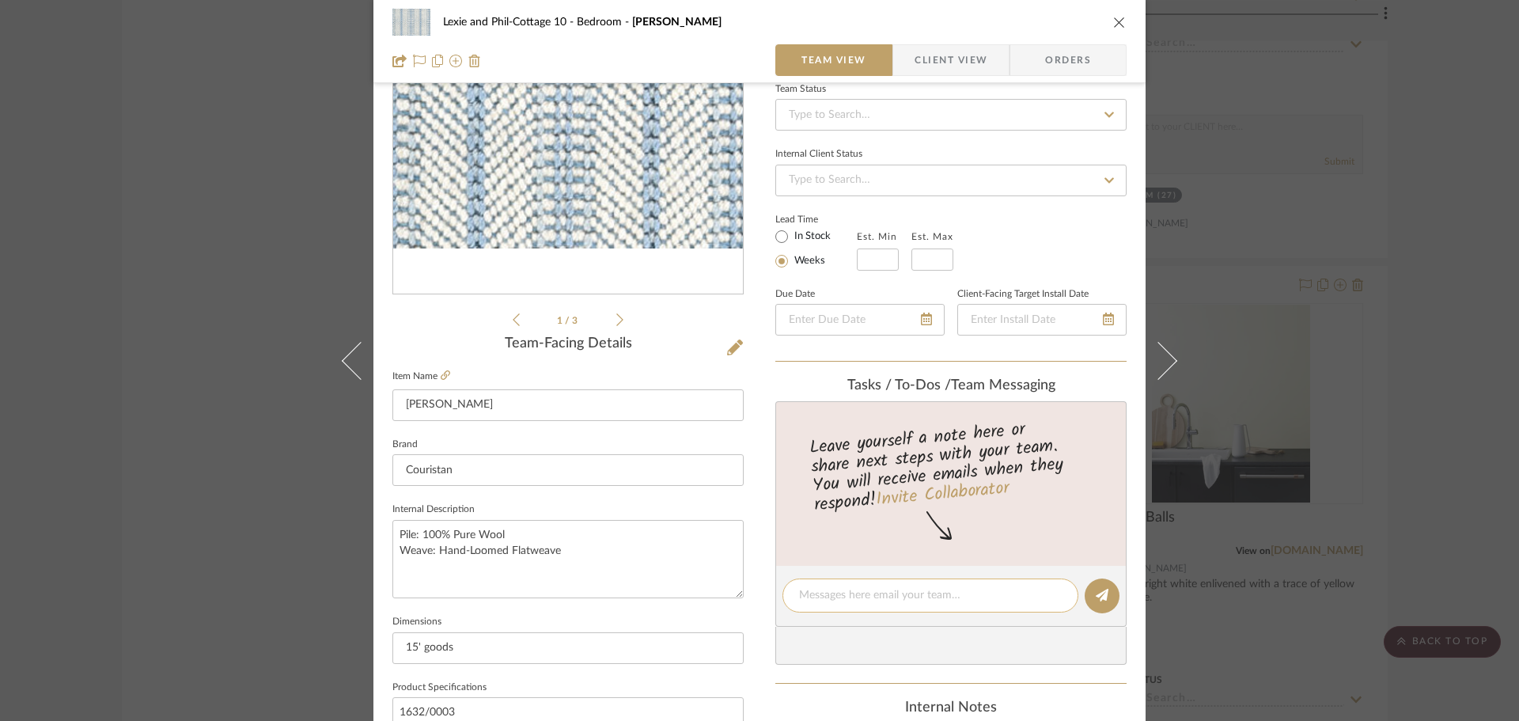
click at [799, 593] on textarea at bounding box center [930, 595] width 263 height 17
type textarea "r"
click at [1275, 410] on div "Lexie and Phil-Cottage 10 Bedroom [PERSON_NAME] Team View Client View Orders 1 …" at bounding box center [759, 360] width 1519 height 721
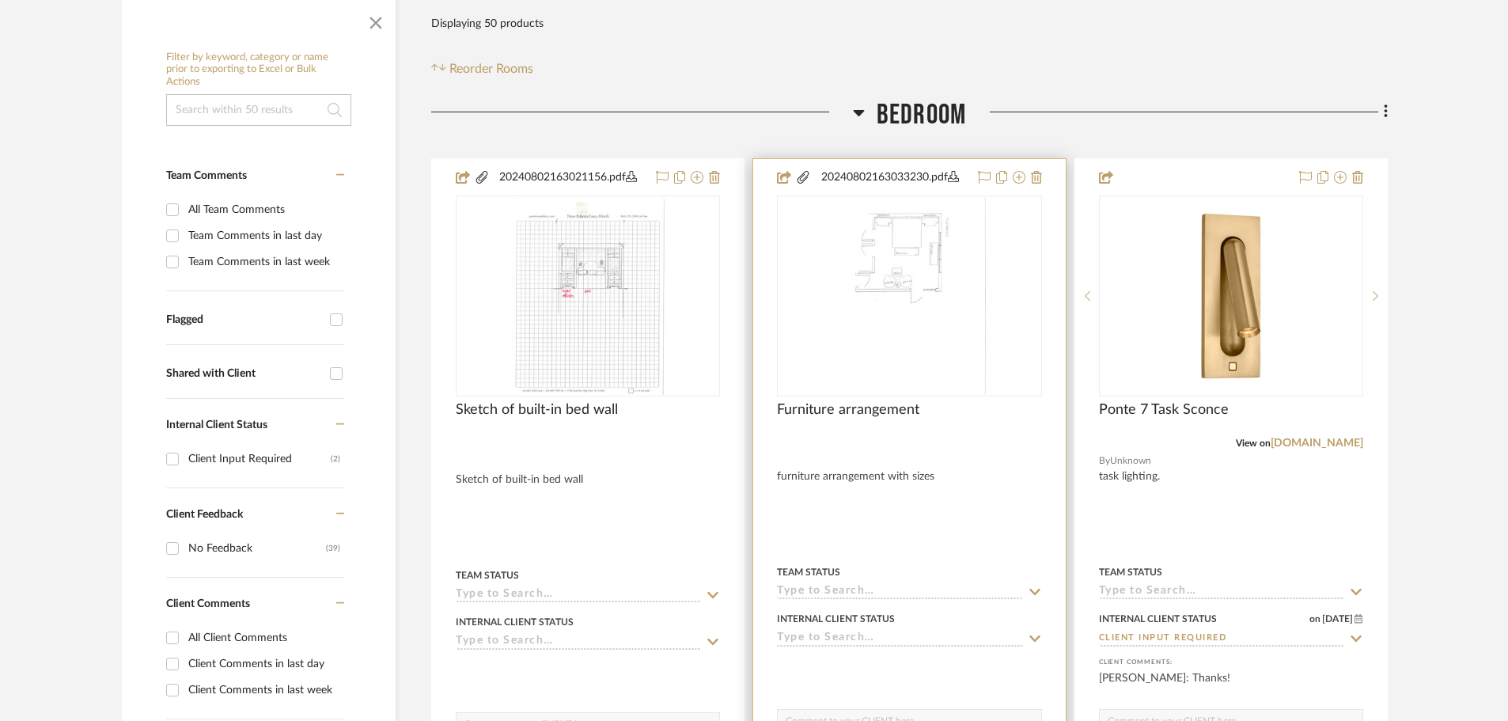
scroll to position [317, 0]
click at [863, 211] on img "0" at bounding box center [909, 294] width 153 height 198
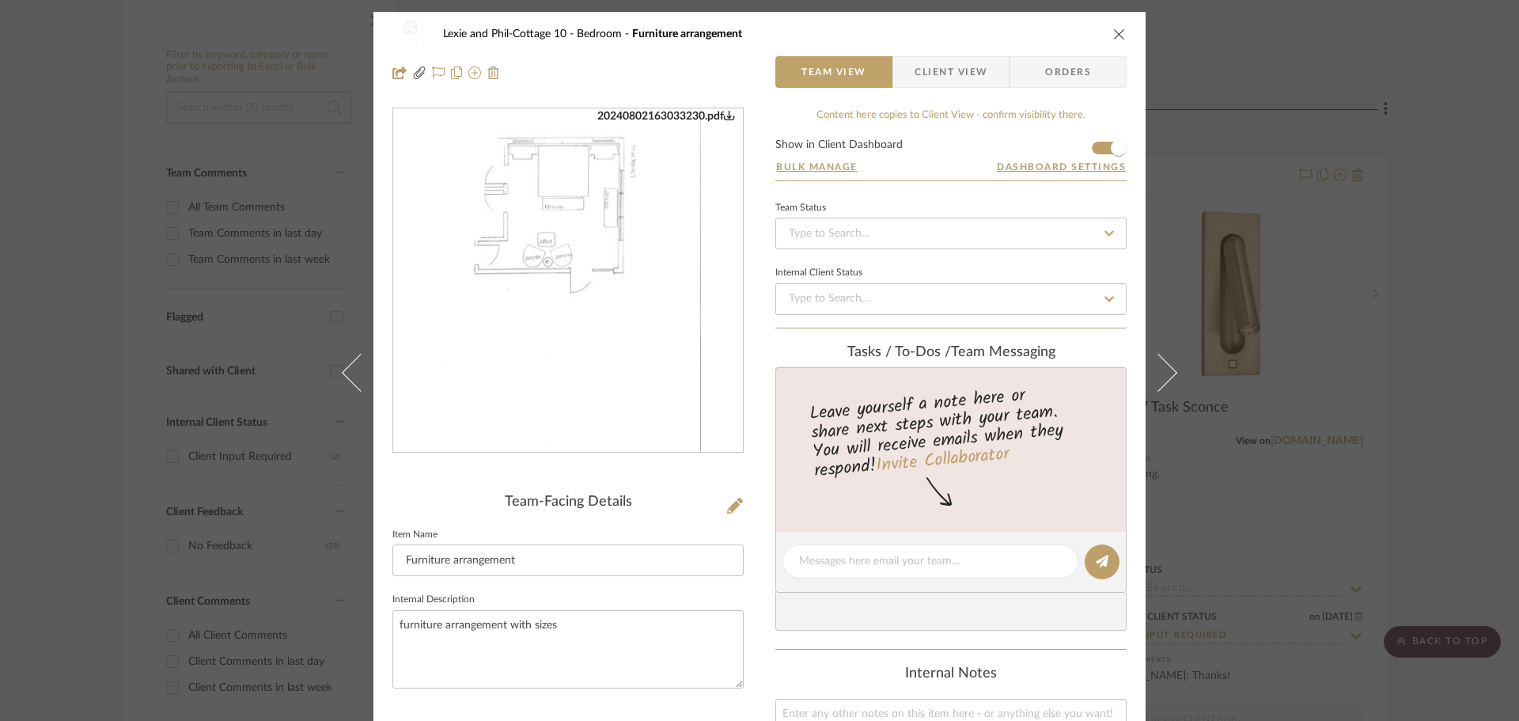
click at [535, 309] on img "0" at bounding box center [568, 280] width 266 height 343
click at [1292, 552] on div "Lexie and Phil-Cottage 10 Bedroom Furniture arrangement Team View Client View O…" at bounding box center [759, 360] width 1519 height 721
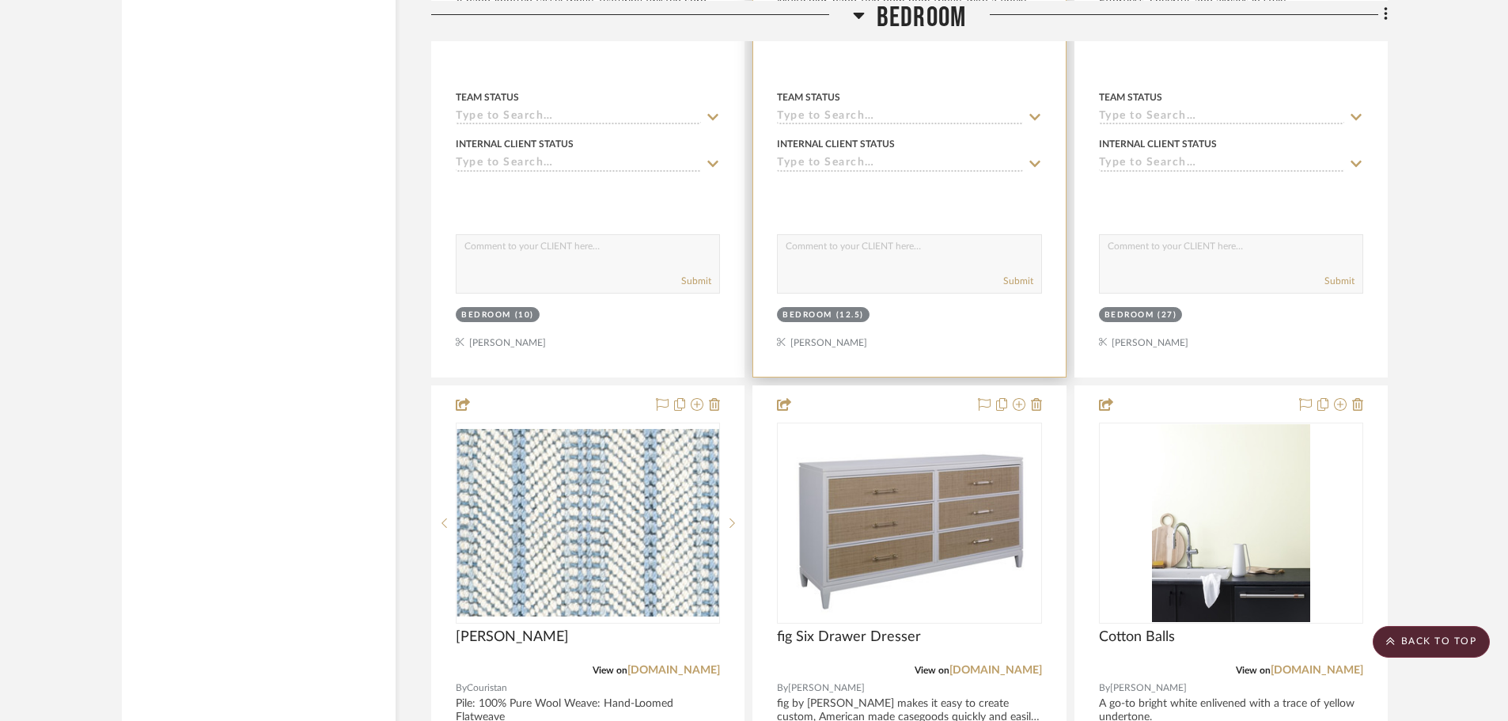
scroll to position [3878, 0]
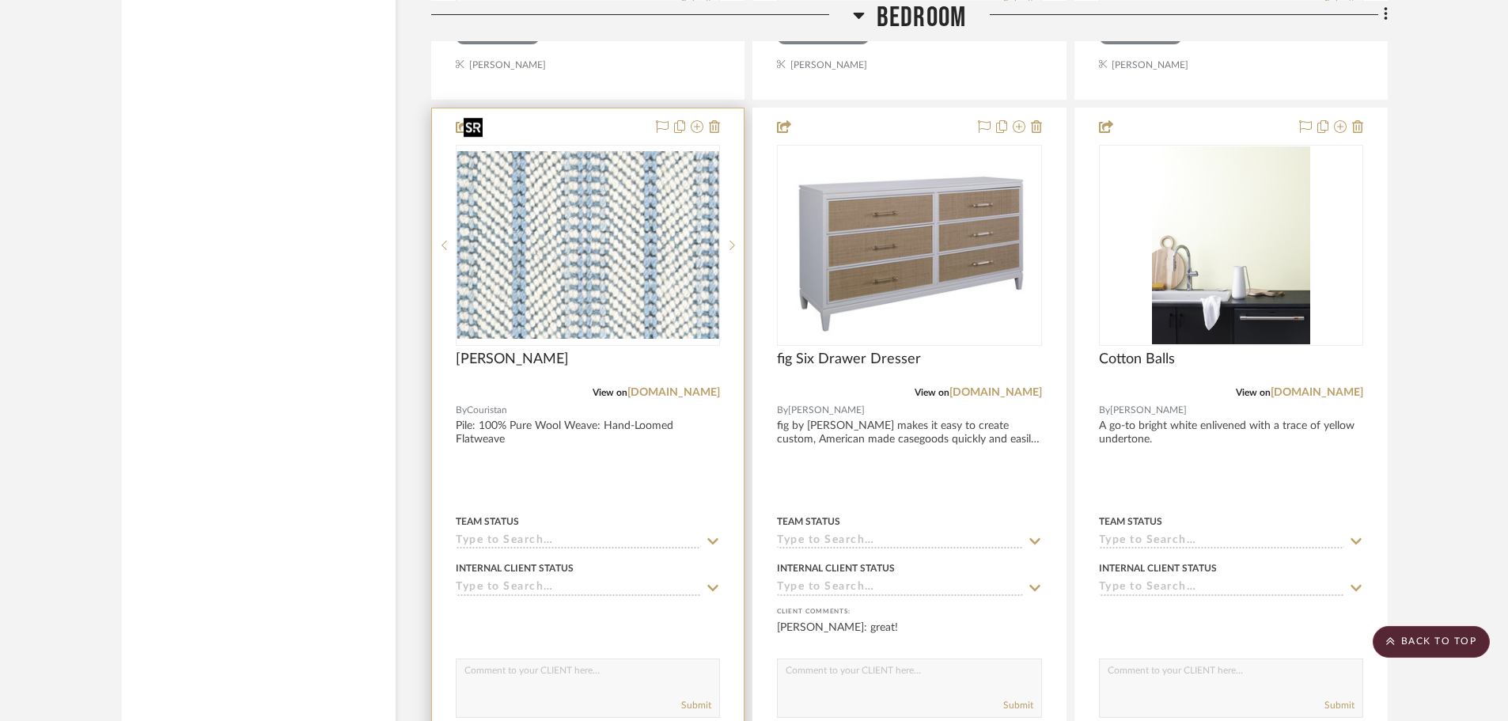
click at [676, 229] on img "0" at bounding box center [587, 245] width 261 height 188
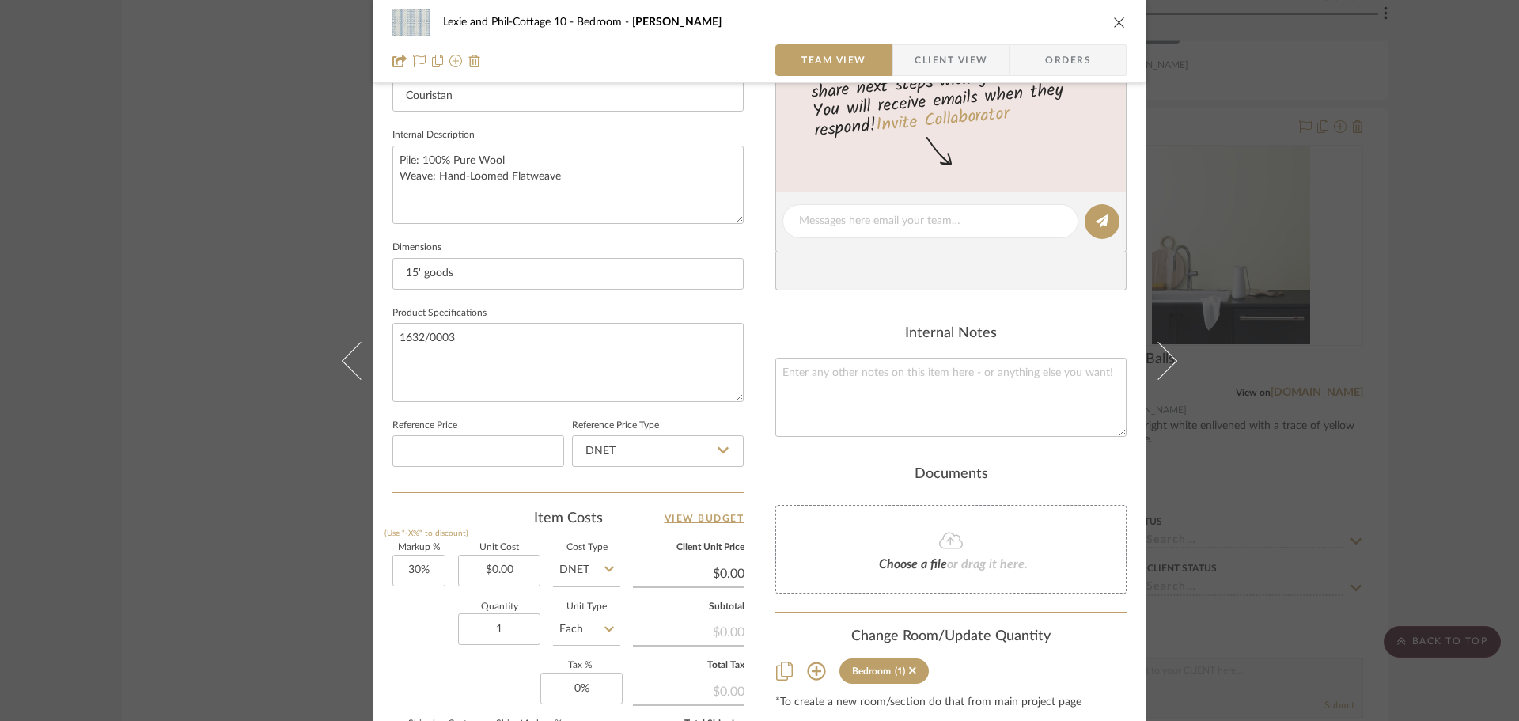
scroll to position [554, 0]
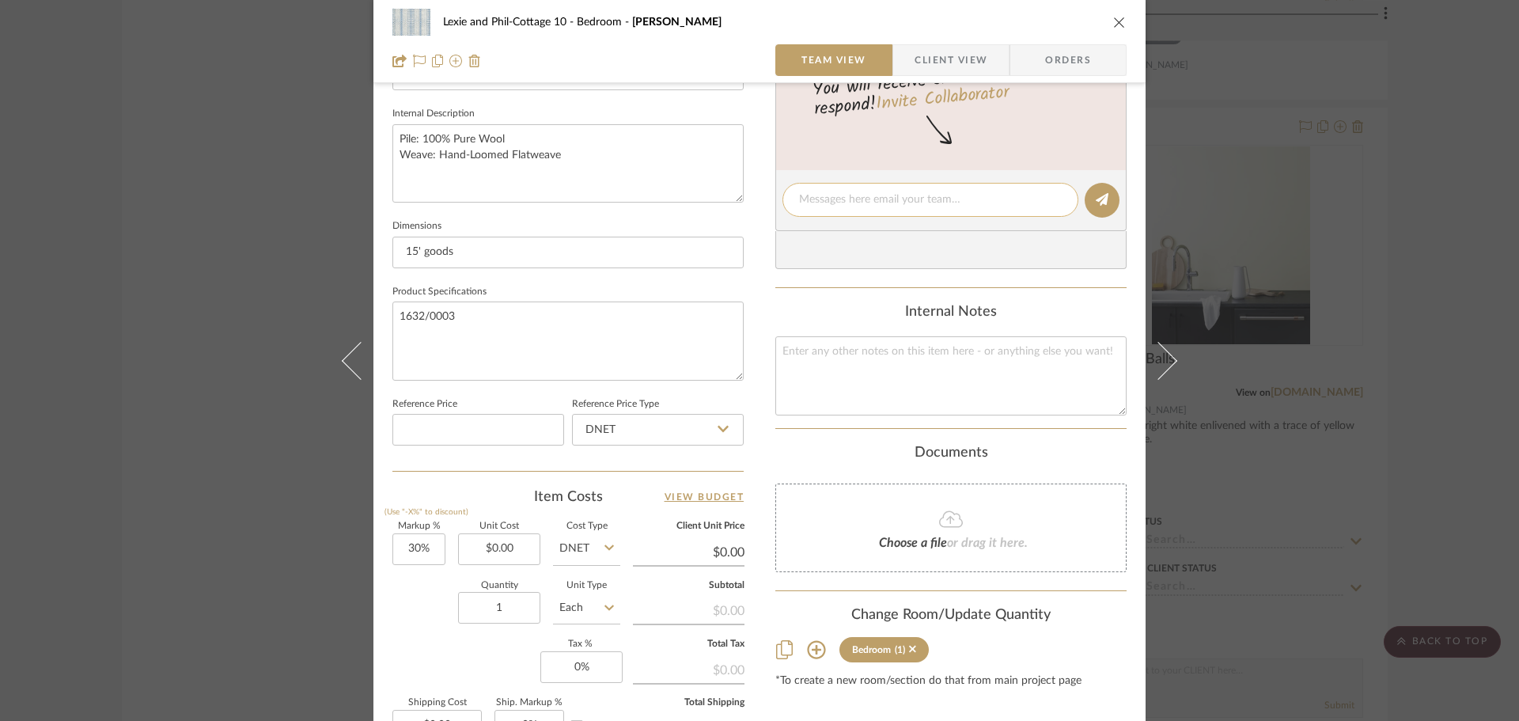
click at [859, 201] on textarea at bounding box center [930, 200] width 263 height 17
type textarea "Approximate size is 12 wide by 12' 6" long + pad"
click at [1102, 195] on icon at bounding box center [1102, 199] width 13 height 13
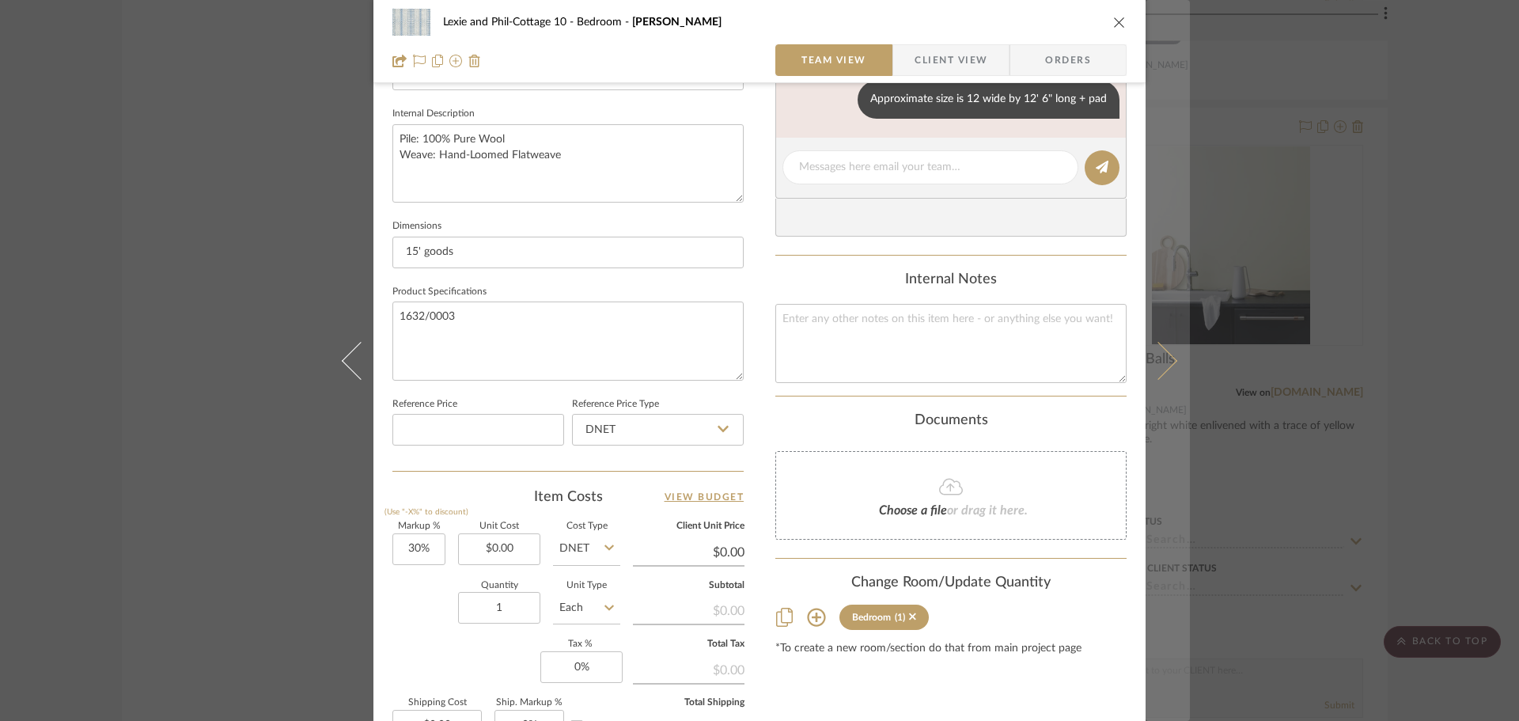
click at [1169, 367] on button at bounding box center [1168, 360] width 44 height 721
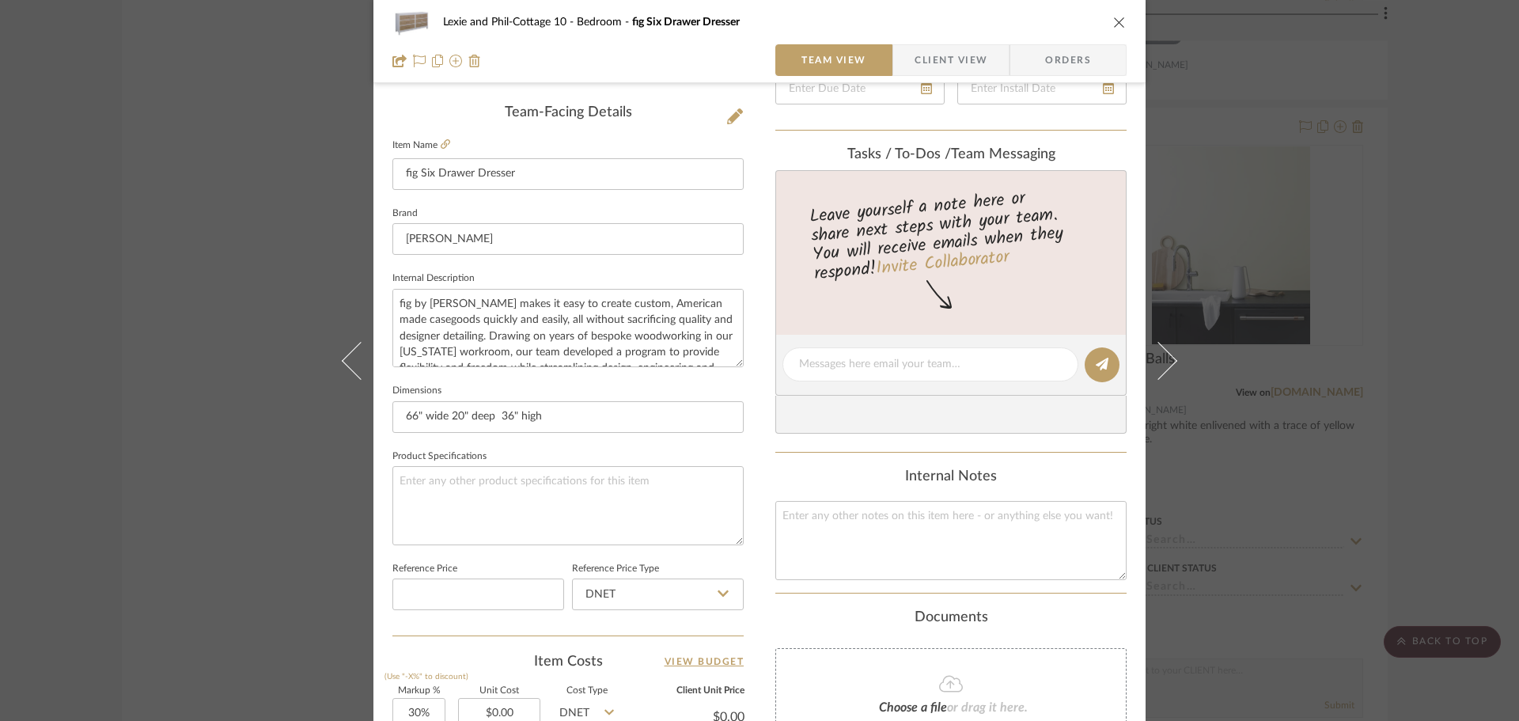
scroll to position [396, 0]
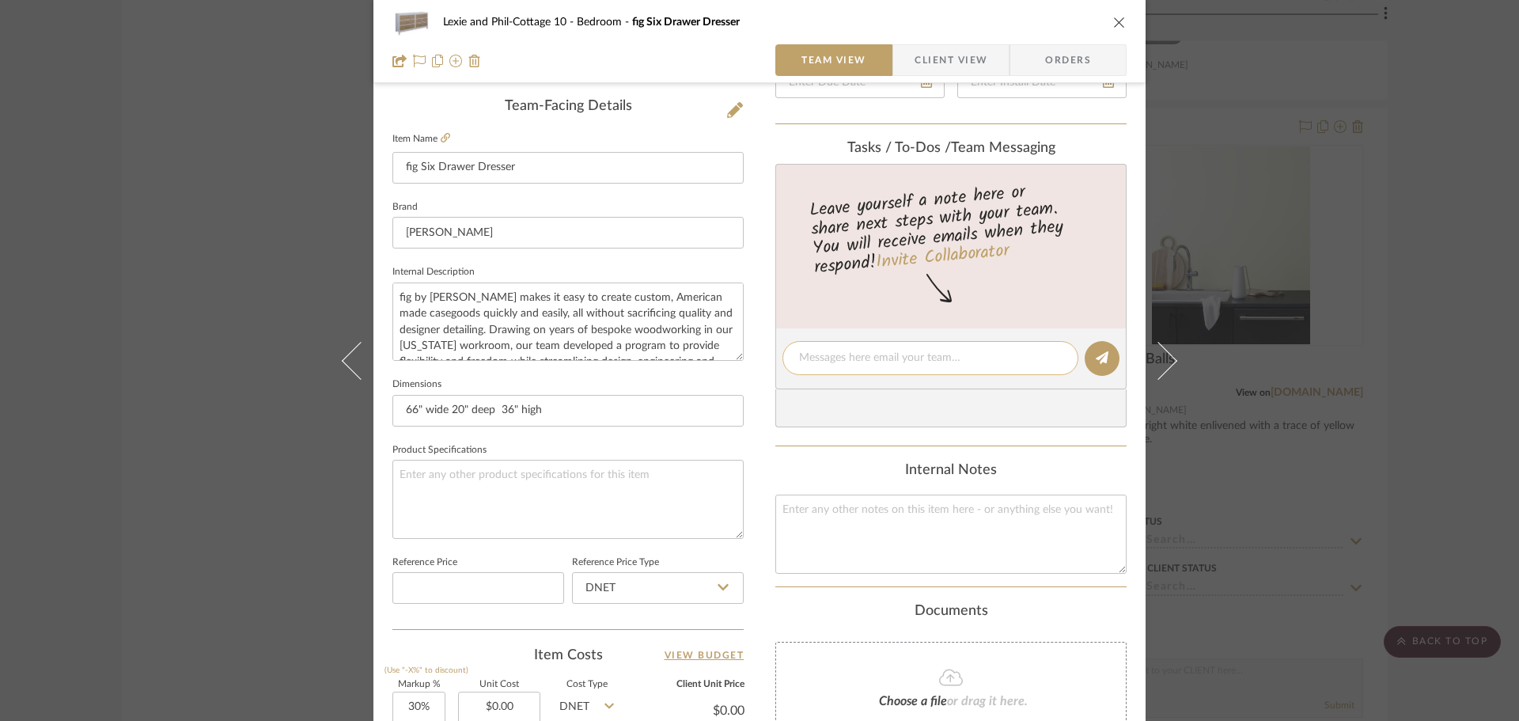
click at [870, 366] on textarea at bounding box center [930, 358] width 263 height 17
type textarea "custom piece from [PERSON_NAME]-have asked for quote."
click at [1097, 356] on icon at bounding box center [1102, 357] width 13 height 13
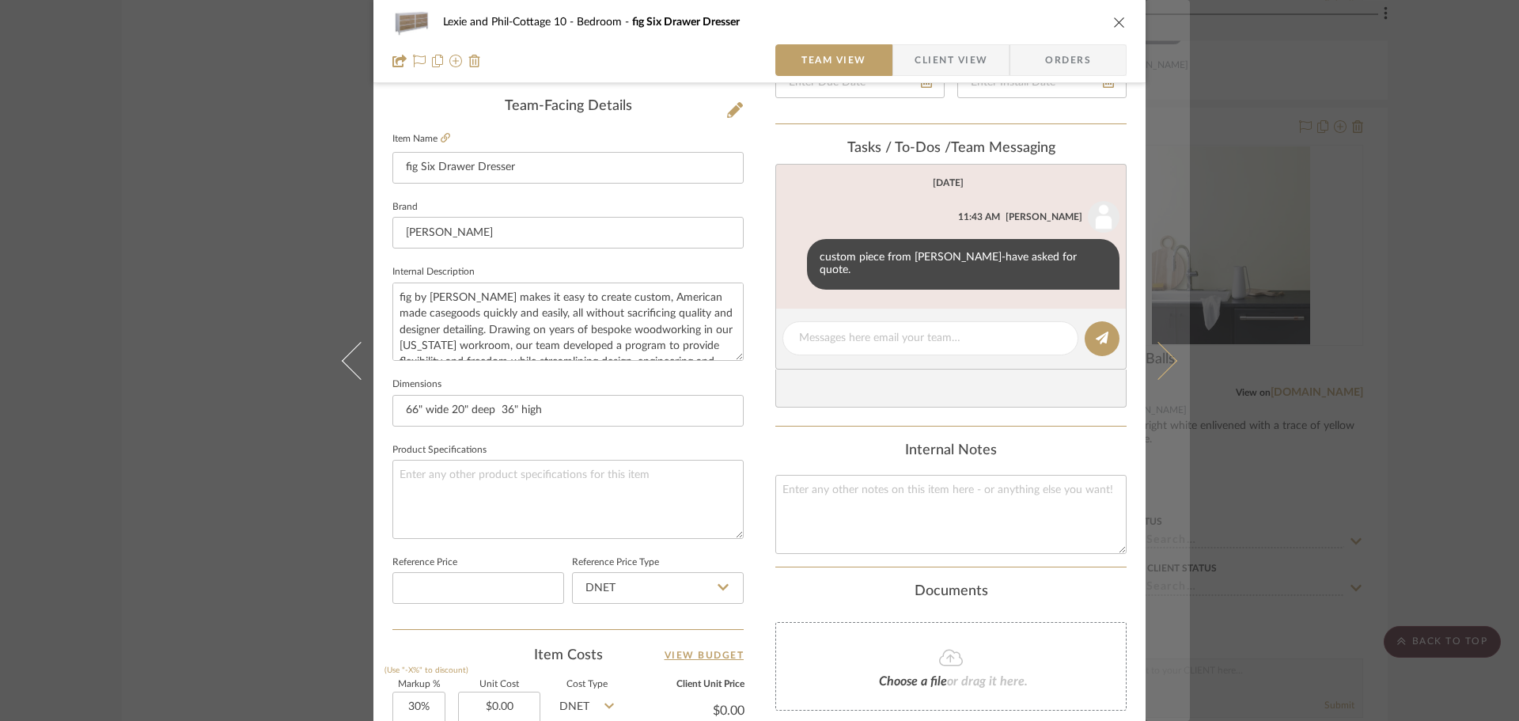
click at [1152, 343] on icon at bounding box center [1159, 360] width 38 height 38
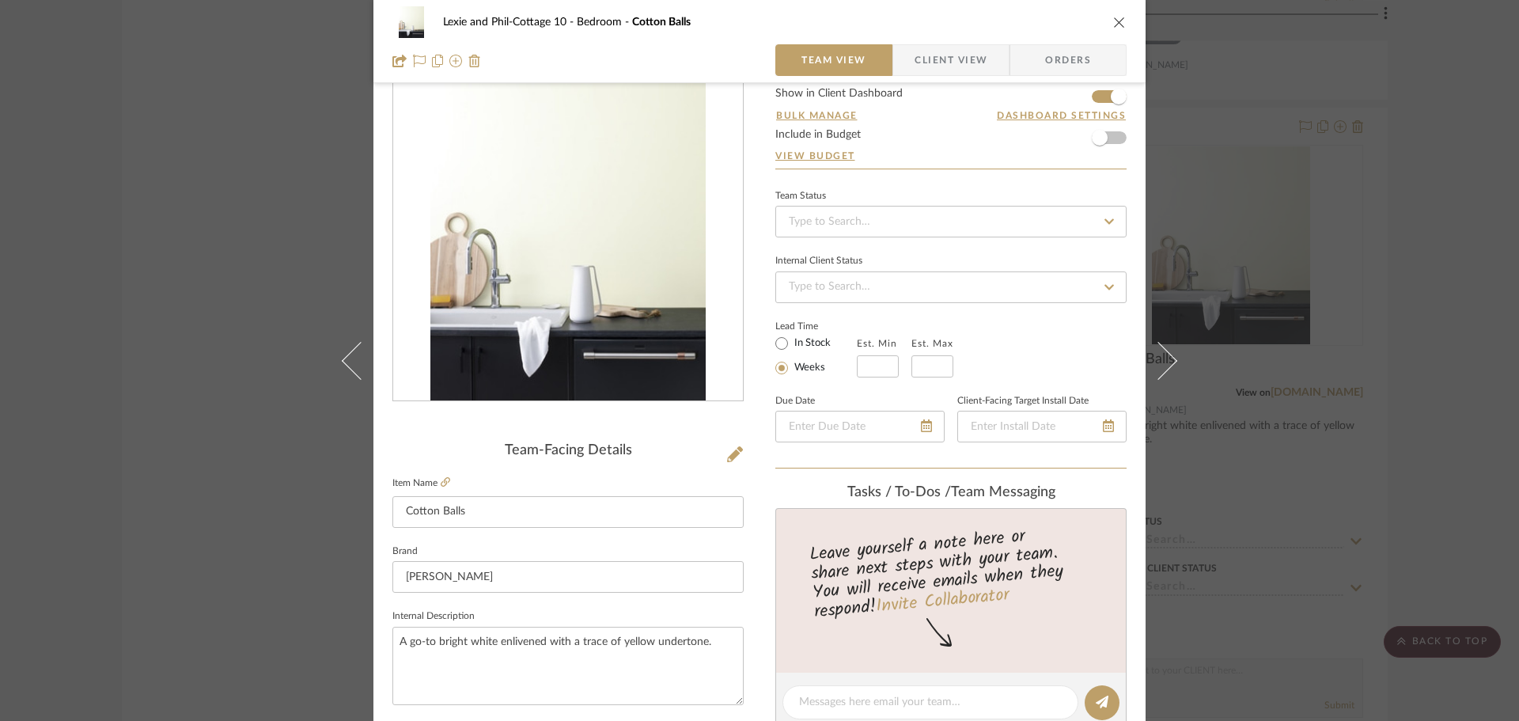
scroll to position [79, 0]
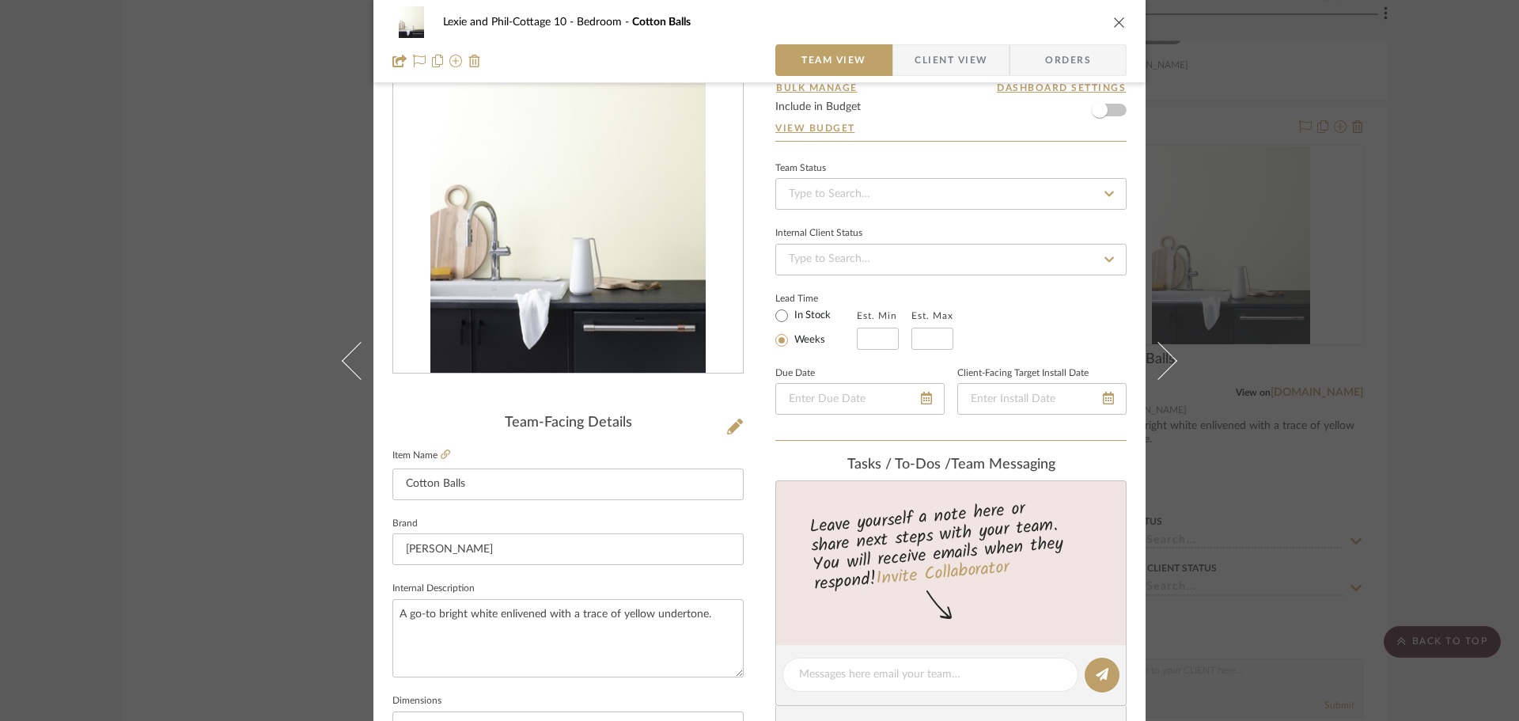
click at [1113, 17] on icon "close" at bounding box center [1119, 22] width 13 height 13
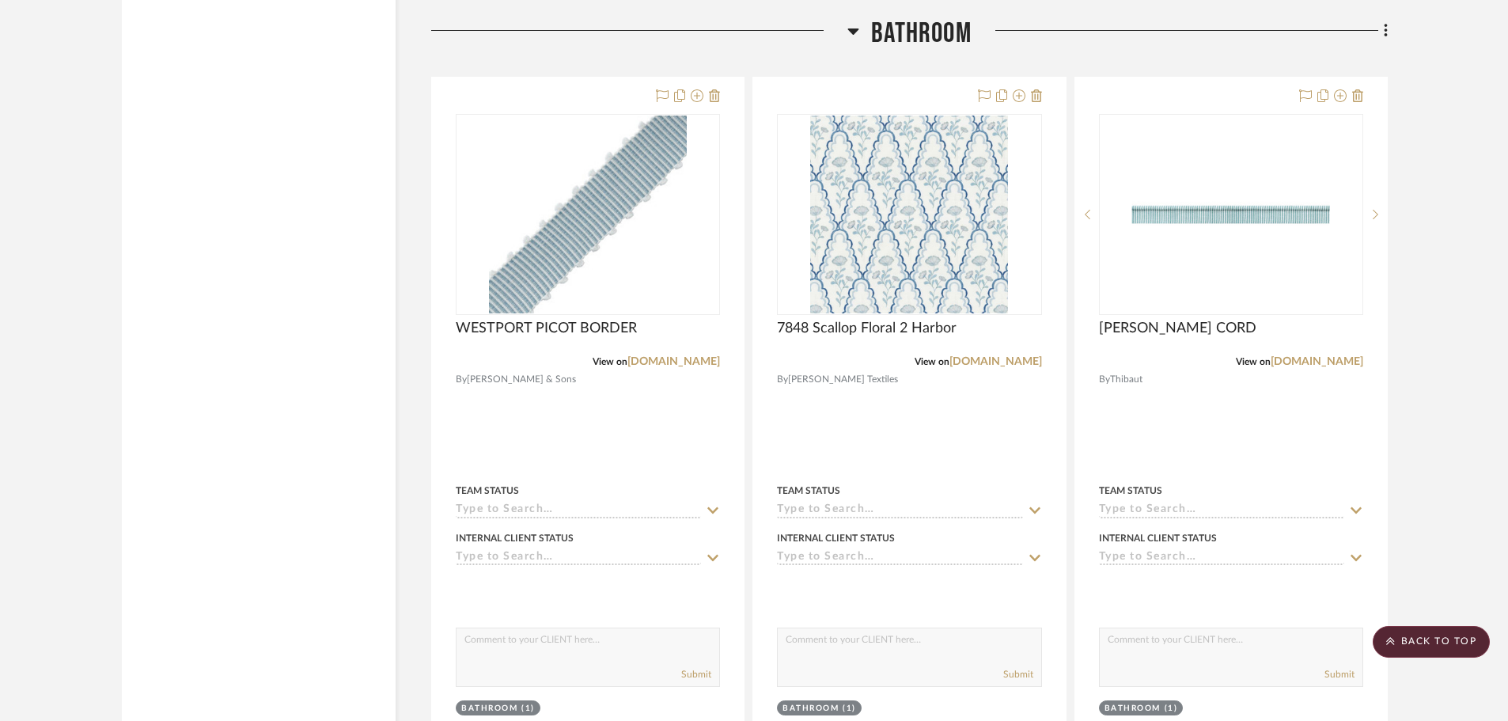
scroll to position [7756, 0]
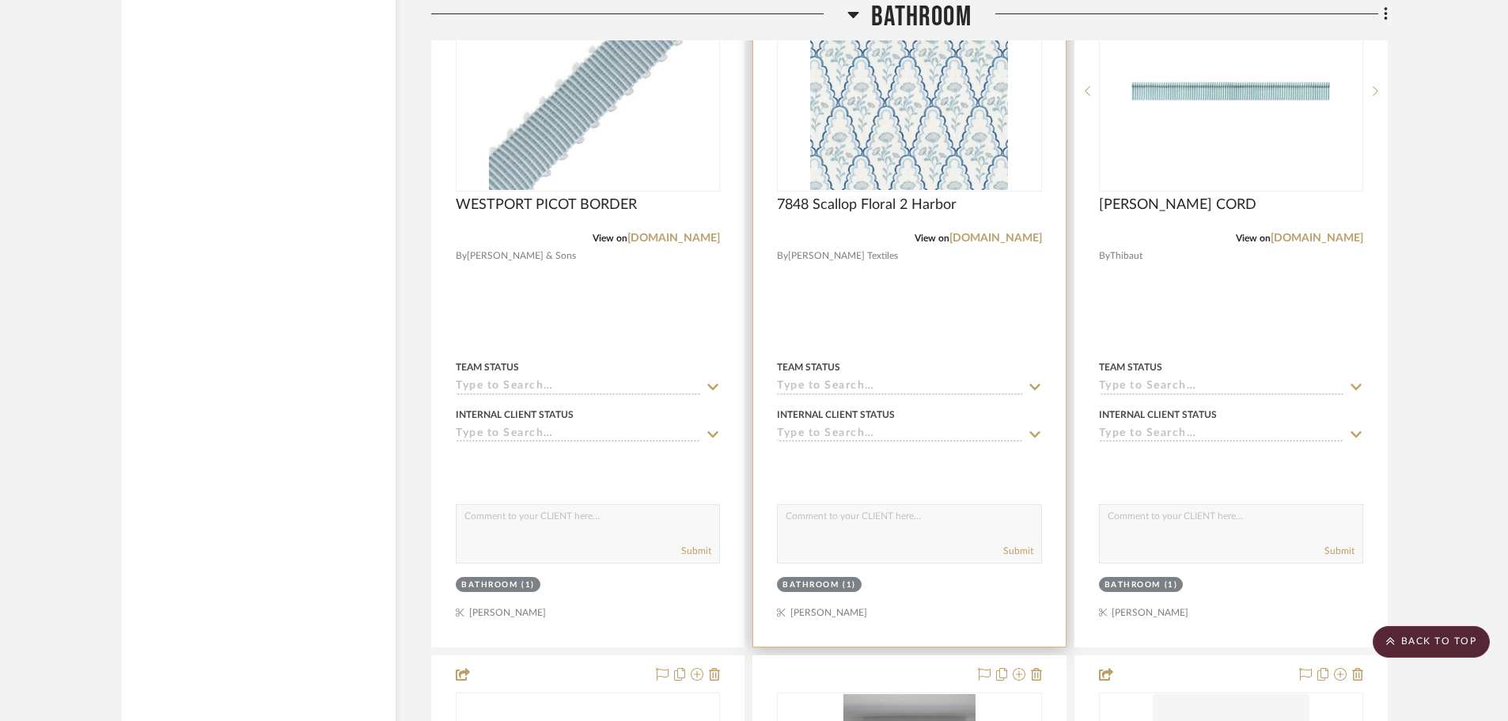
click at [939, 102] on img "0" at bounding box center [909, 91] width 198 height 198
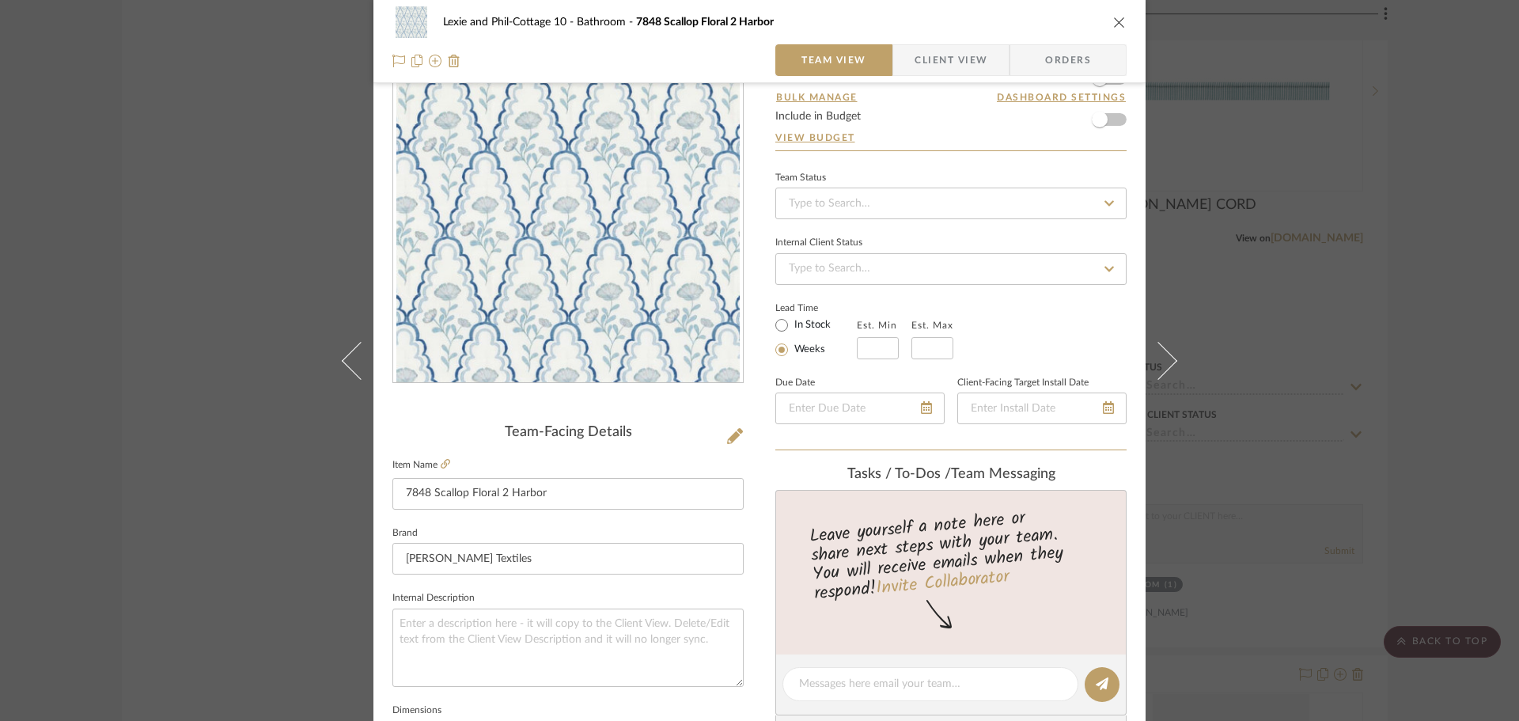
scroll to position [158, 0]
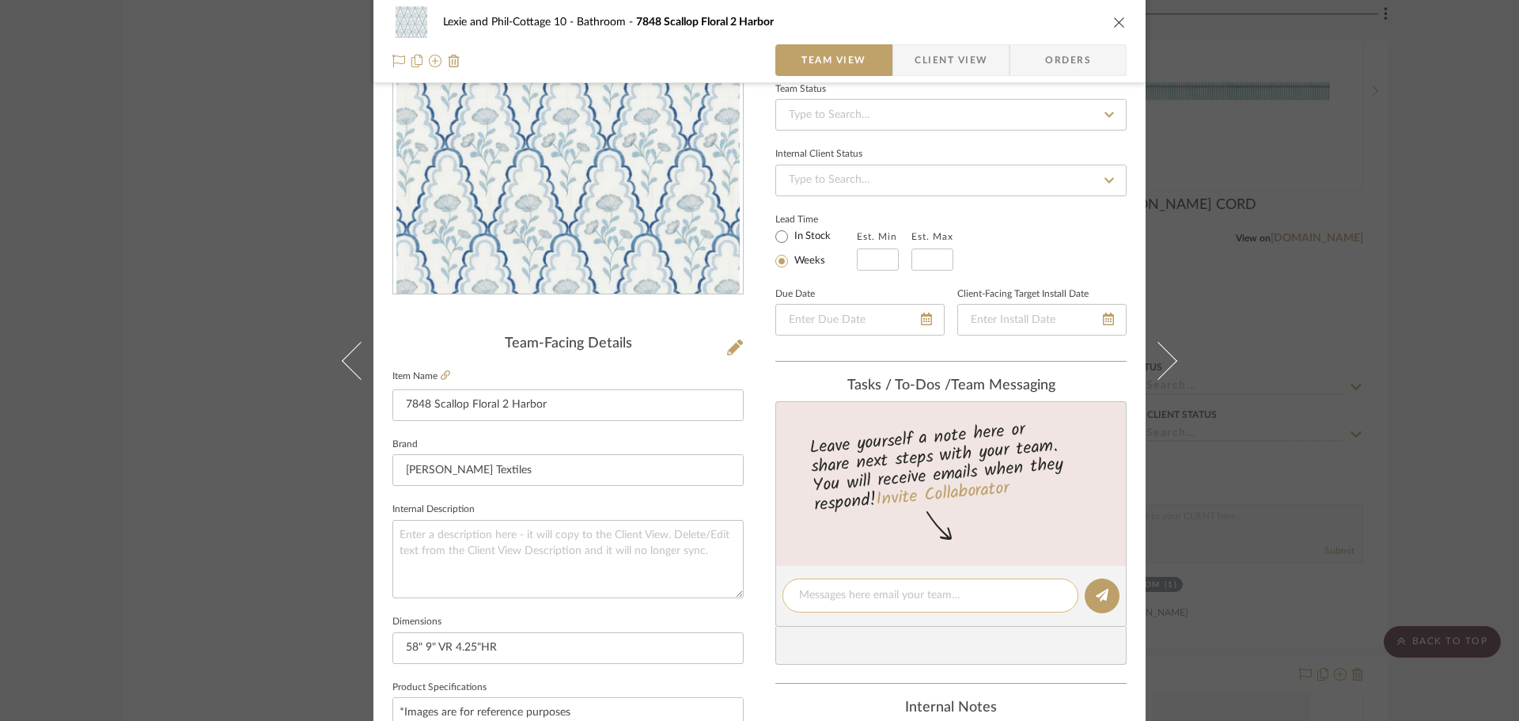
click at [885, 600] on textarea at bounding box center [930, 595] width 263 height 17
click at [894, 602] on textarea "fabric for dressing [PERSON_NAME]. should add a stain protect." at bounding box center [930, 595] width 263 height 17
drag, startPoint x: 898, startPoint y: 595, endPoint x: 886, endPoint y: 586, distance: 15.8
click at [886, 586] on editor-of-message "fabric for dressing [PERSON_NAME]. should add a stain protect." at bounding box center [951, 596] width 351 height 61
click at [902, 597] on textarea "fabric for dressing [PERSON_NAME]. should add a stain protect." at bounding box center [930, 595] width 263 height 17
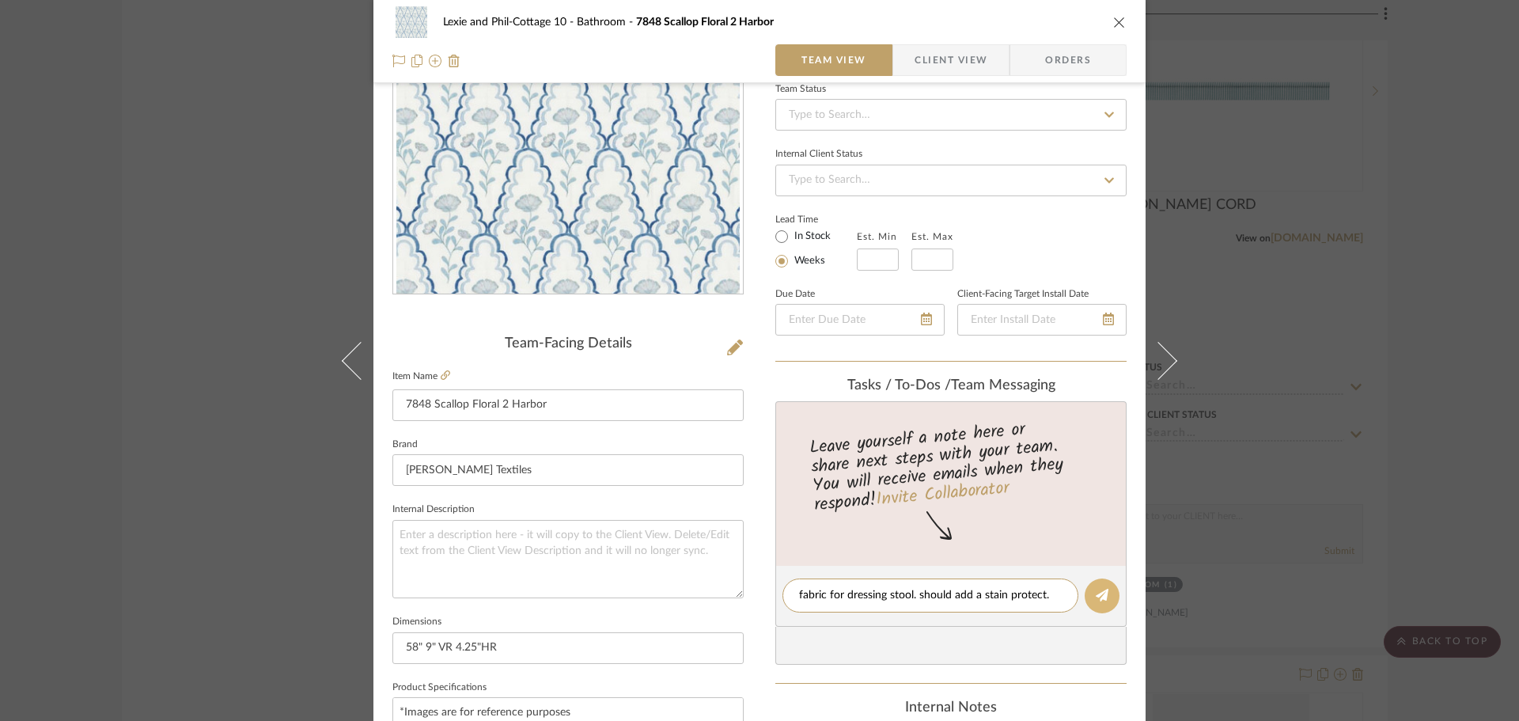
type textarea "fabric for dressing stool. should add a stain protect."
click at [1096, 598] on icon at bounding box center [1102, 595] width 13 height 13
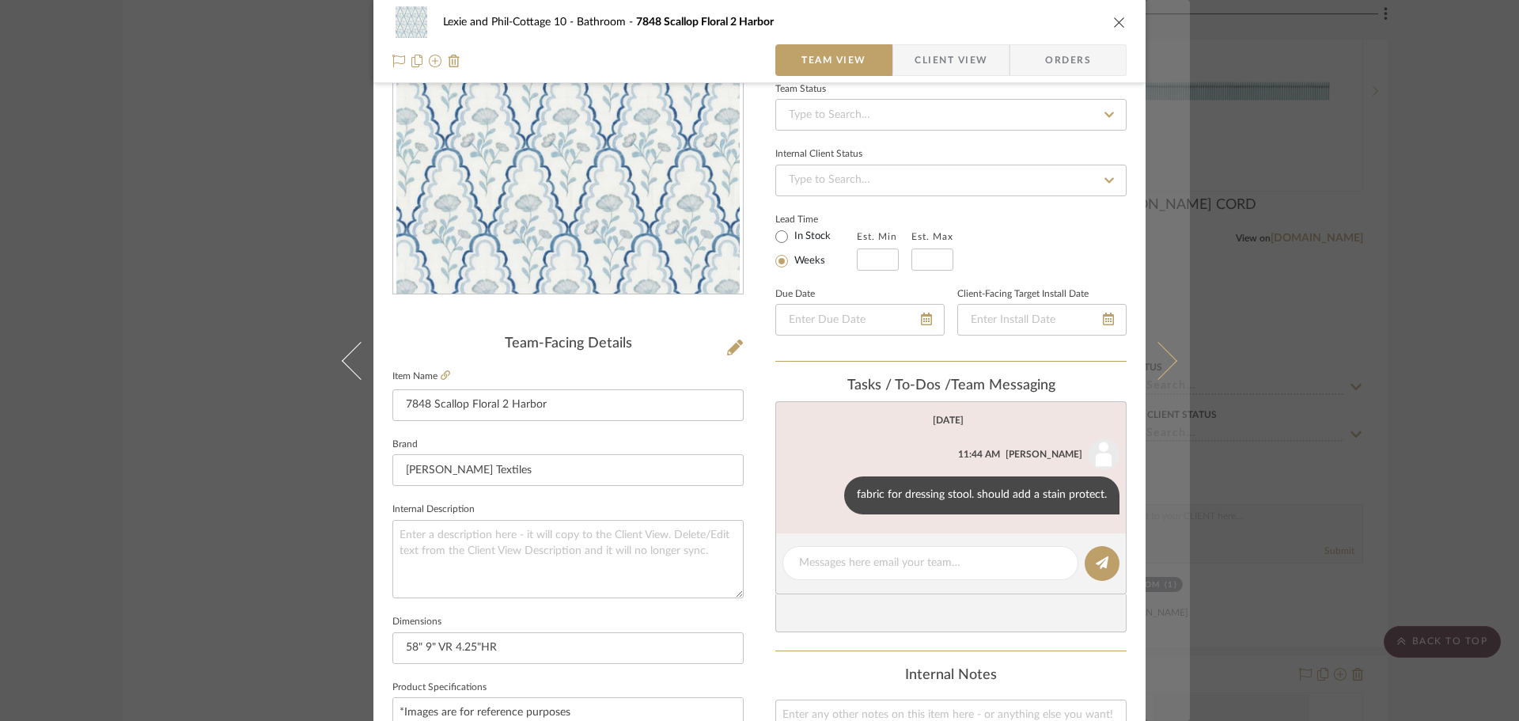
click at [1145, 358] on icon at bounding box center [1159, 360] width 38 height 38
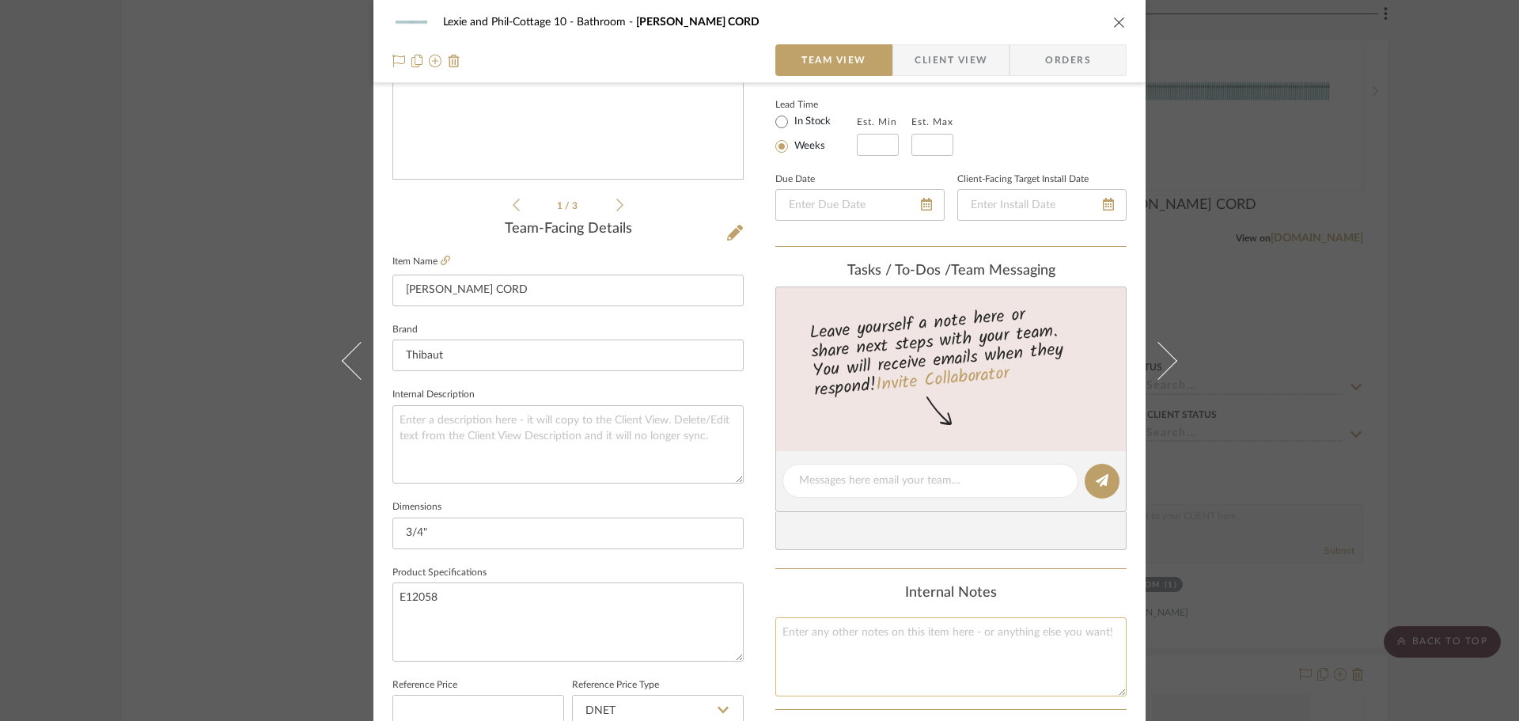
scroll to position [317, 0]
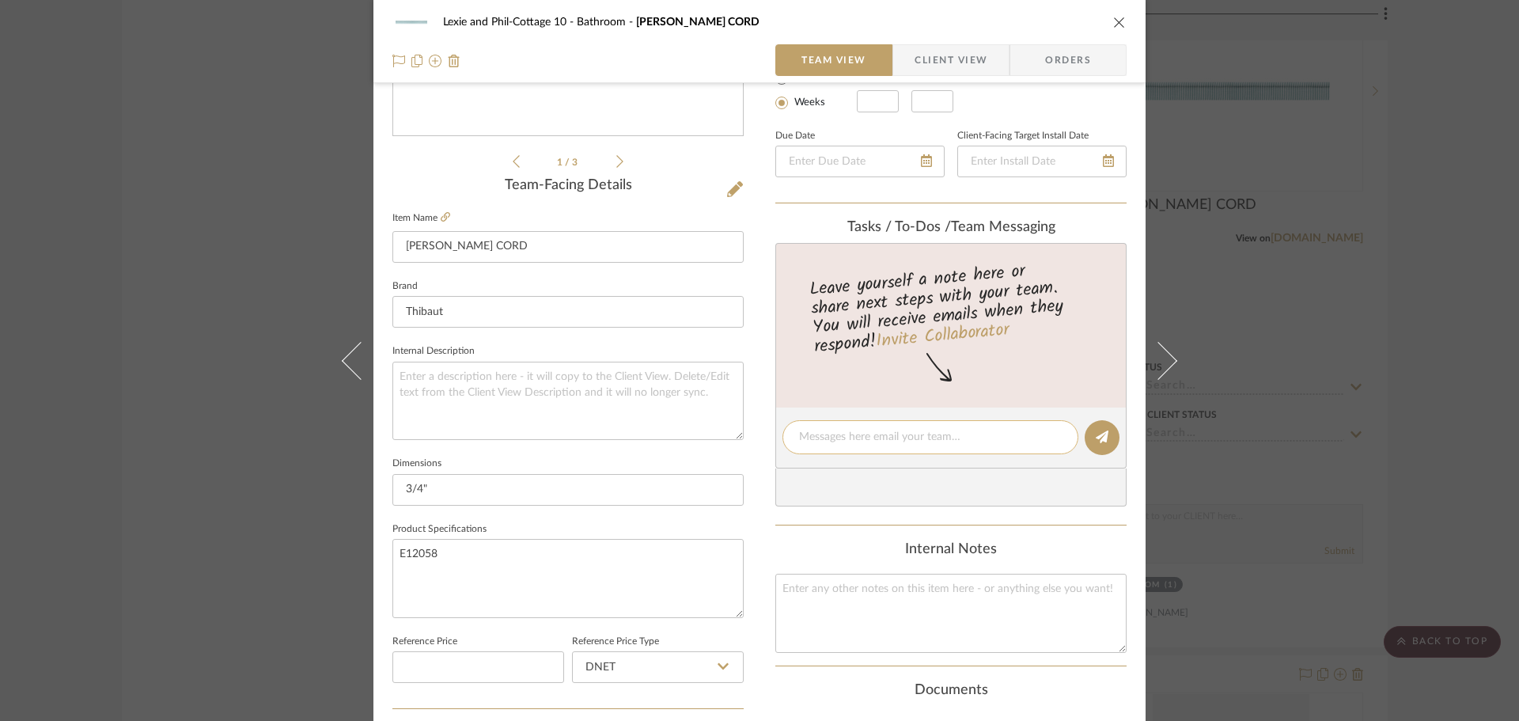
click at [833, 431] on textarea at bounding box center [930, 437] width 263 height 17
type textarea "welt on stool"
click at [1090, 436] on button at bounding box center [1102, 437] width 35 height 35
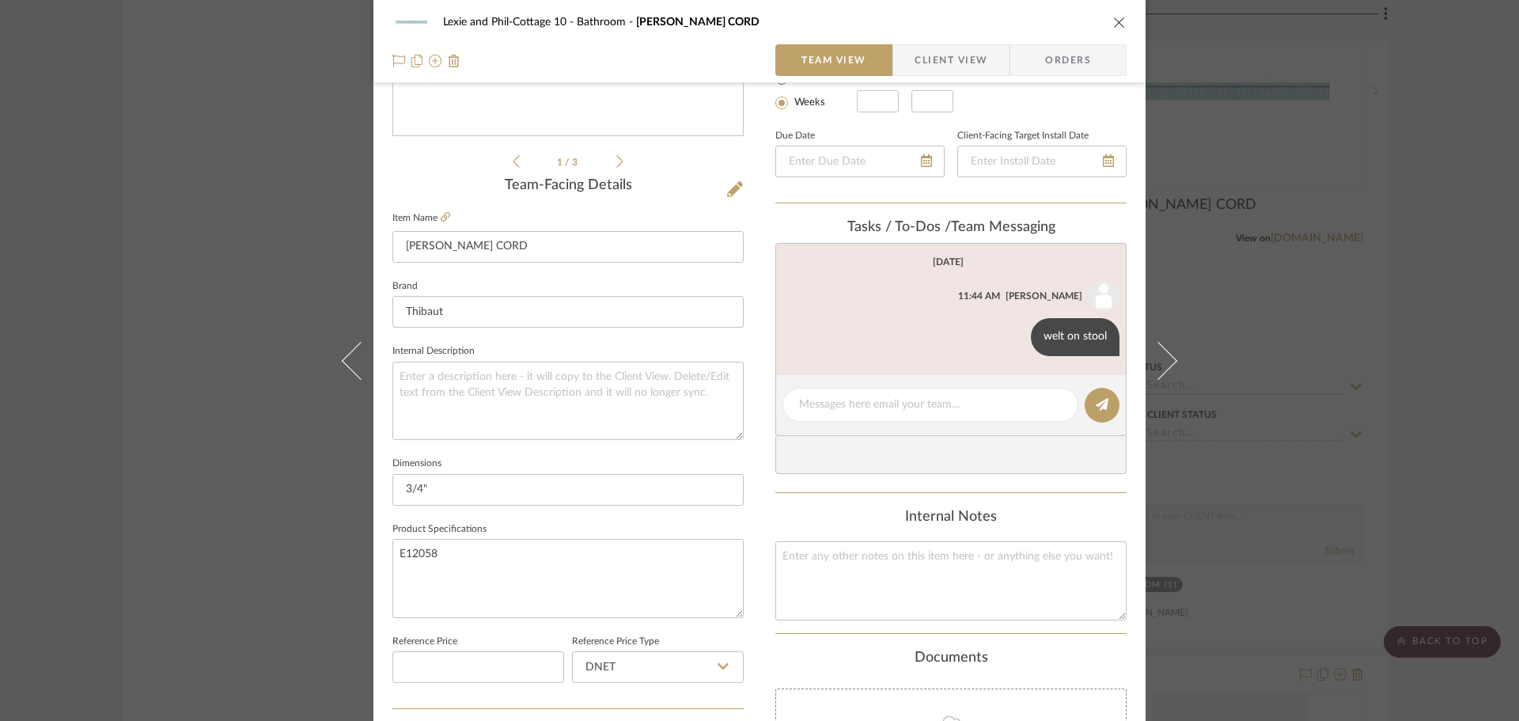
click at [1231, 374] on div "Lexie and Phil-Cottage 10 Bathroom [PERSON_NAME] CORD Team View Client View Ord…" at bounding box center [759, 360] width 1519 height 721
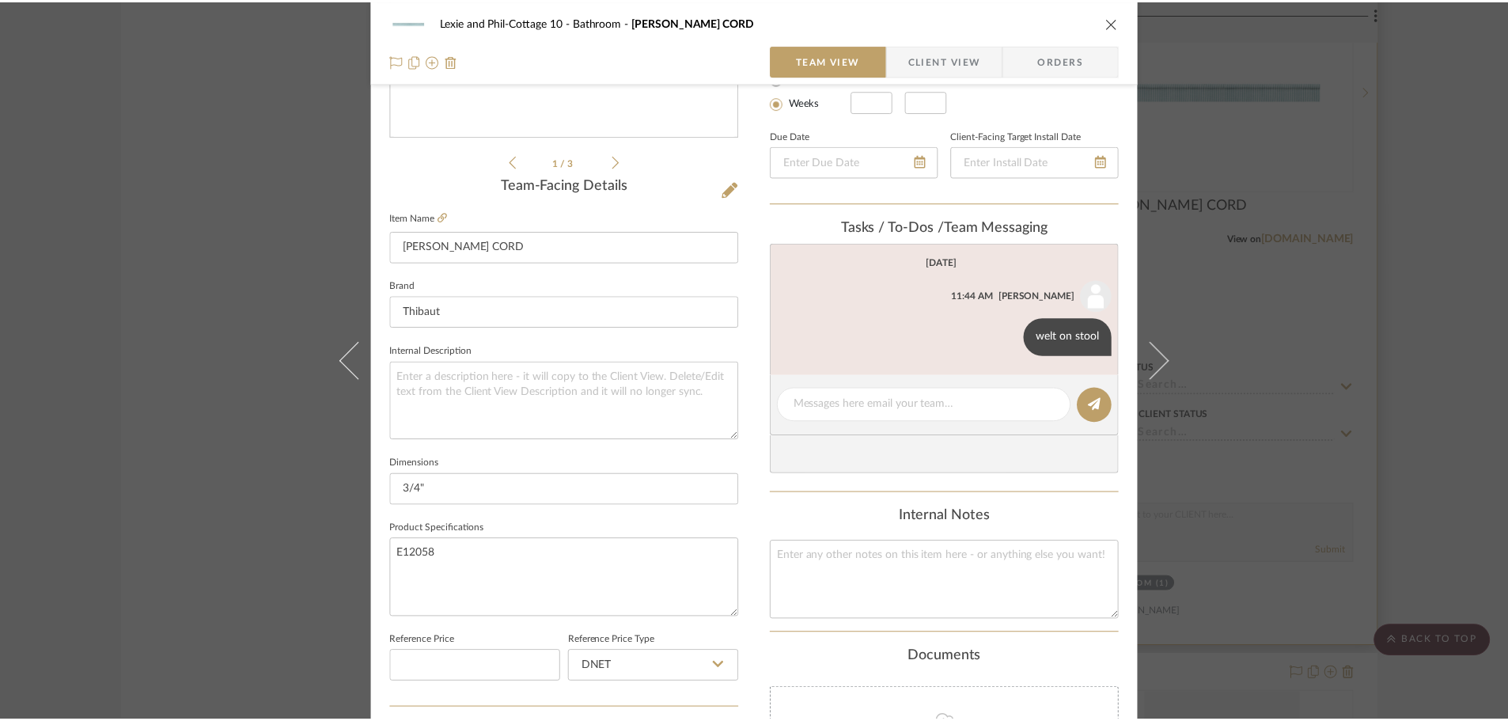
scroll to position [7756, 0]
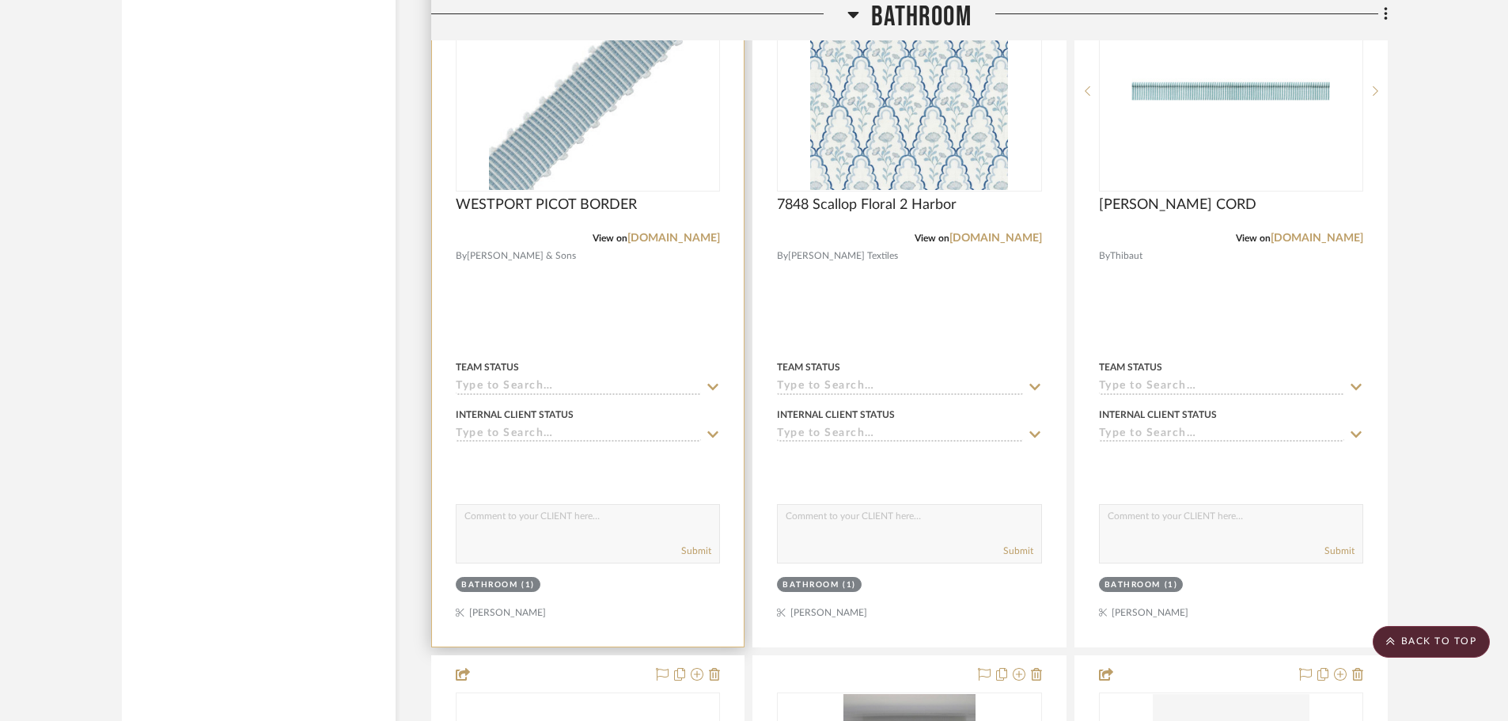
click at [637, 98] on img "0" at bounding box center [588, 91] width 198 height 198
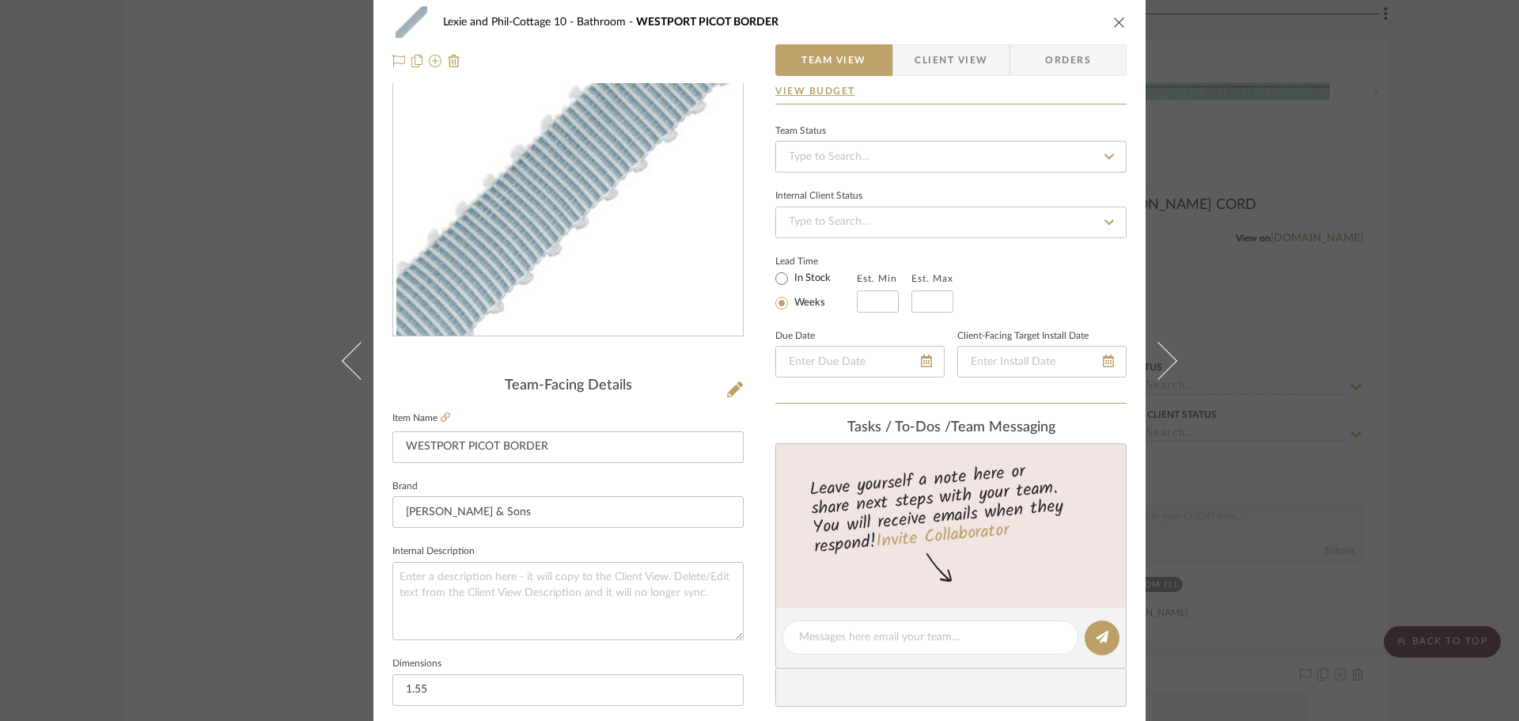
scroll to position [317, 0]
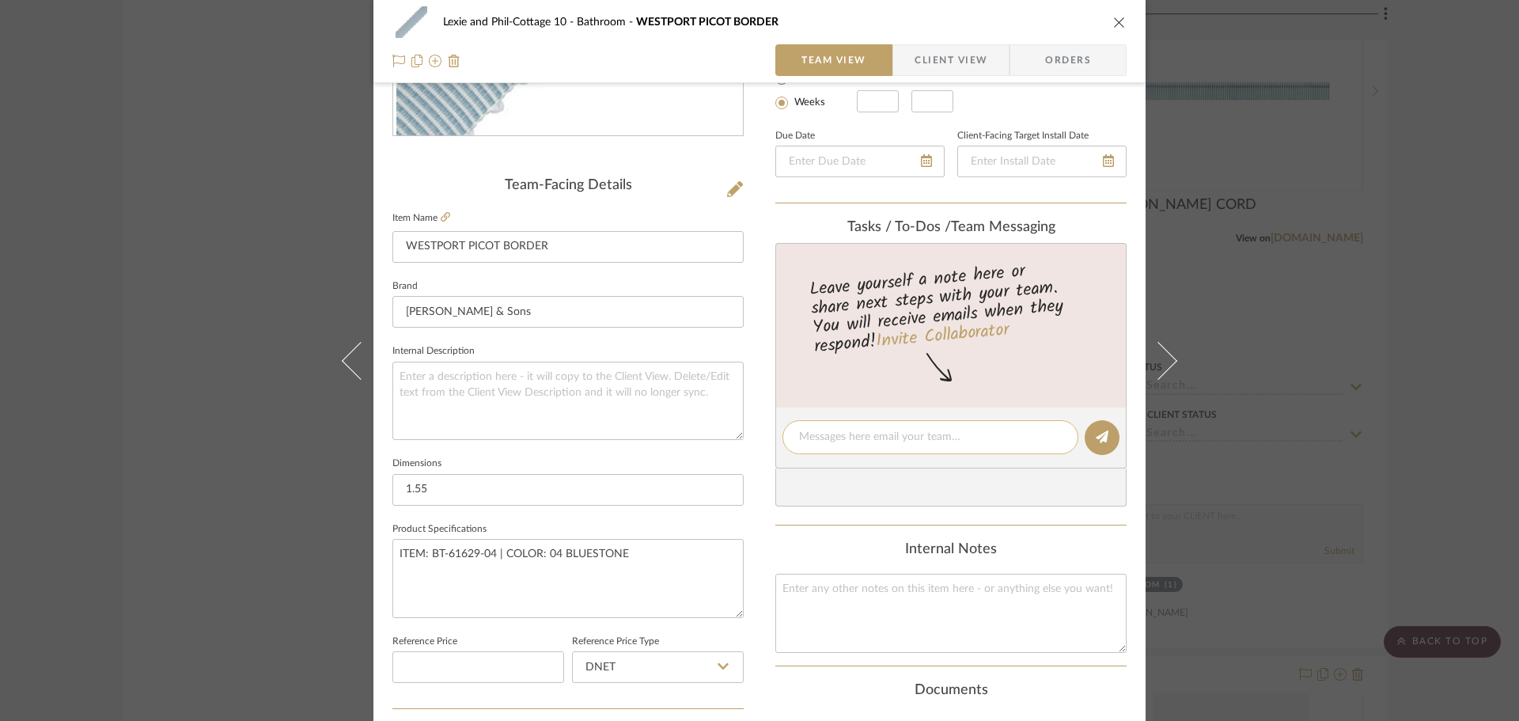
click at [837, 430] on textarea at bounding box center [930, 437] width 263 height 17
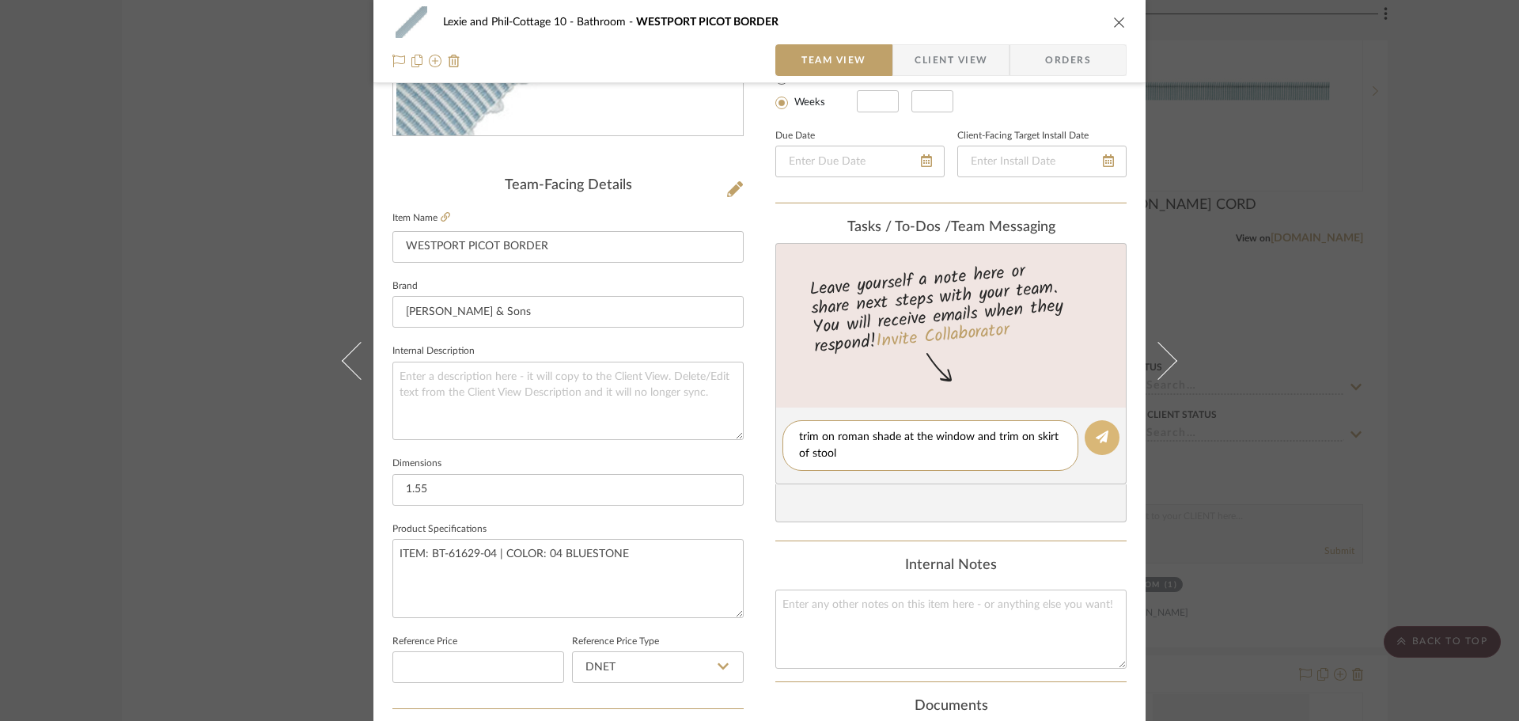
type textarea "trim on roman shade at the window and trim on skirt of stool"
click at [1110, 434] on button at bounding box center [1102, 437] width 35 height 35
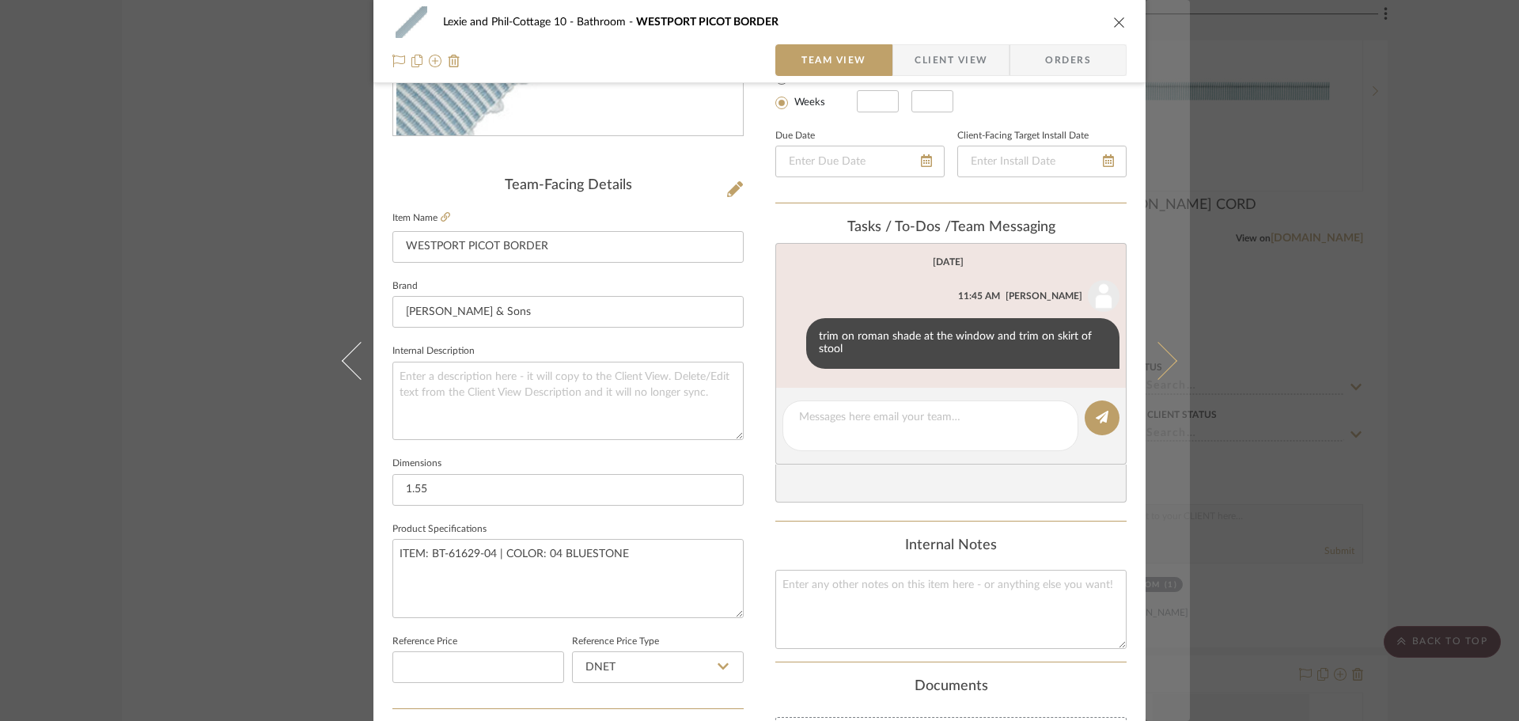
click at [1167, 355] on icon at bounding box center [1159, 360] width 38 height 38
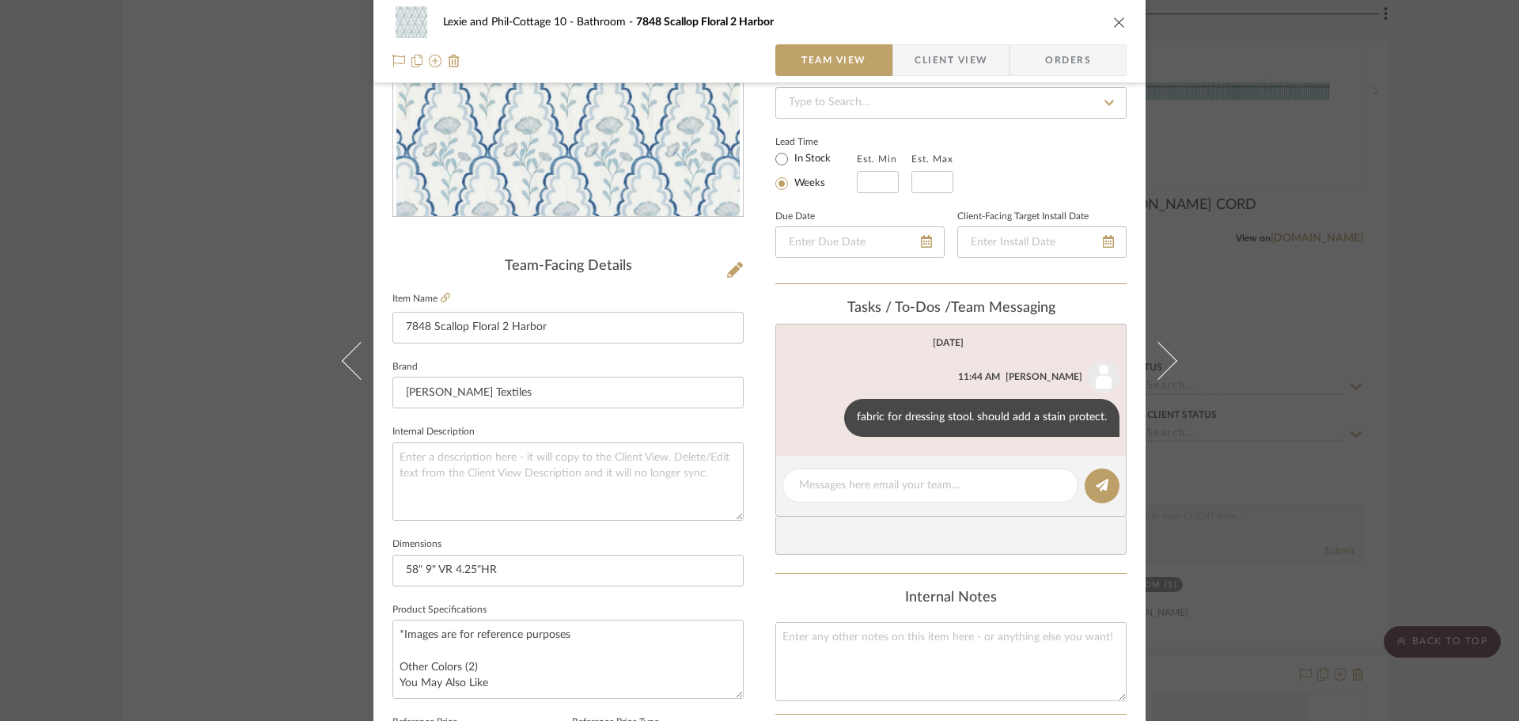
scroll to position [237, 0]
click at [810, 483] on textarea at bounding box center [930, 484] width 263 height 17
click at [827, 413] on icon at bounding box center [829, 415] width 5 height 13
click at [764, 400] on span "Edit Message" at bounding box center [753, 396] width 65 height 13
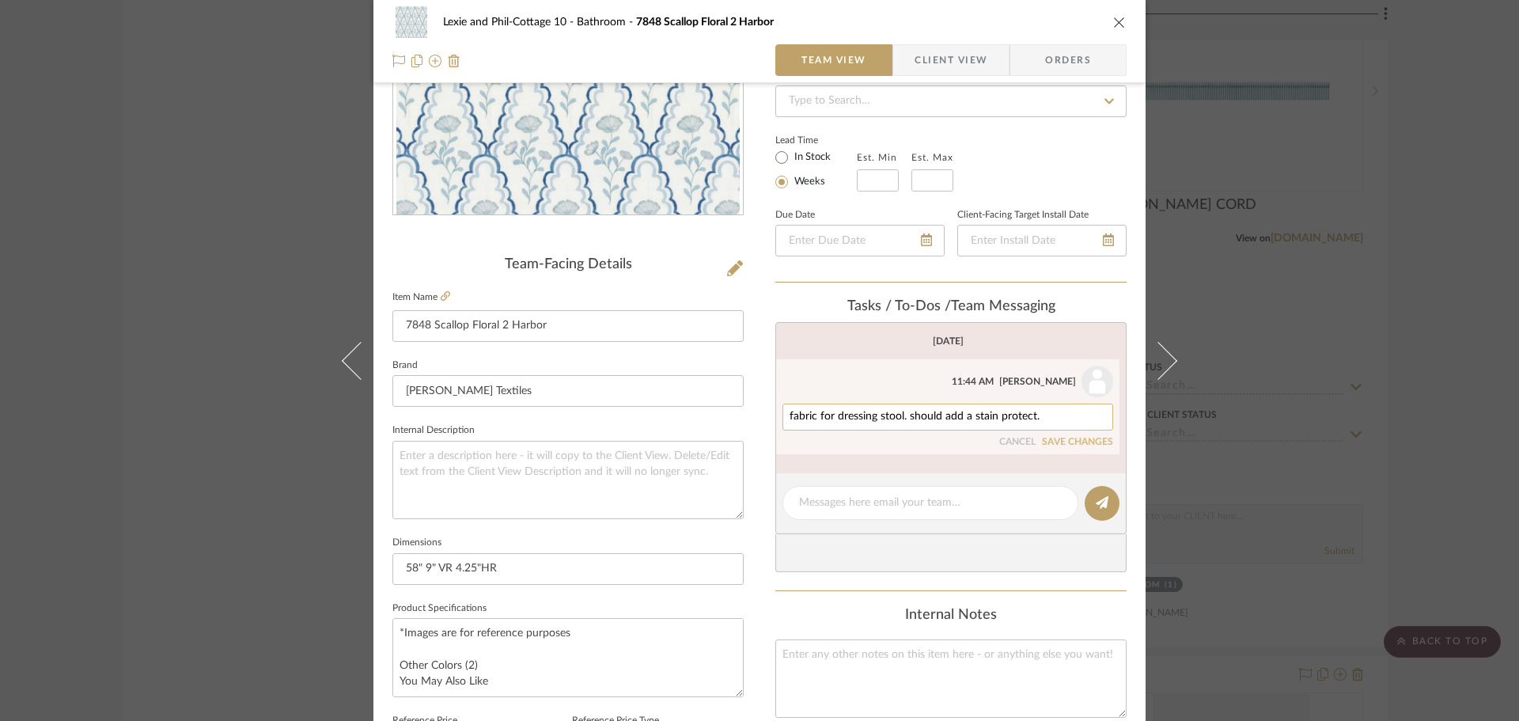
click at [1045, 412] on textarea "fabric for dressing stool. should add a stain protect." at bounding box center [948, 417] width 317 height 13
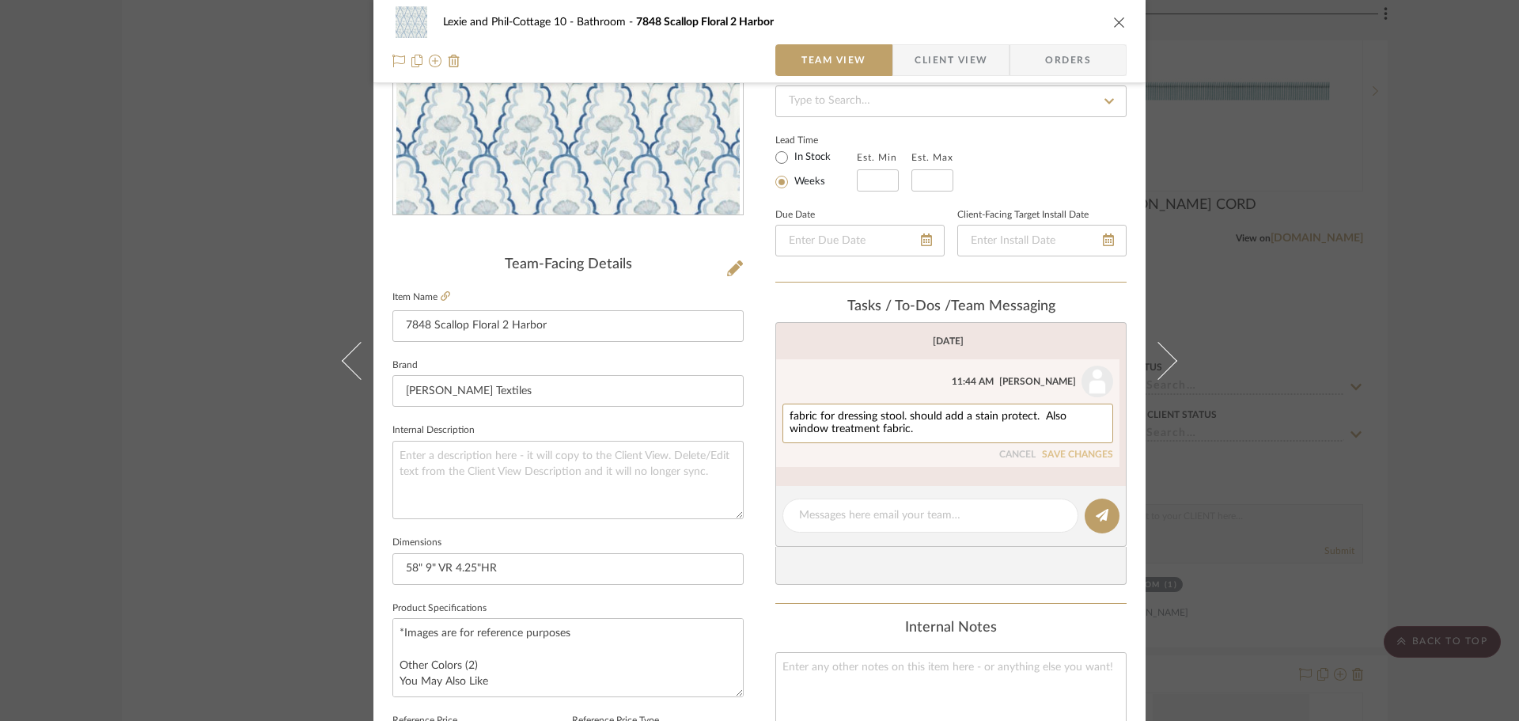
type textarea "fabric for dressing stool. should add a stain protect. Also window treatment fa…"
click at [1064, 452] on button "SAVE CHANGES" at bounding box center [1077, 455] width 71 height 11
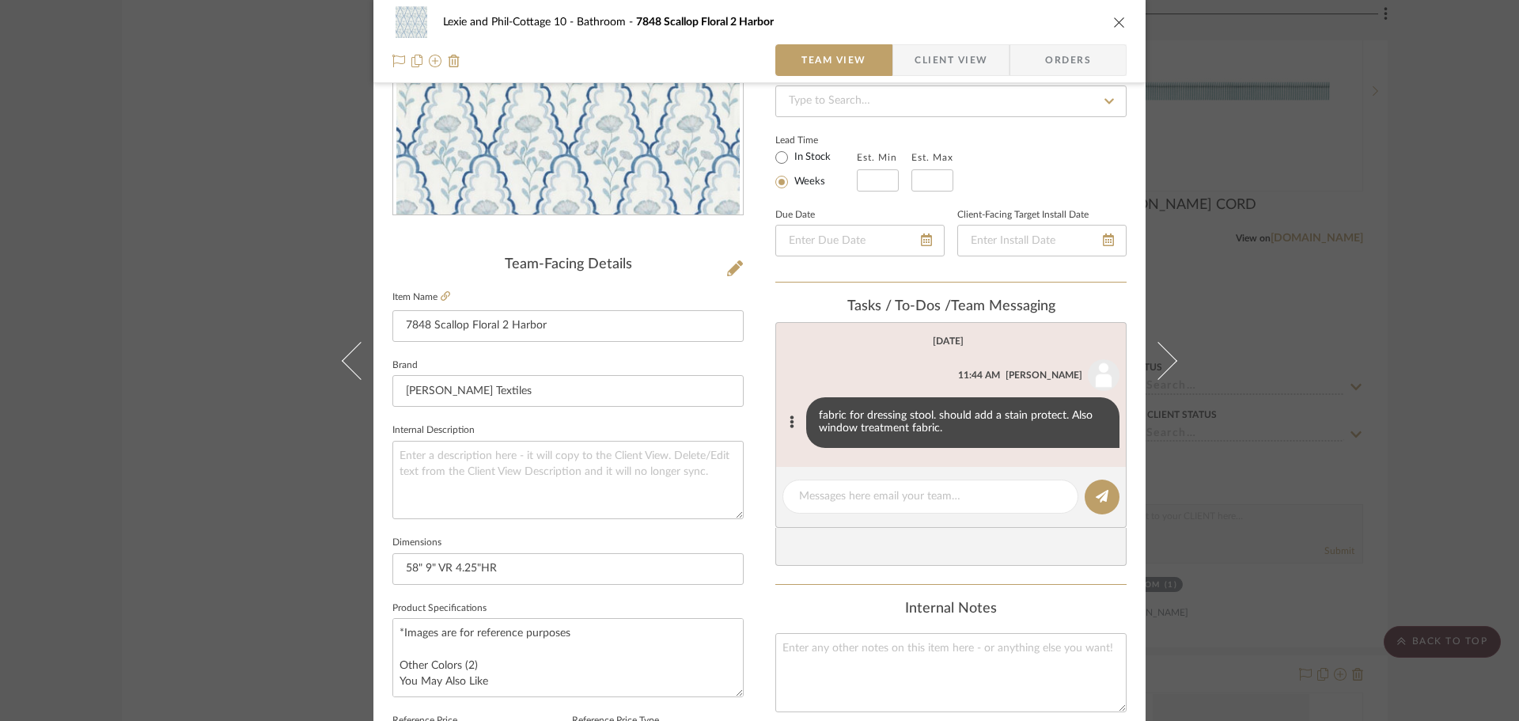
click at [1200, 389] on div "Lexie and Phil-Cottage 10 Bathroom 7848 Scallop Floral 2 Harbor Team View Clien…" at bounding box center [759, 360] width 1519 height 721
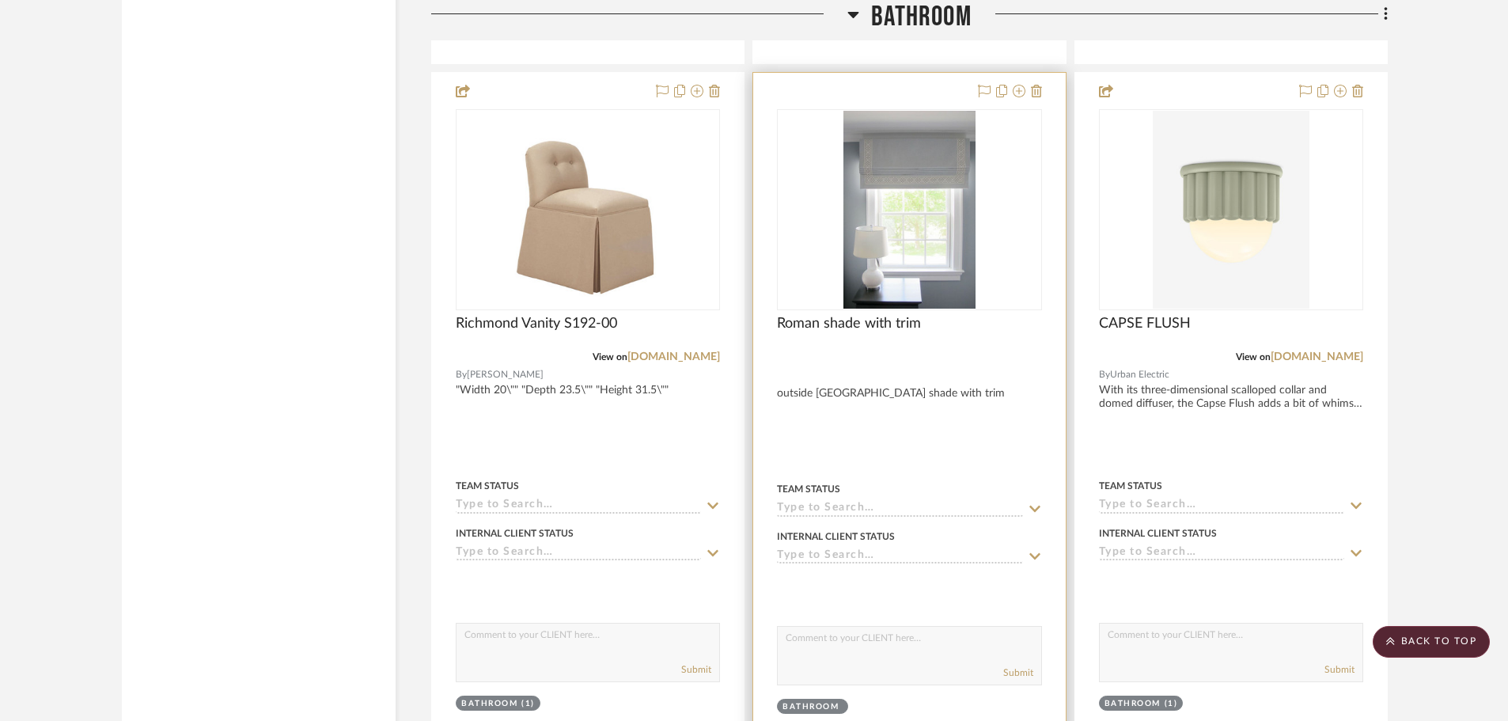
scroll to position [8310, 0]
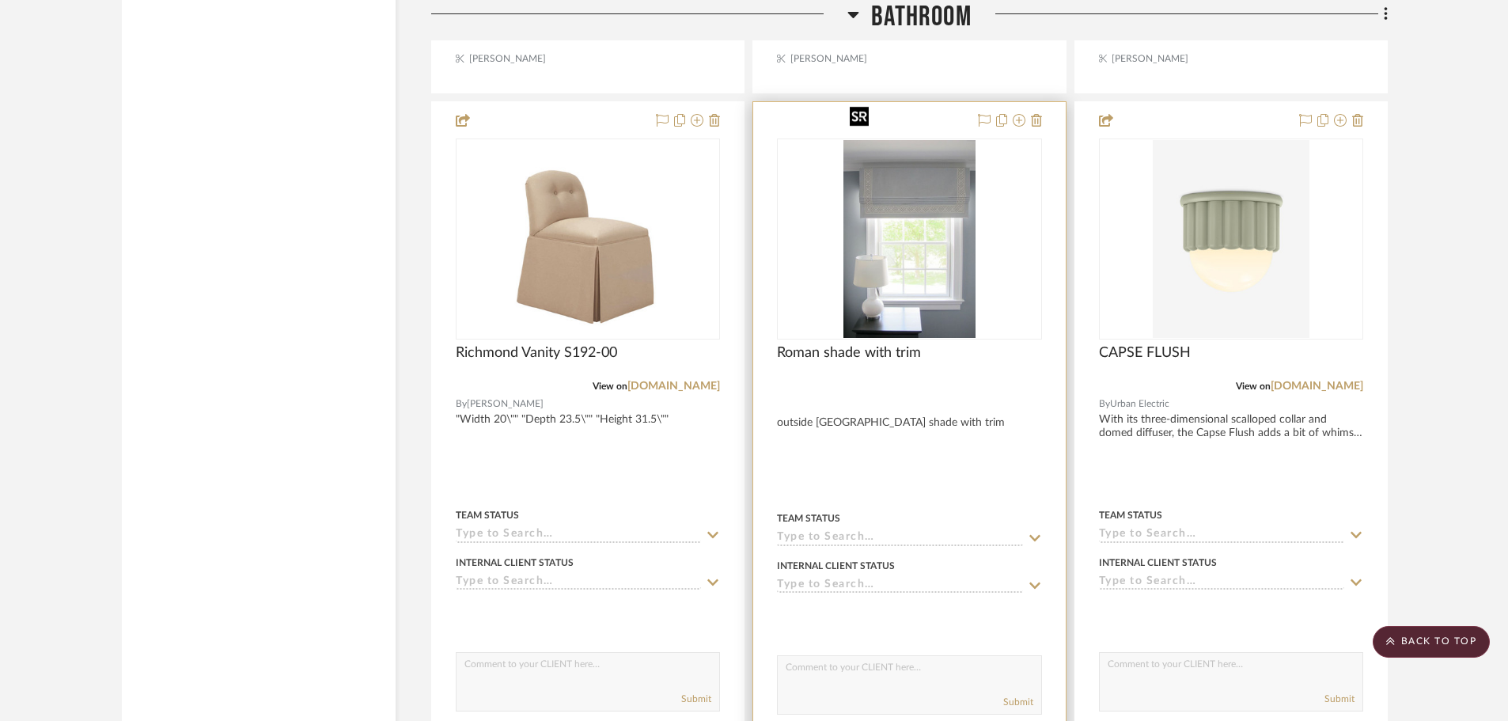
click at [970, 188] on img "0" at bounding box center [909, 239] width 131 height 198
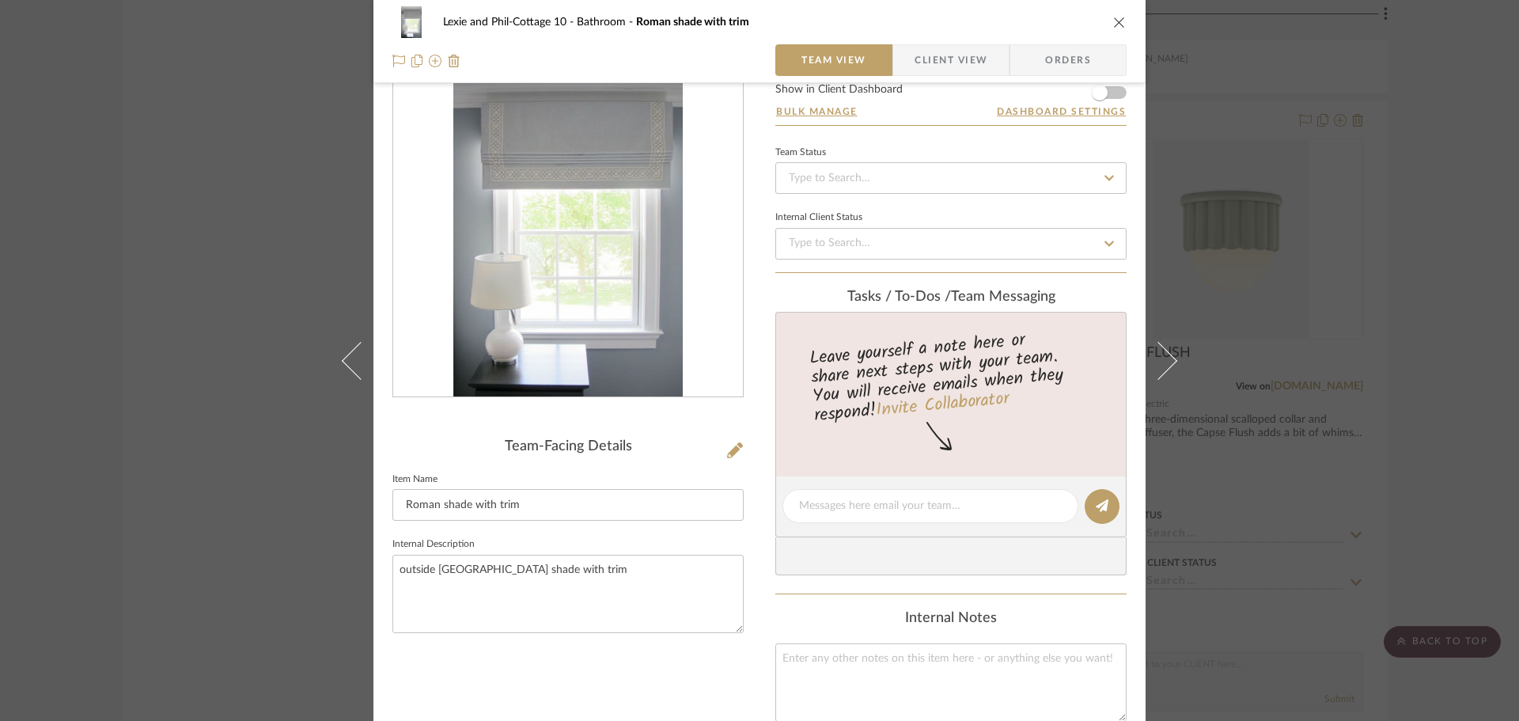
scroll to position [79, 0]
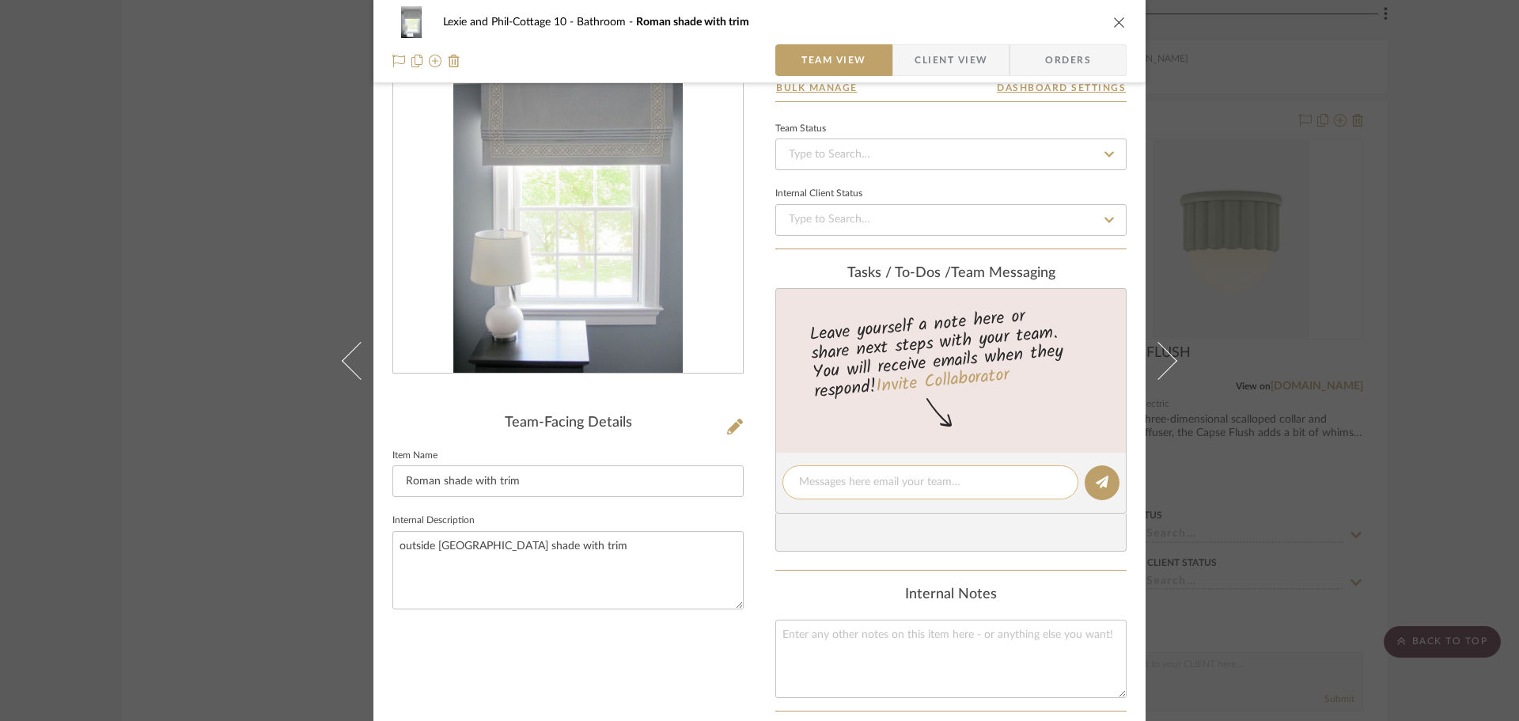
click at [833, 486] on textarea at bounding box center [930, 482] width 263 height 17
type textarea "style of window treatment"
click at [1087, 476] on button at bounding box center [1102, 482] width 35 height 35
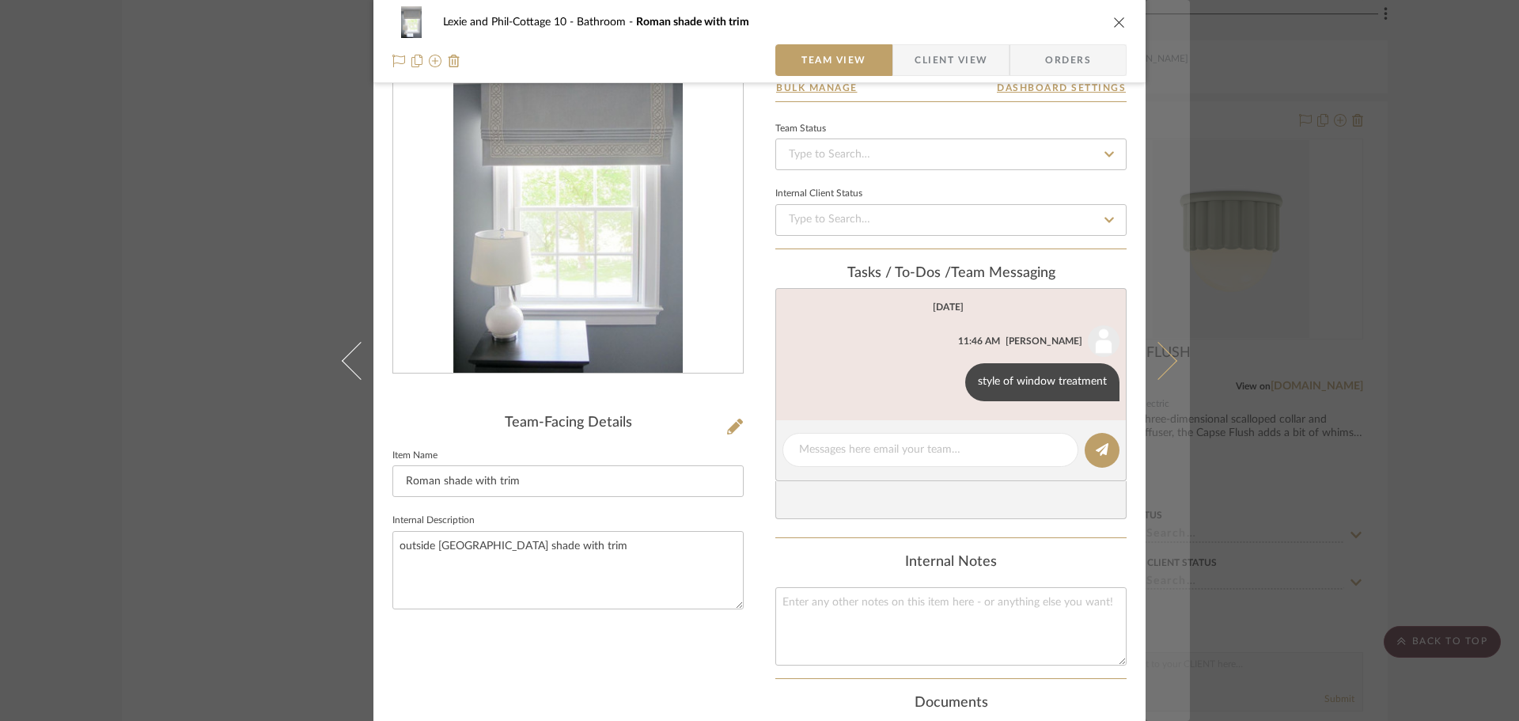
click at [1159, 368] on icon at bounding box center [1159, 360] width 38 height 38
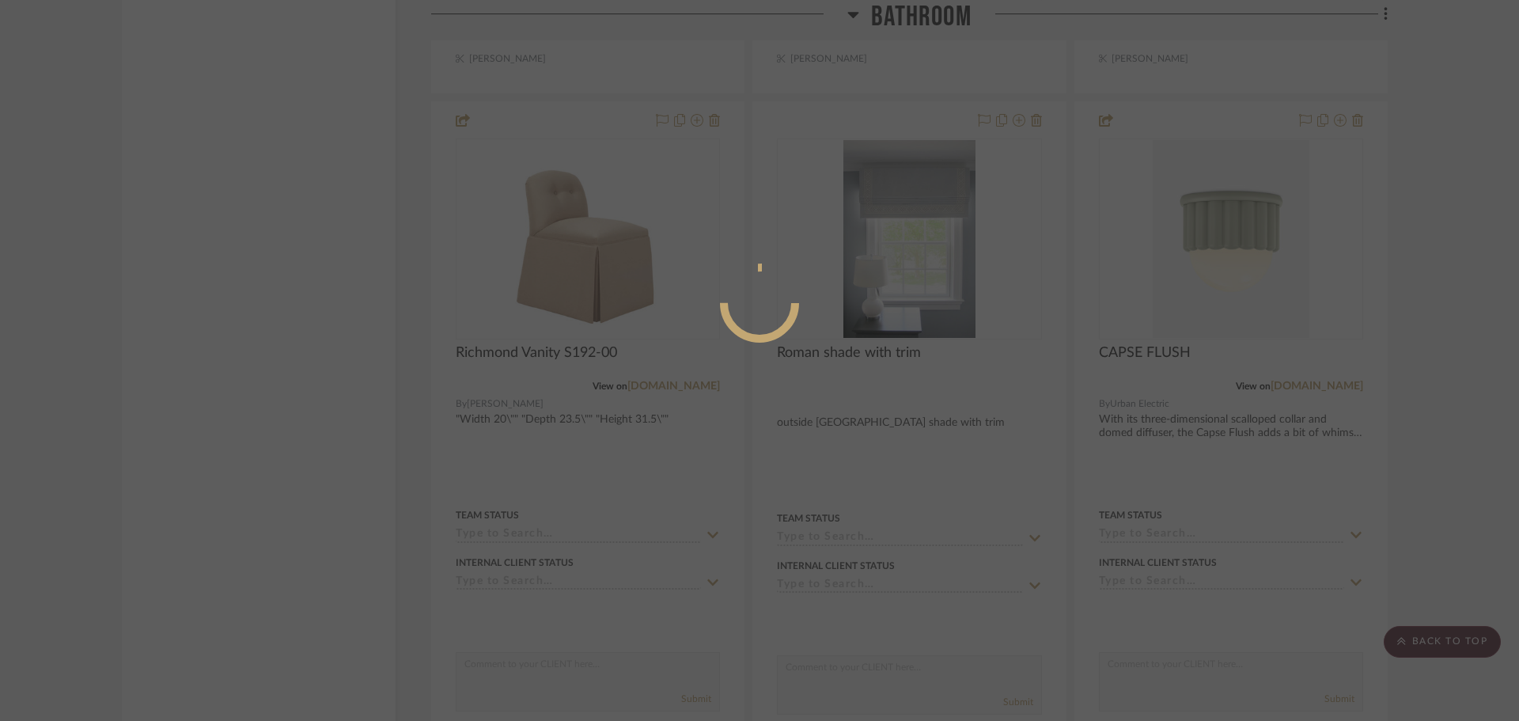
scroll to position [0, 0]
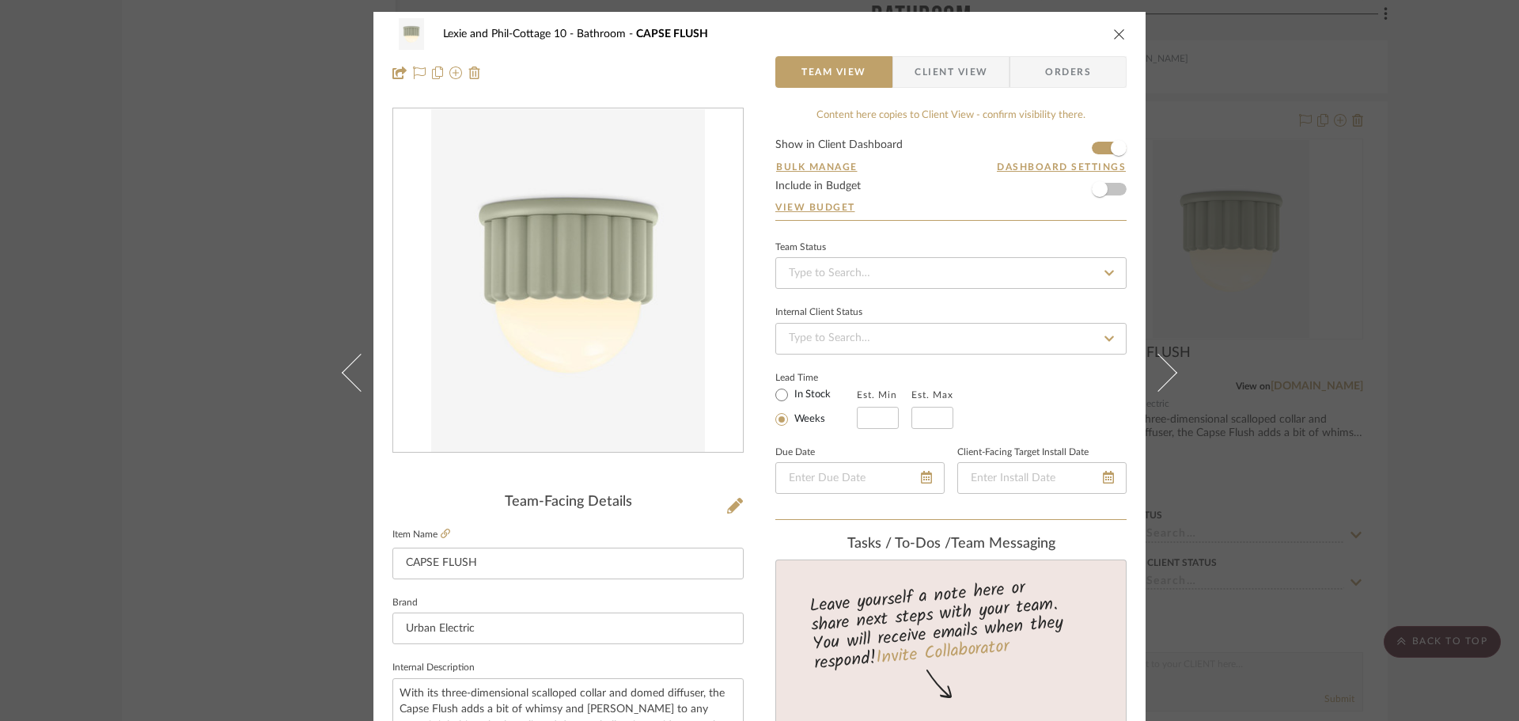
click at [1115, 34] on icon "close" at bounding box center [1119, 34] width 13 height 13
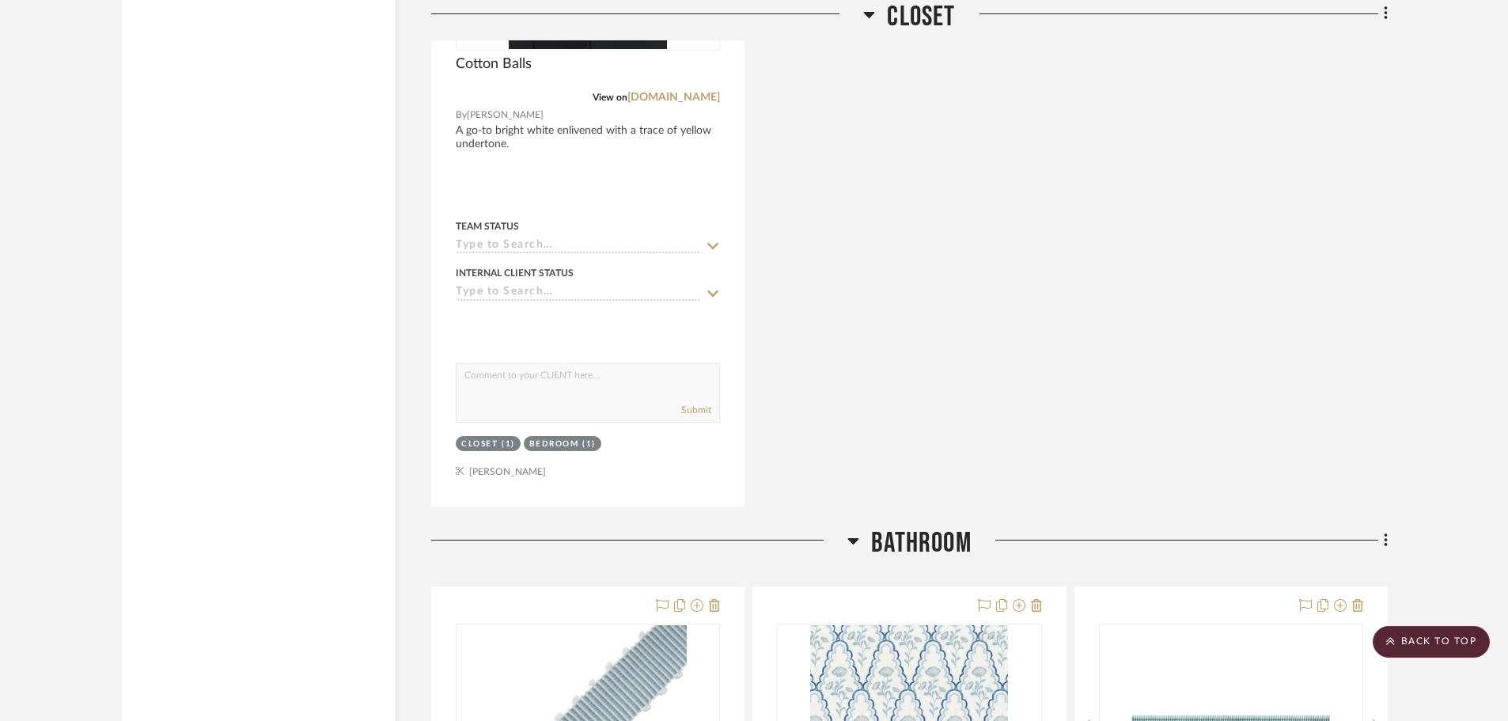
scroll to position [7360, 0]
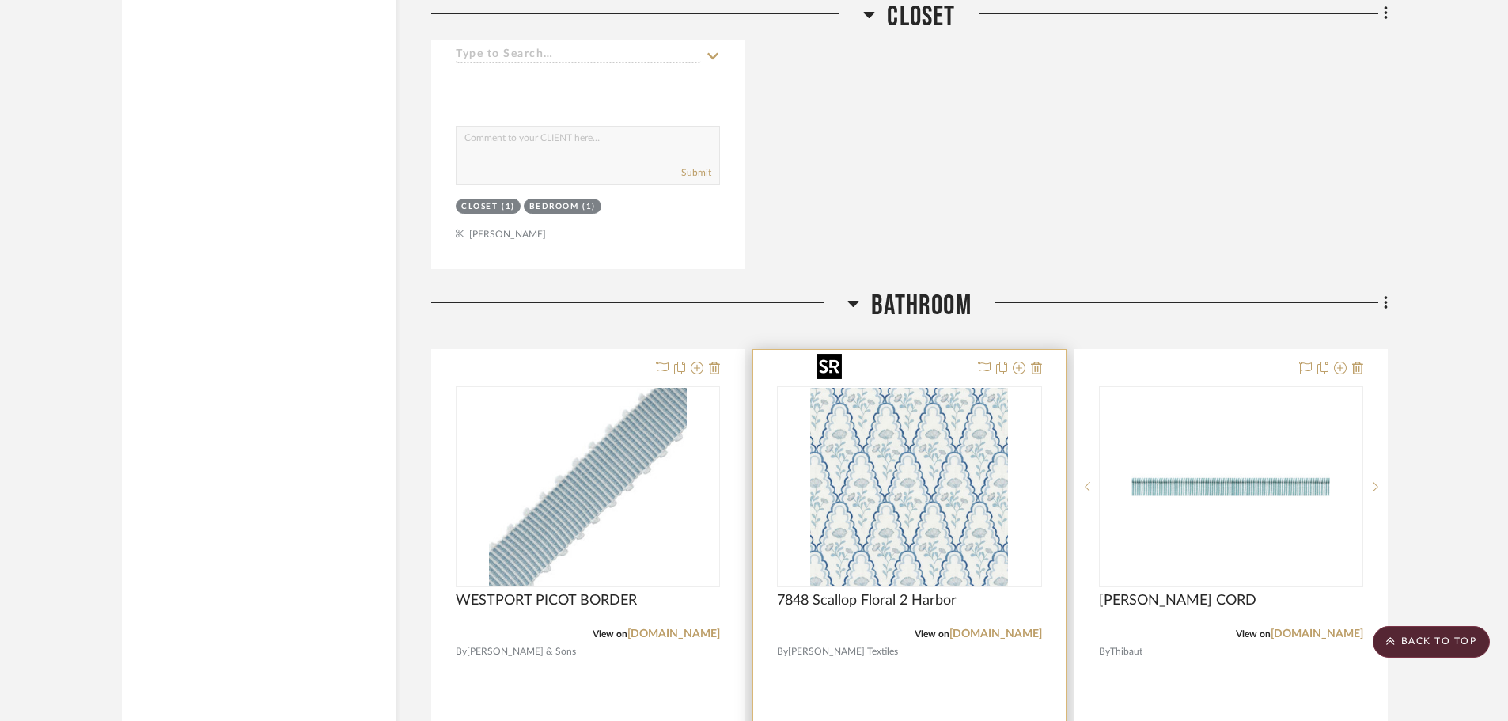
click at [932, 409] on img "0" at bounding box center [909, 487] width 198 height 198
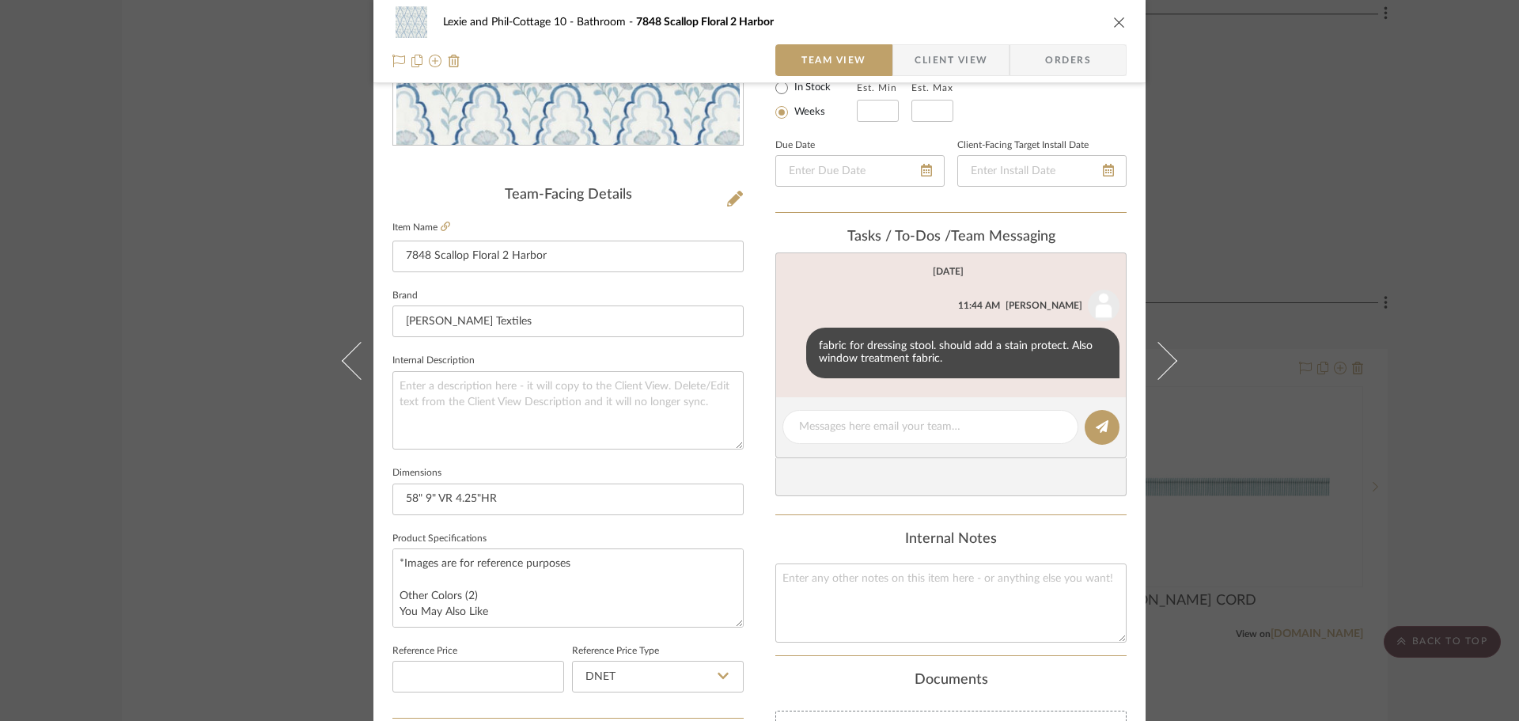
scroll to position [317, 0]
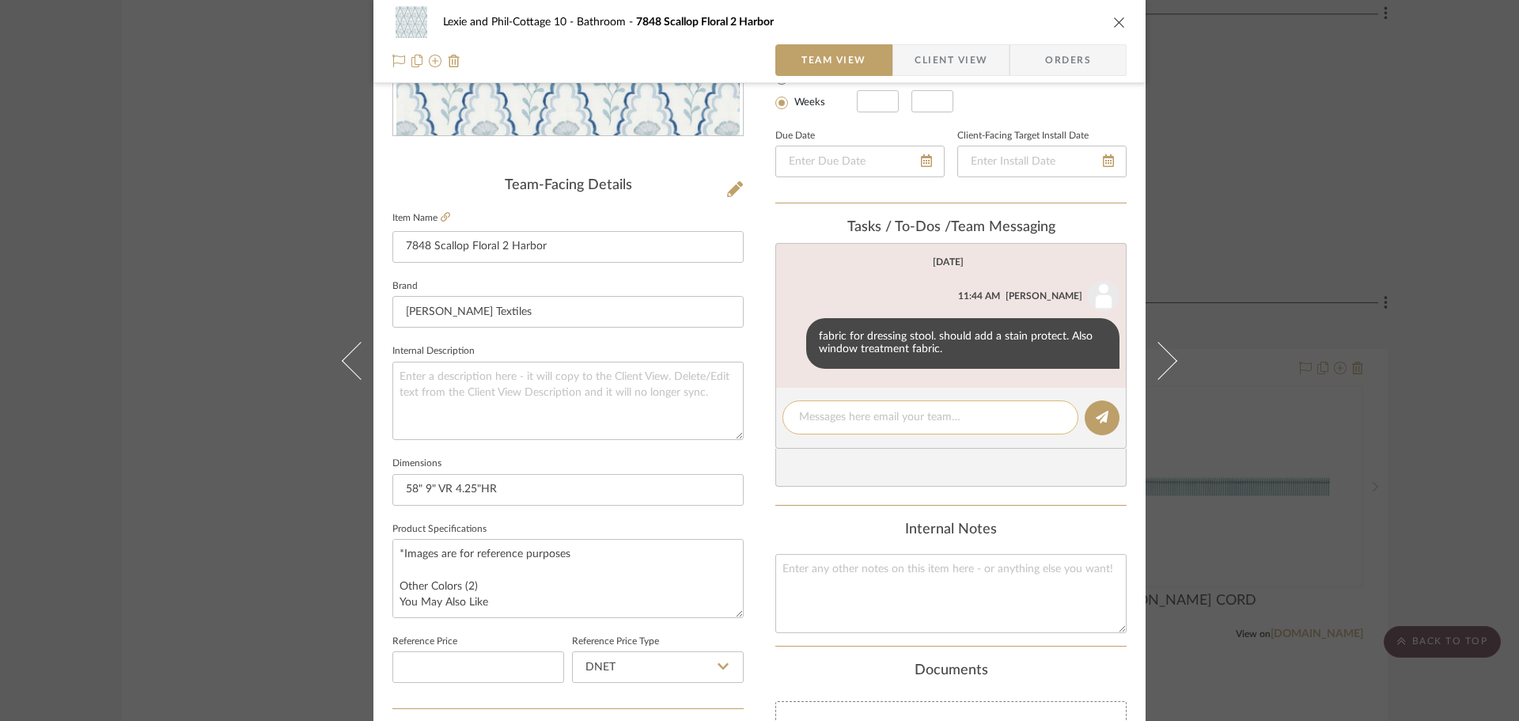
click at [881, 425] on textarea at bounding box center [930, 417] width 263 height 17
